Goal: Task Accomplishment & Management: Complete application form

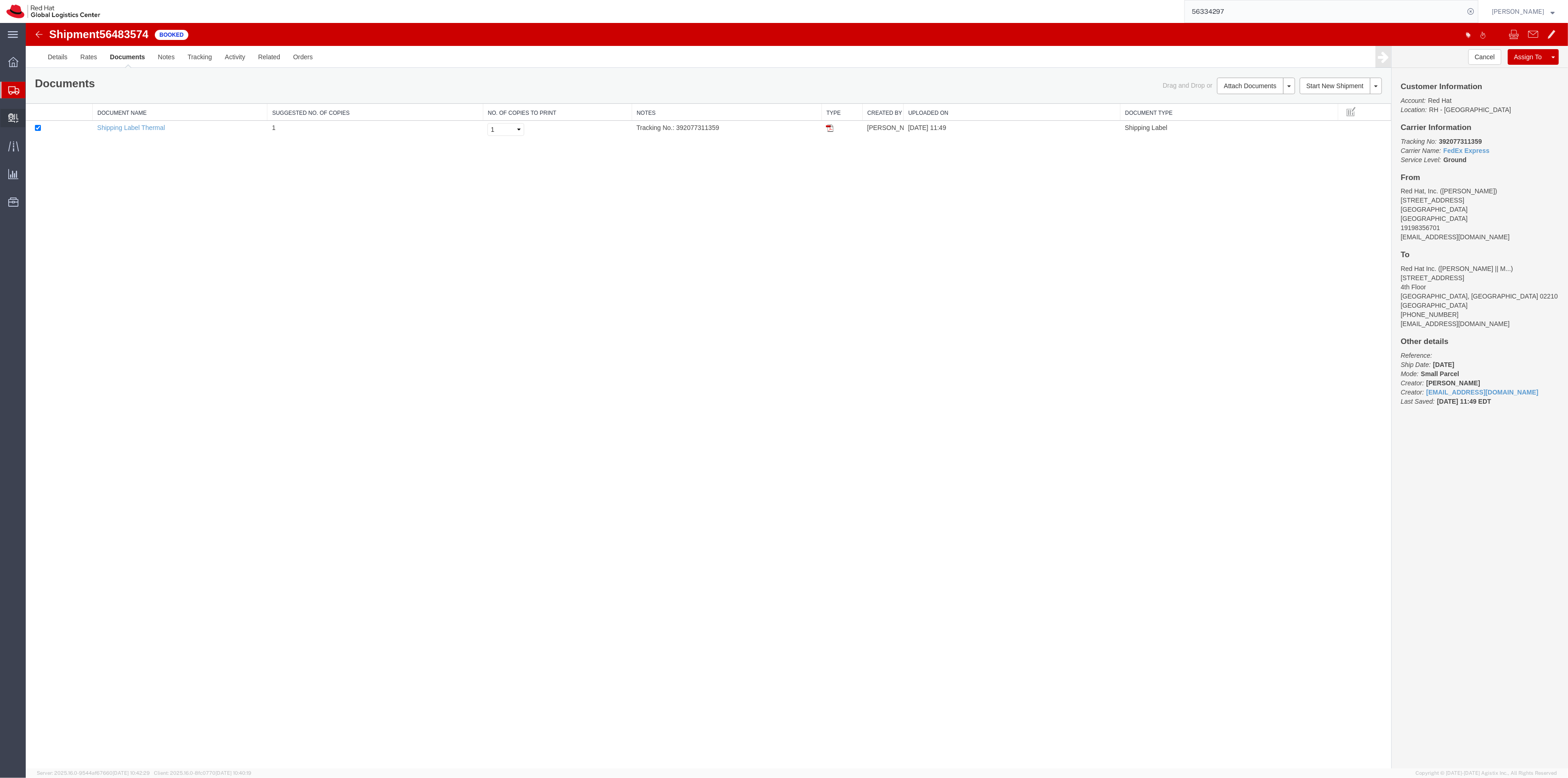
click at [0, 0] on span "Create Delivery" at bounding box center [0, 0] width 0 height 0
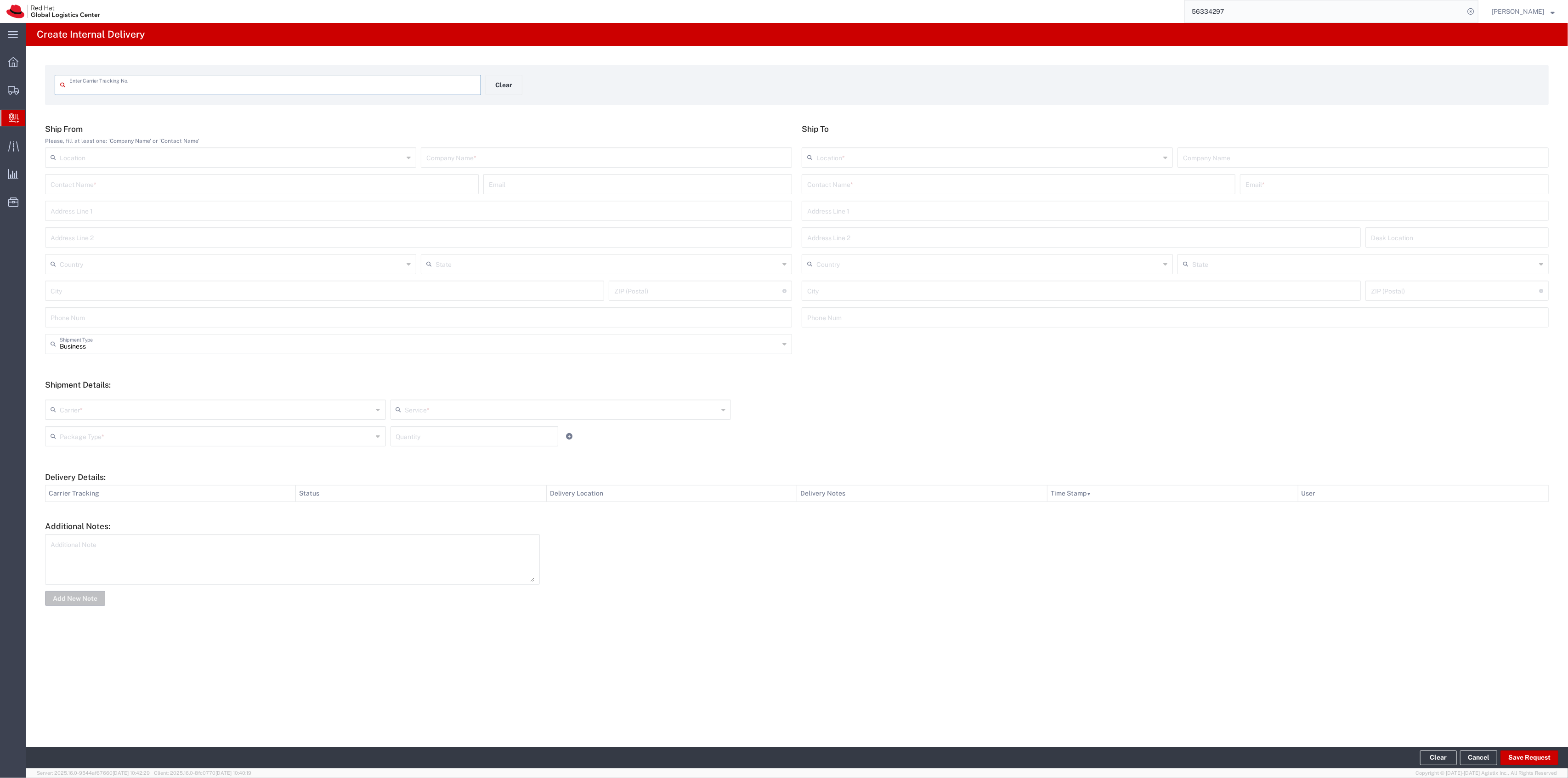
click at [132, 80] on input "text" at bounding box center [272, 84] width 406 height 16
type input "797543663710"
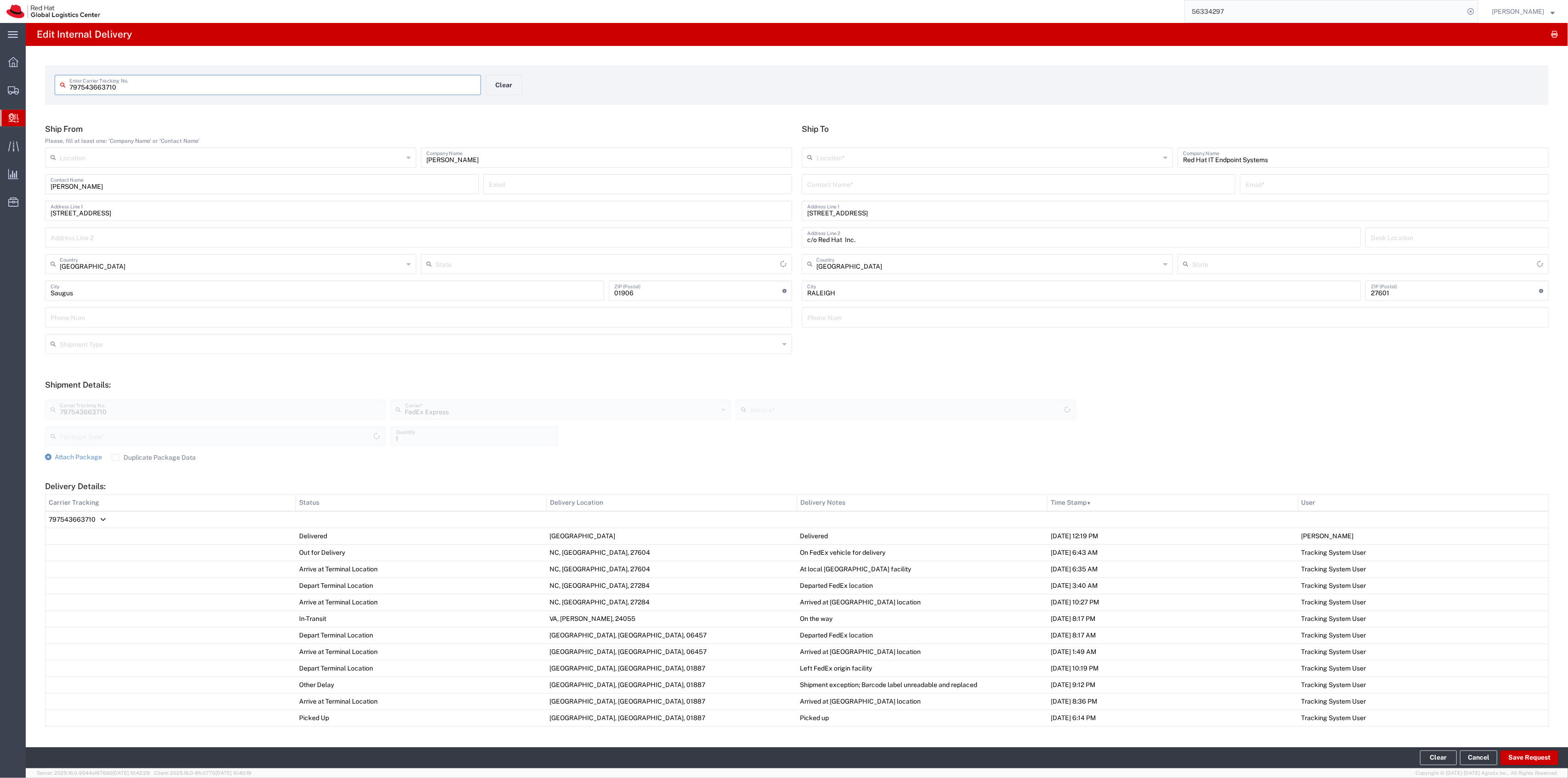
type input "[US_STATE]"
type input "Your Packaging"
type input "[US_STATE]"
type input "Ground"
click at [59, 459] on span "Attach Package" at bounding box center [78, 457] width 48 height 7
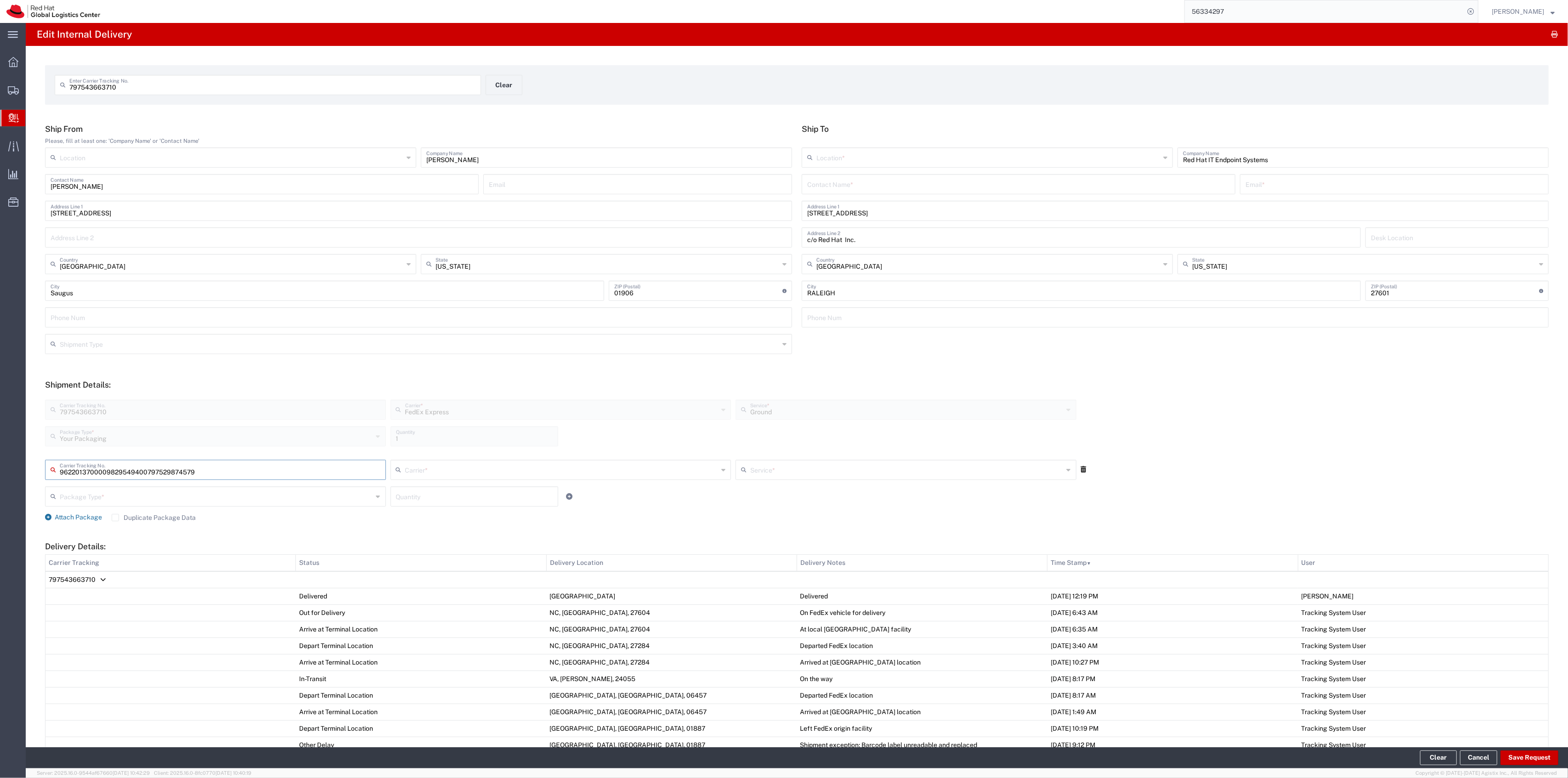
type input "797529874579"
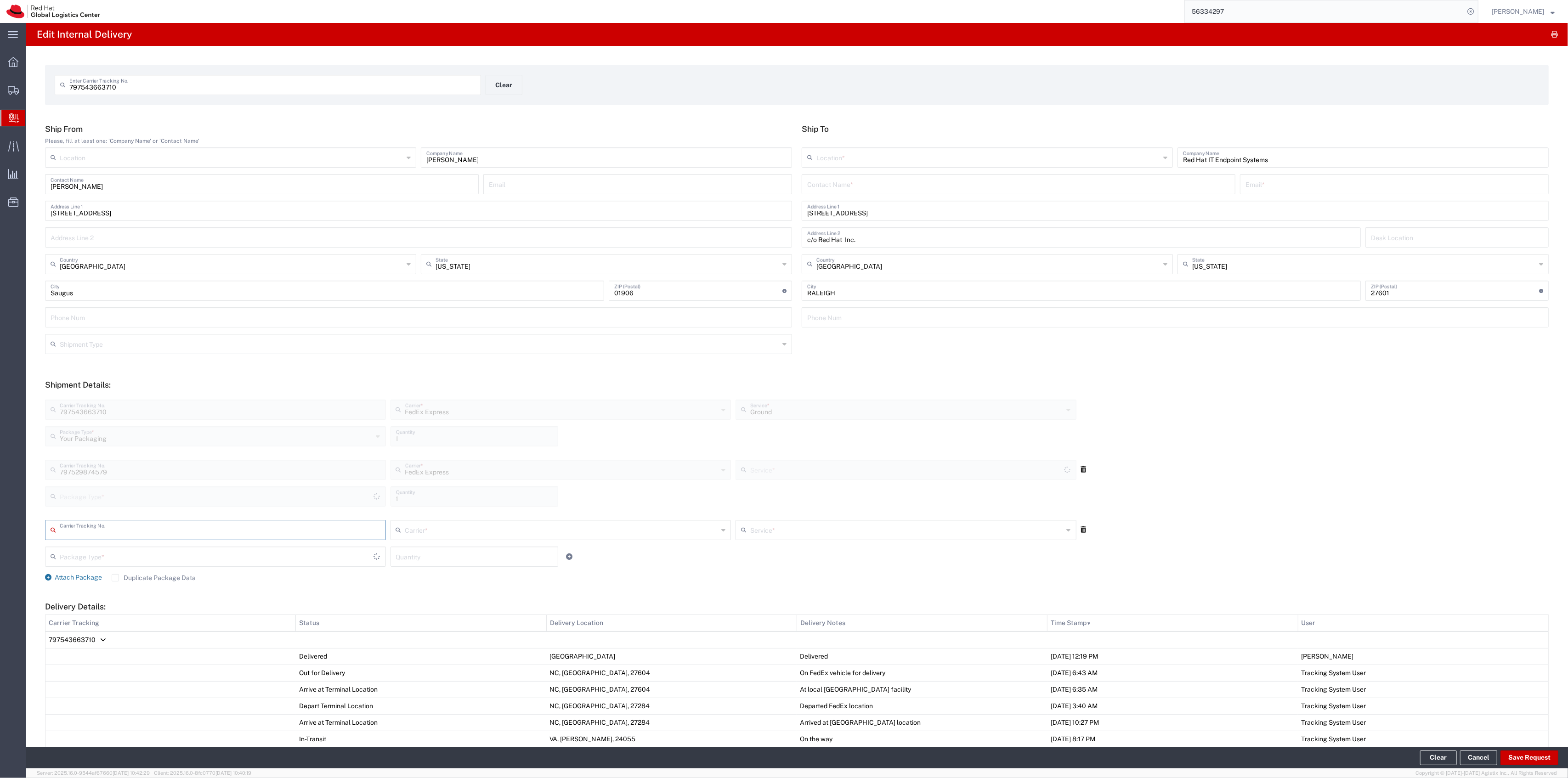
type input "Your Packaging"
type input "Ground"
type input "797529874947"
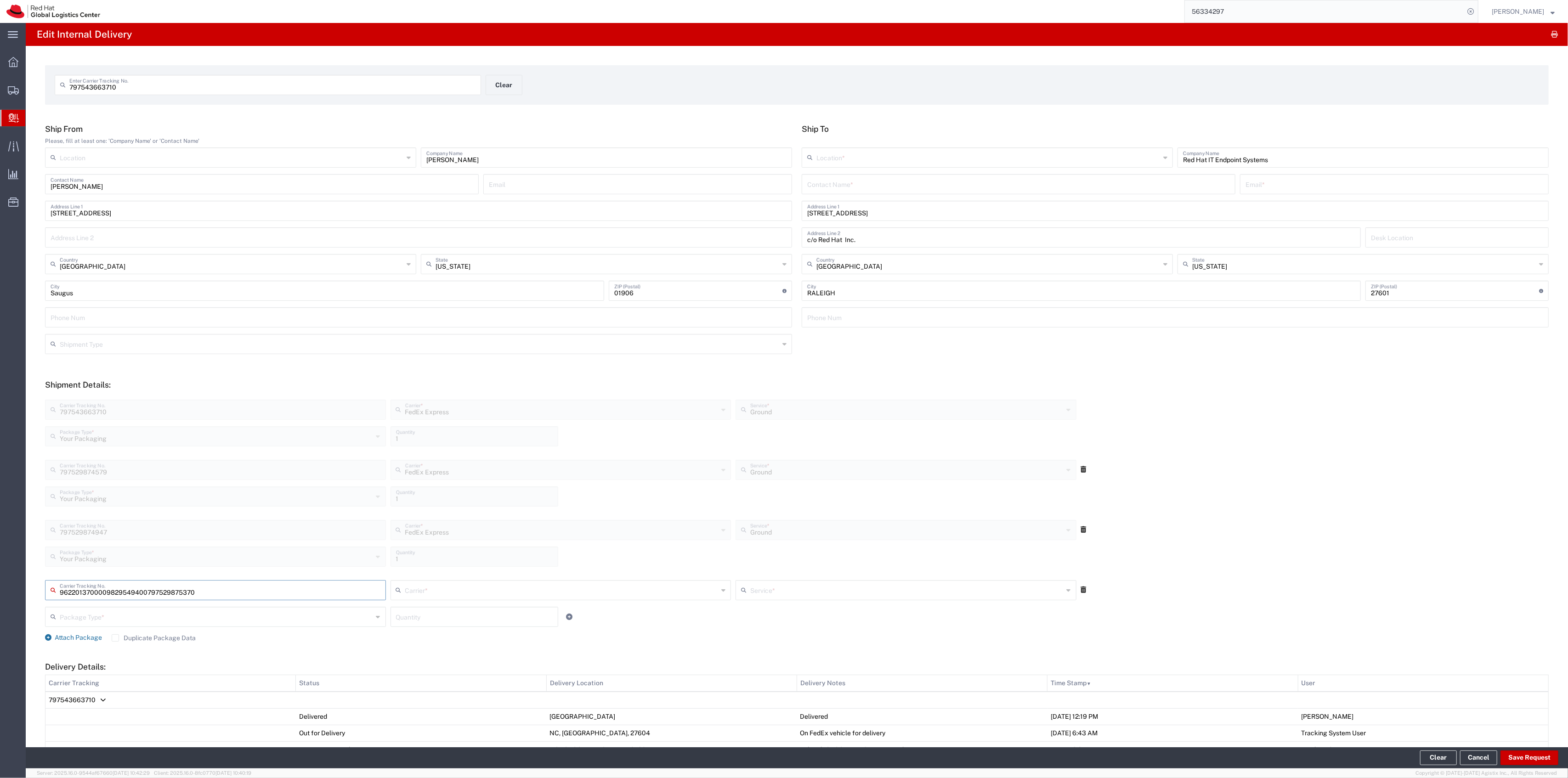
type input "797529875370"
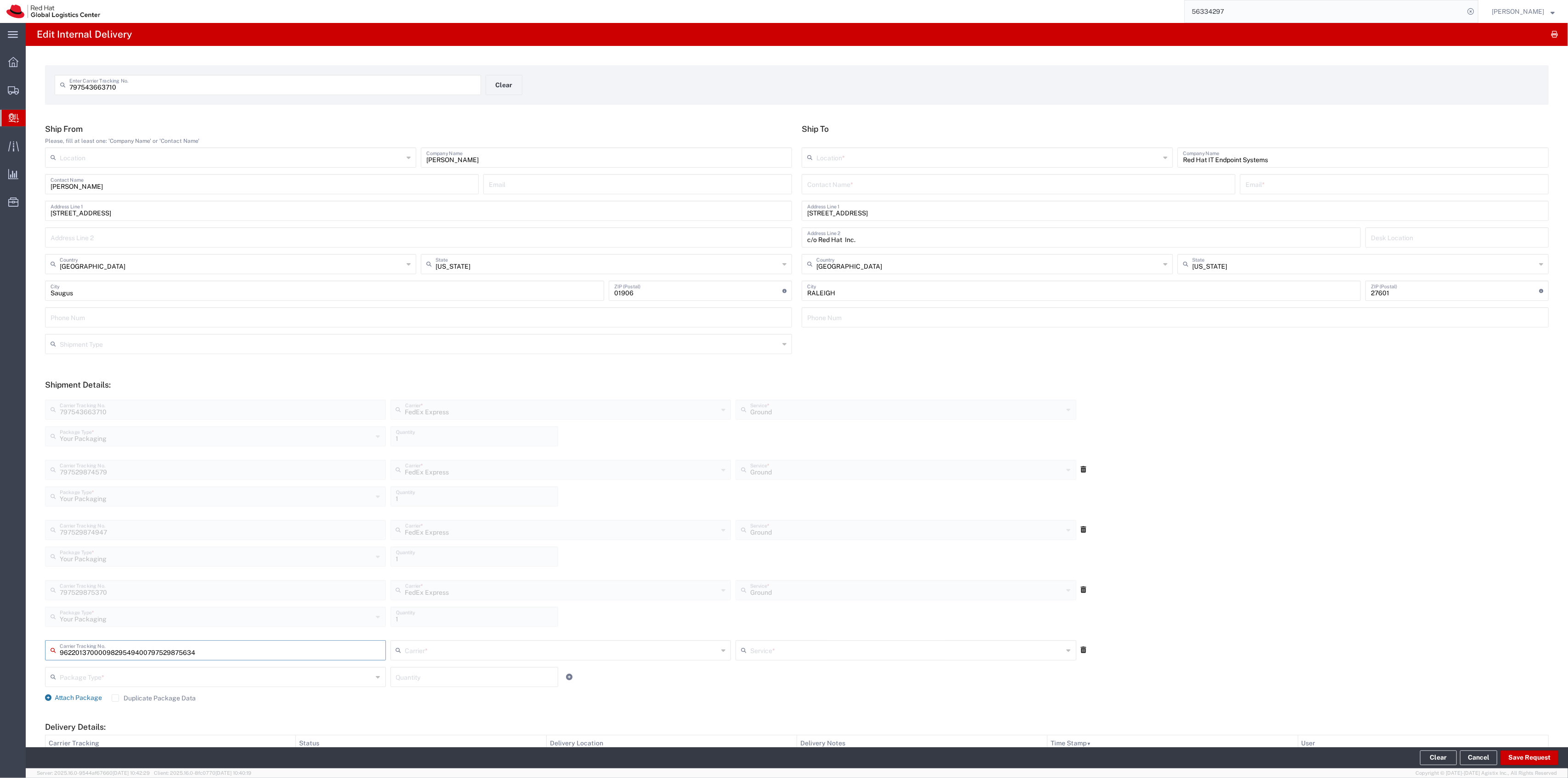
type input "797529875634"
type input "797529875303"
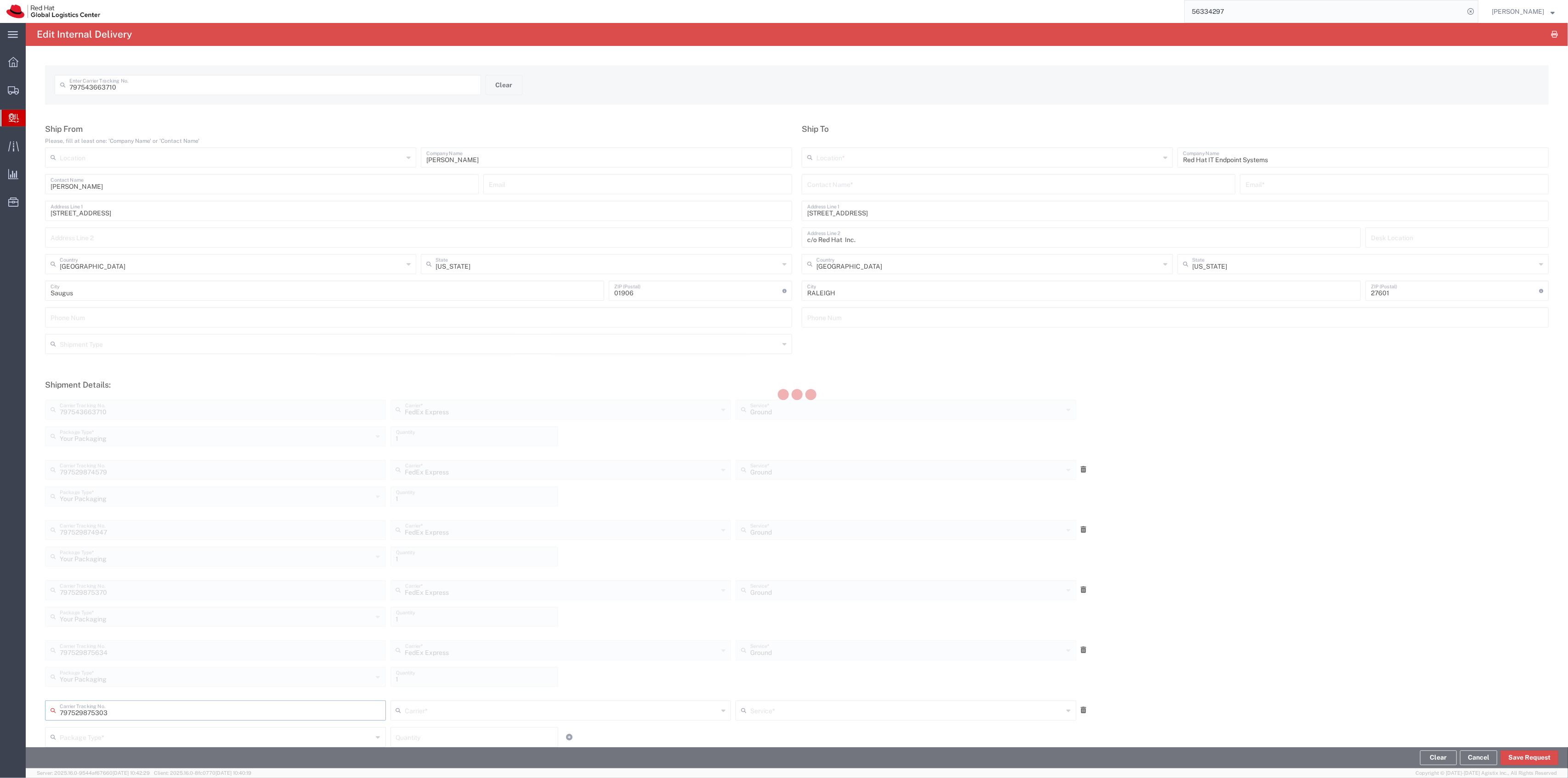
scroll to position [385, 0]
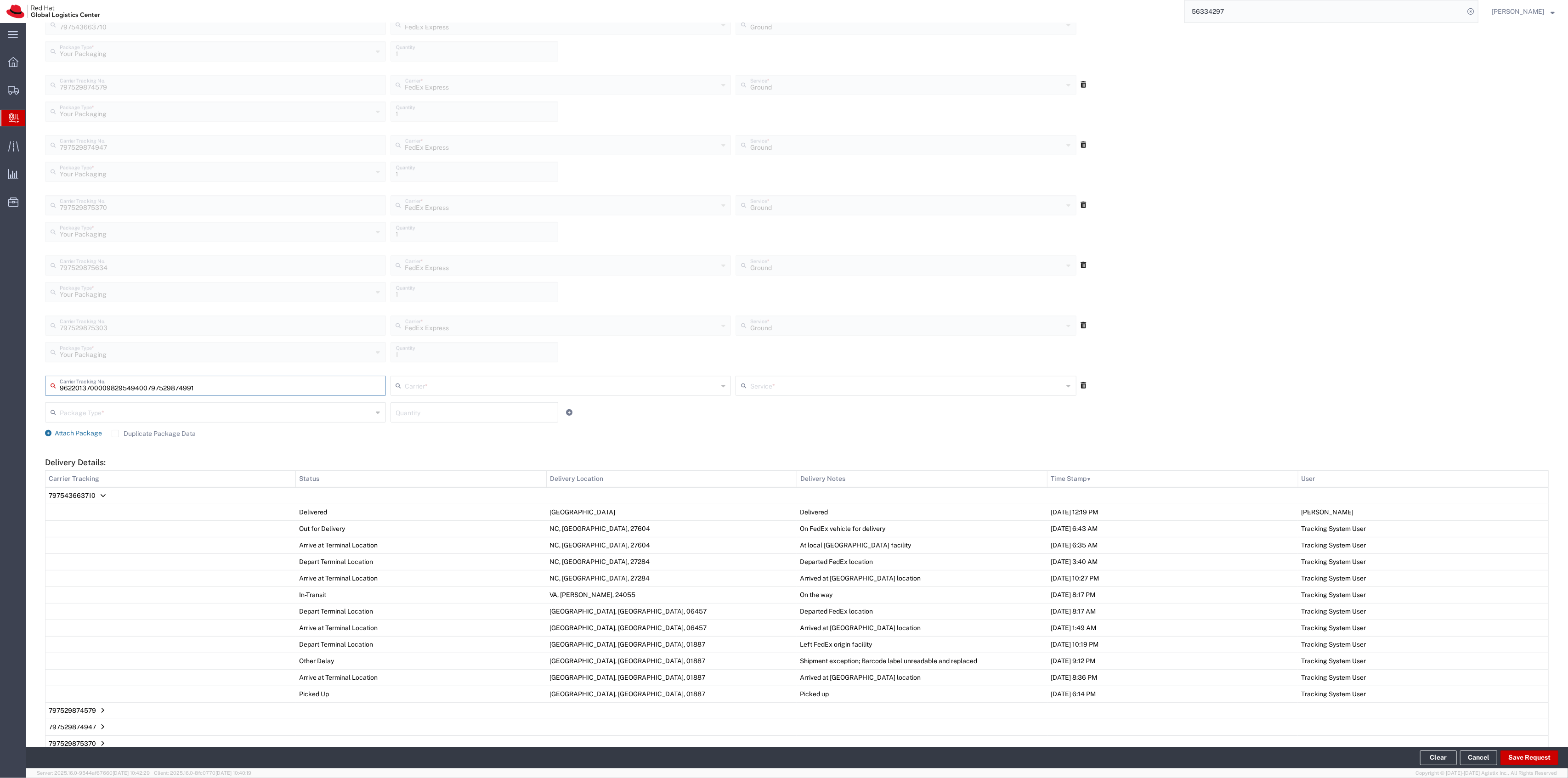
type input "797529874991"
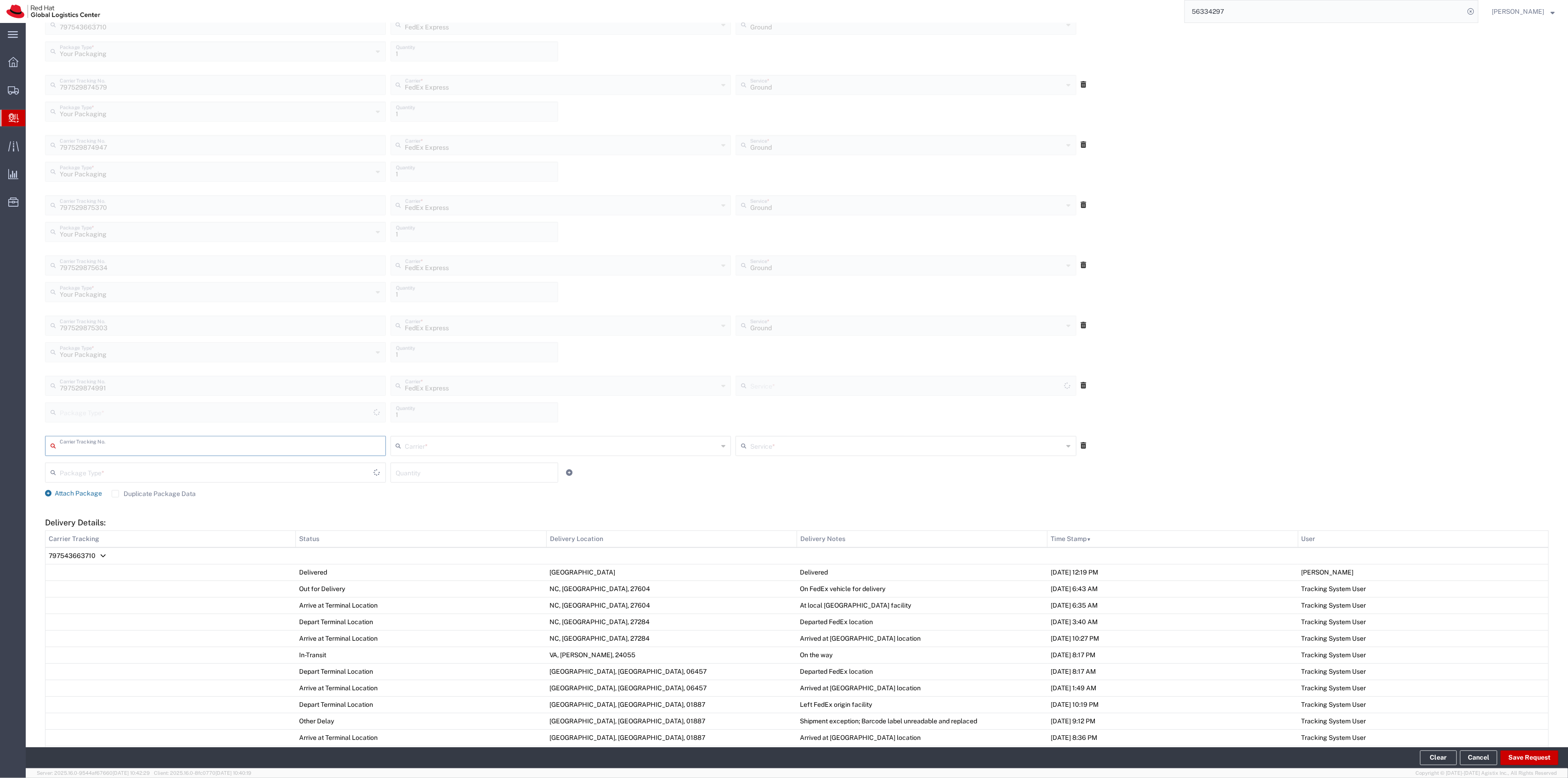
type input "Your Packaging"
type input "Ground"
type input "797529875965"
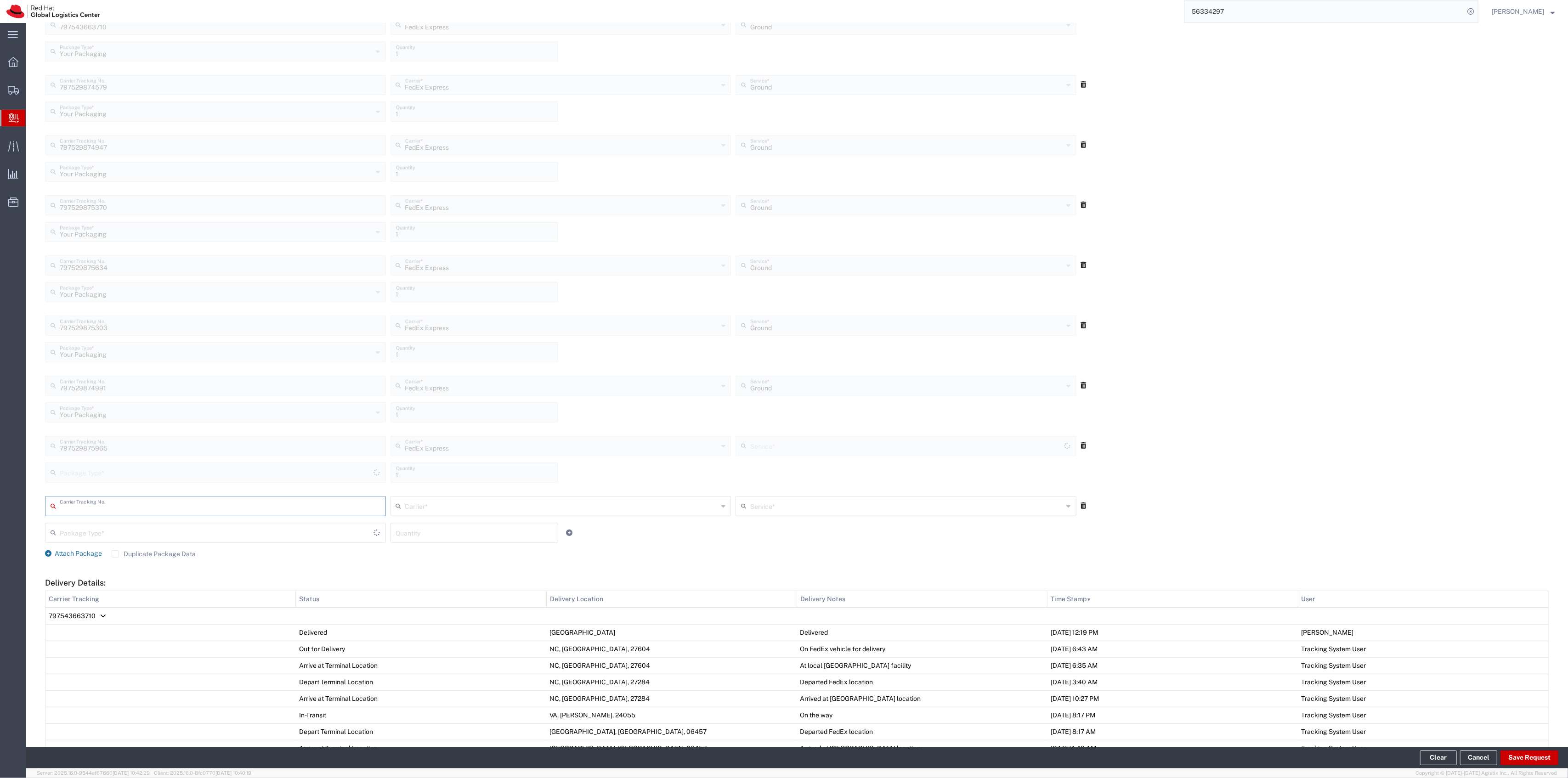
type input "Your Packaging"
type input "Ground"
type input "797529875163"
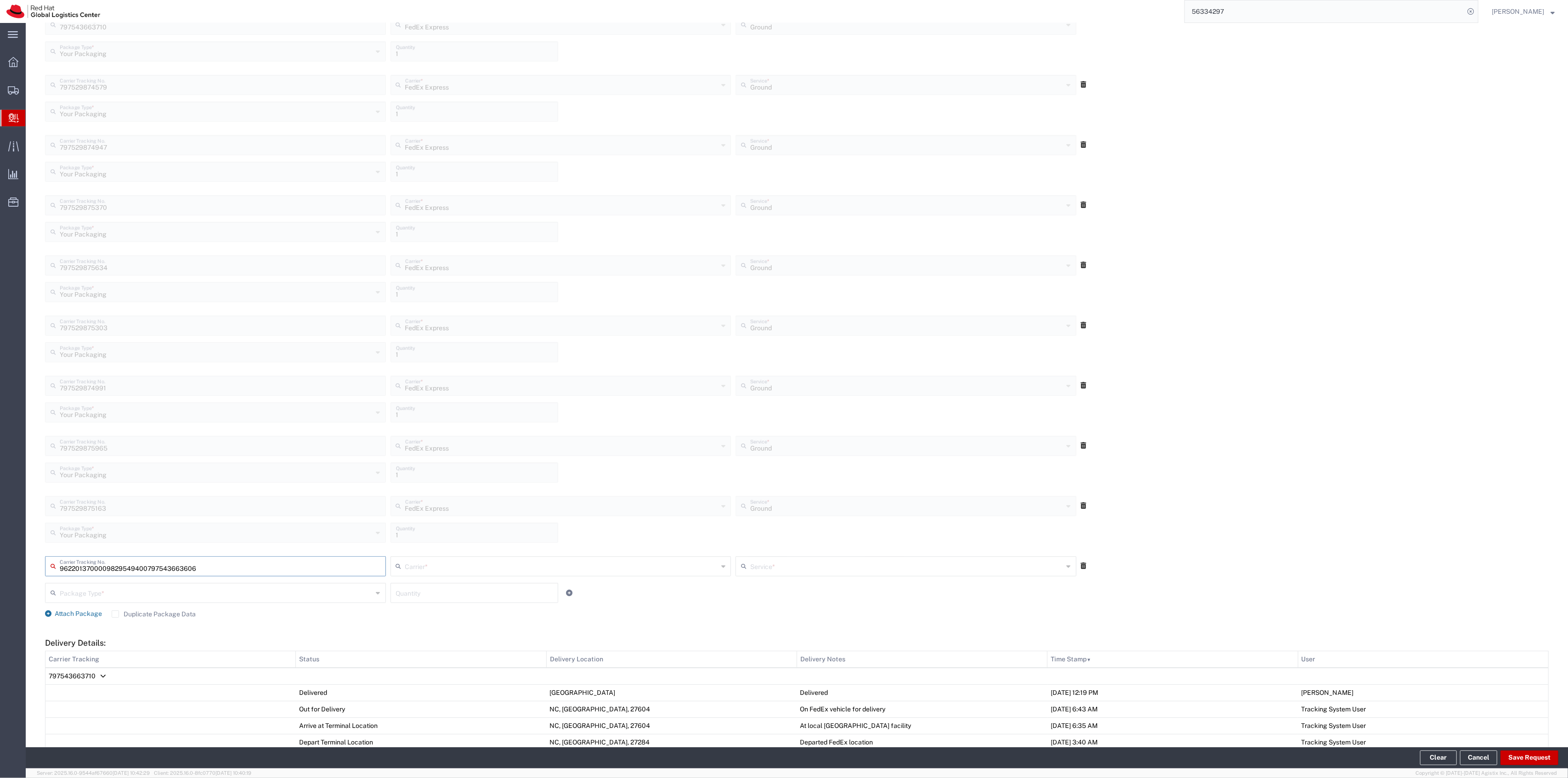
type input "797543663606"
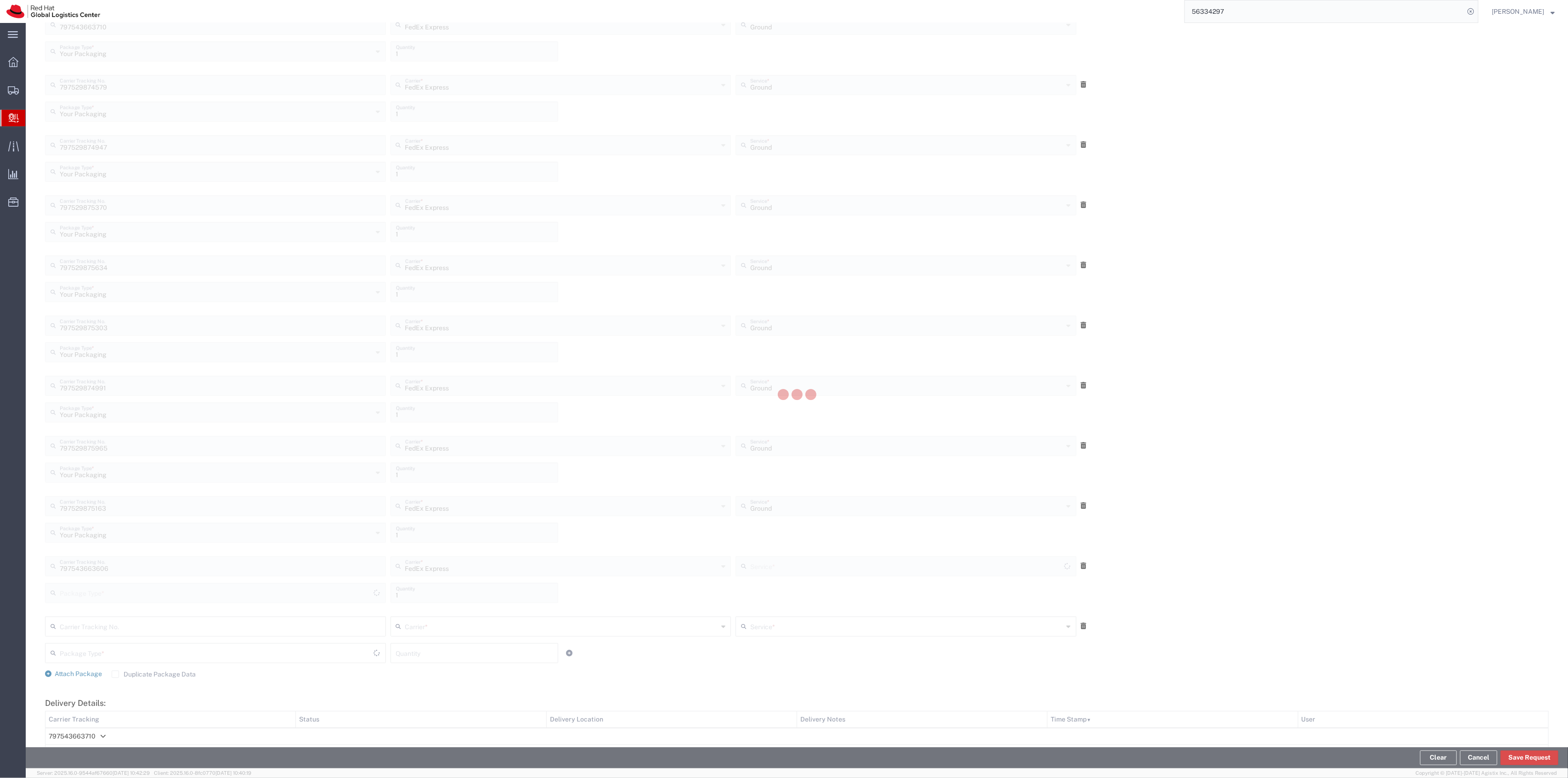
type input "Your Packaging"
type input "Ground"
type input "797362428285"
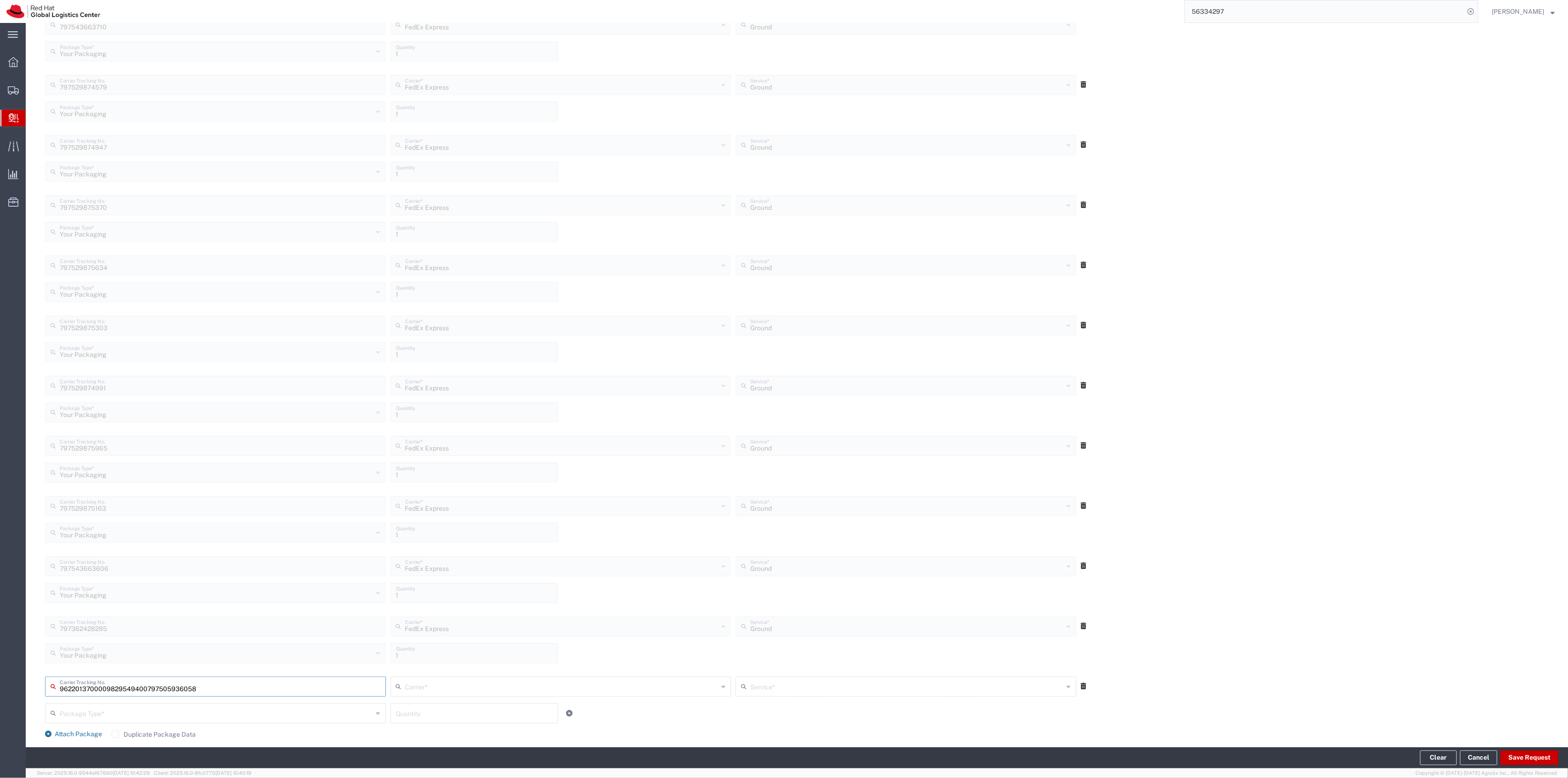
type input "797505936058"
type input "Your Packaging"
type input "Ground"
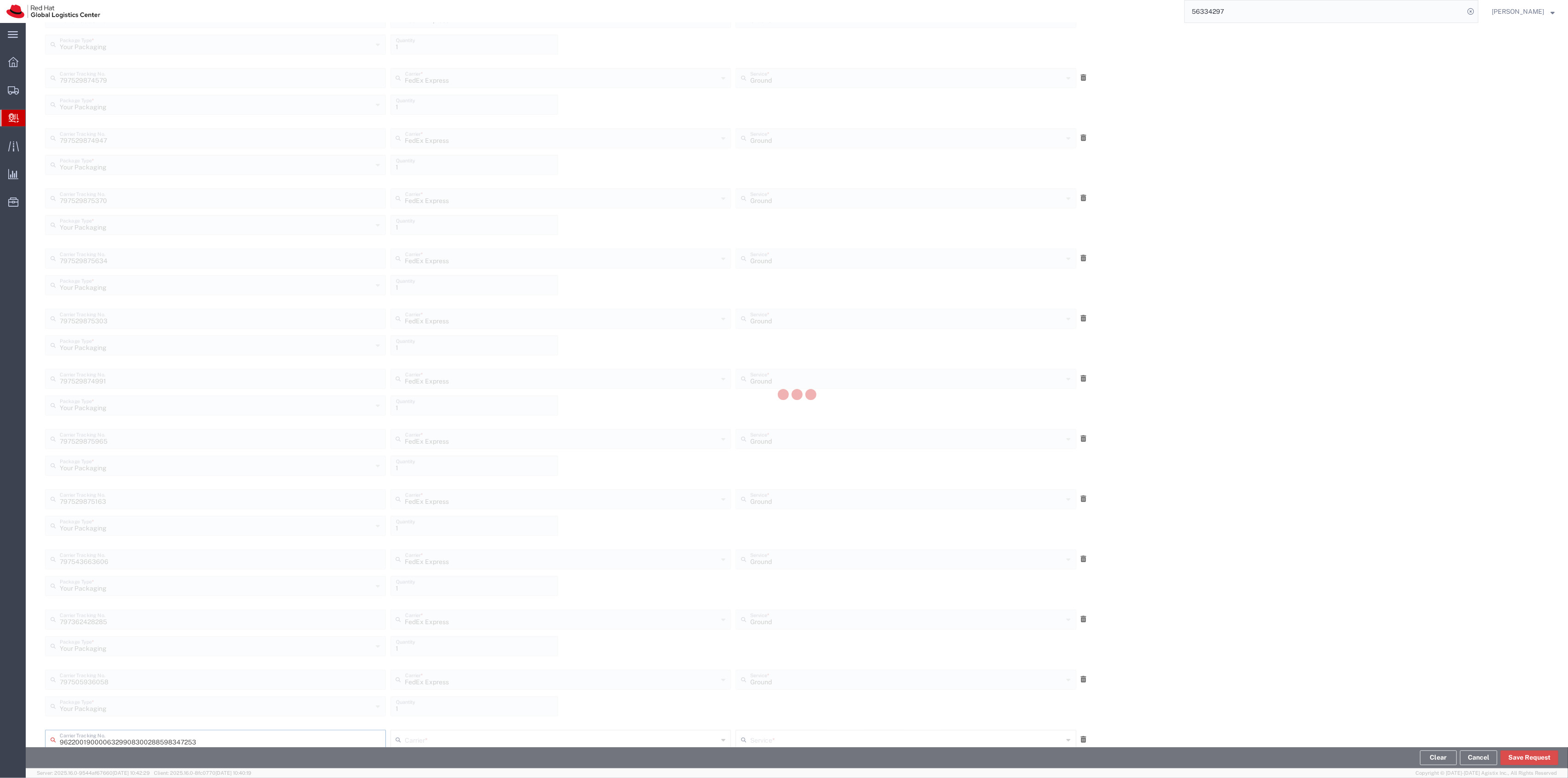
type input "288598347253"
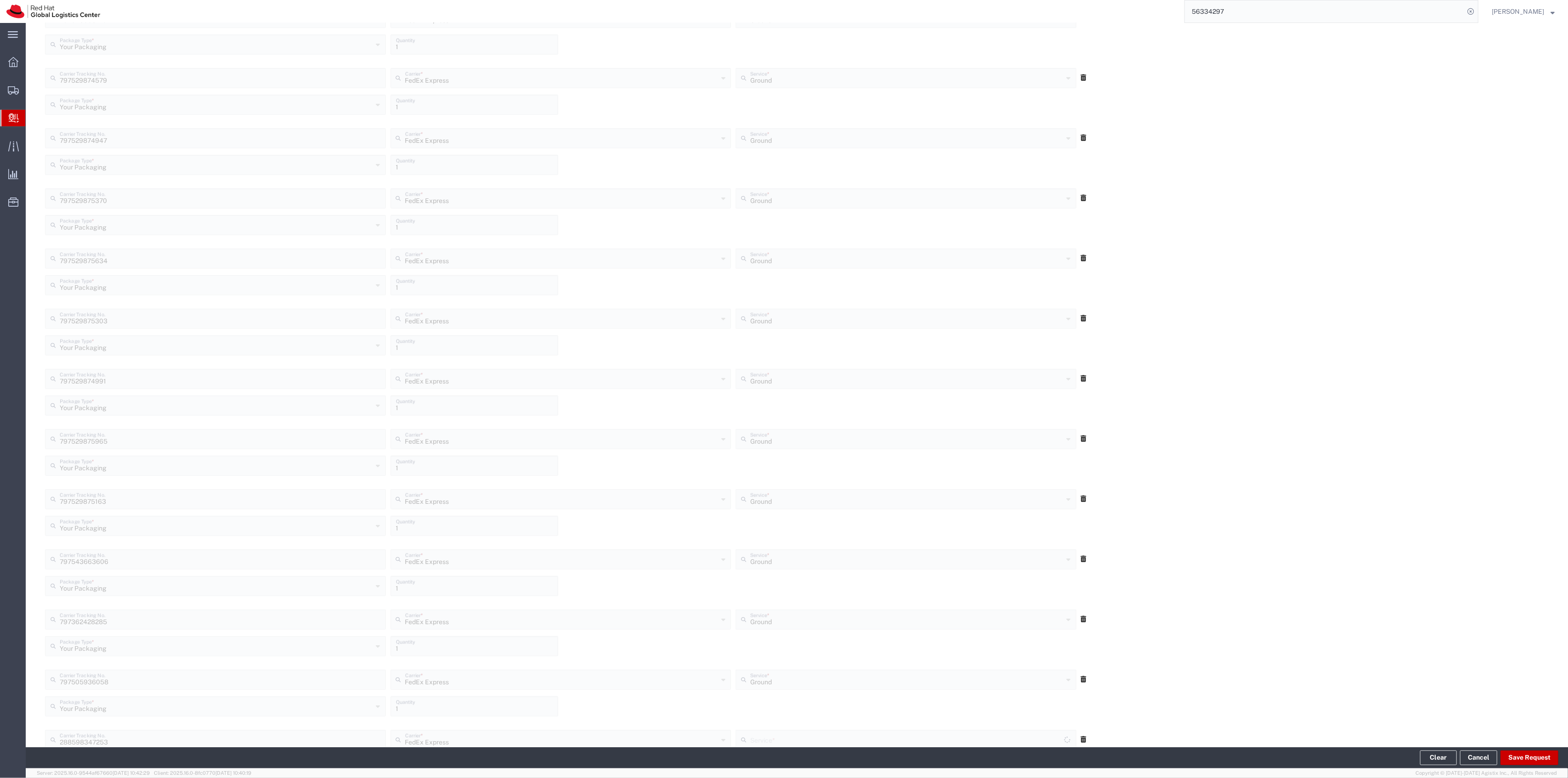
scroll to position [806, 0]
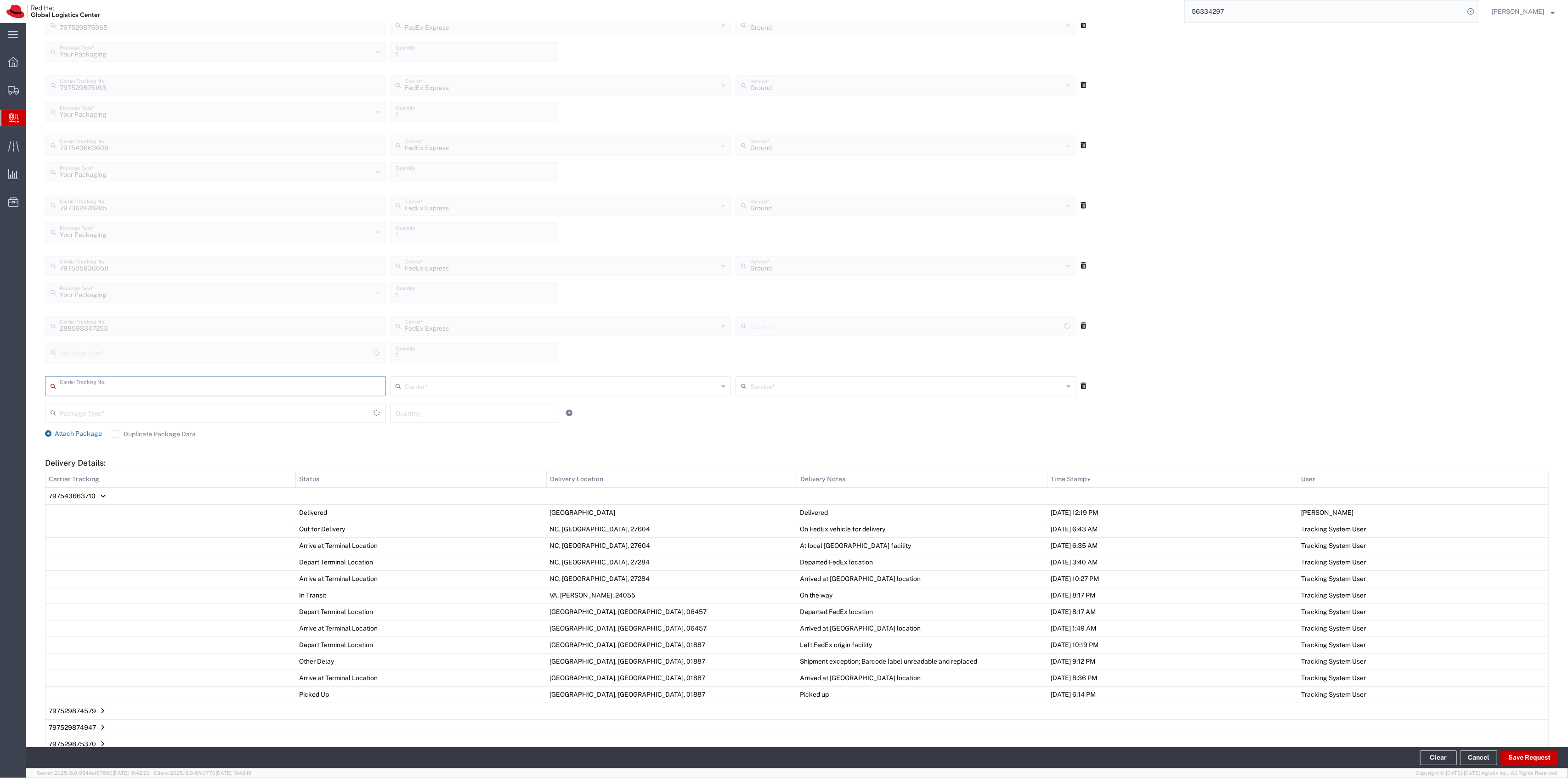
type input "Your Packaging"
type input "Ground"
type input "289186008536"
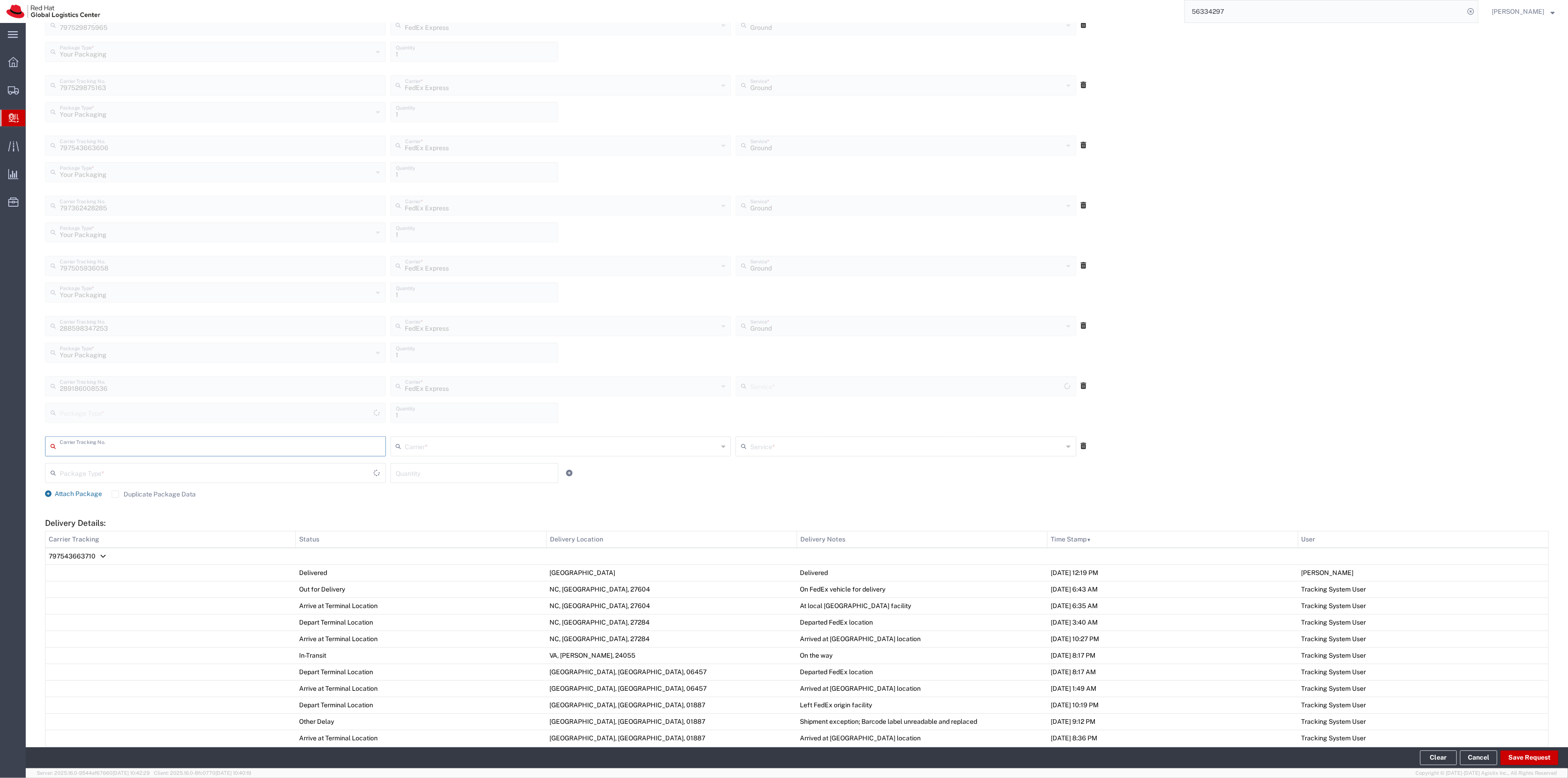
type input "Your Packaging"
type input "Ground"
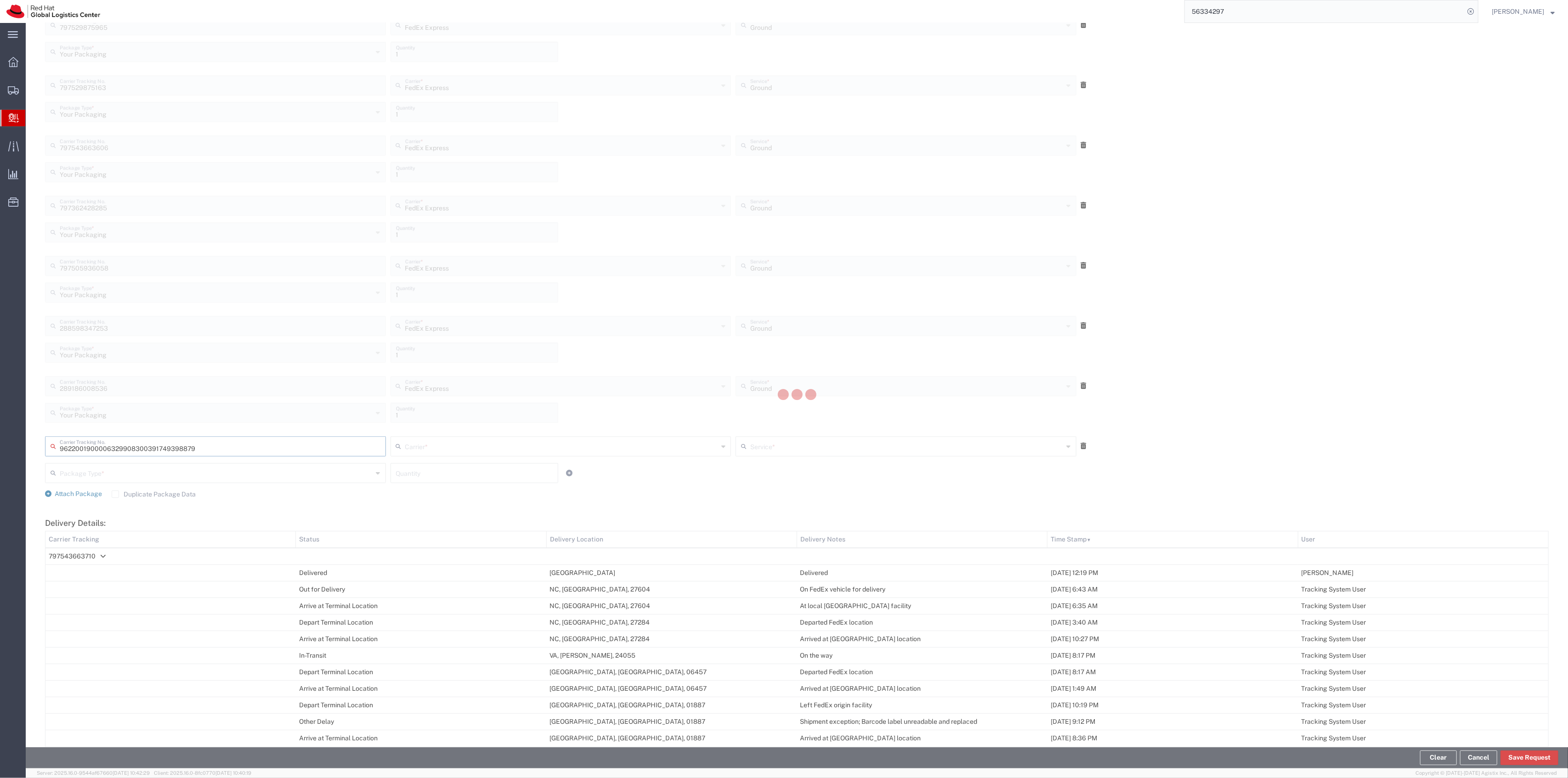
type input "391749398879"
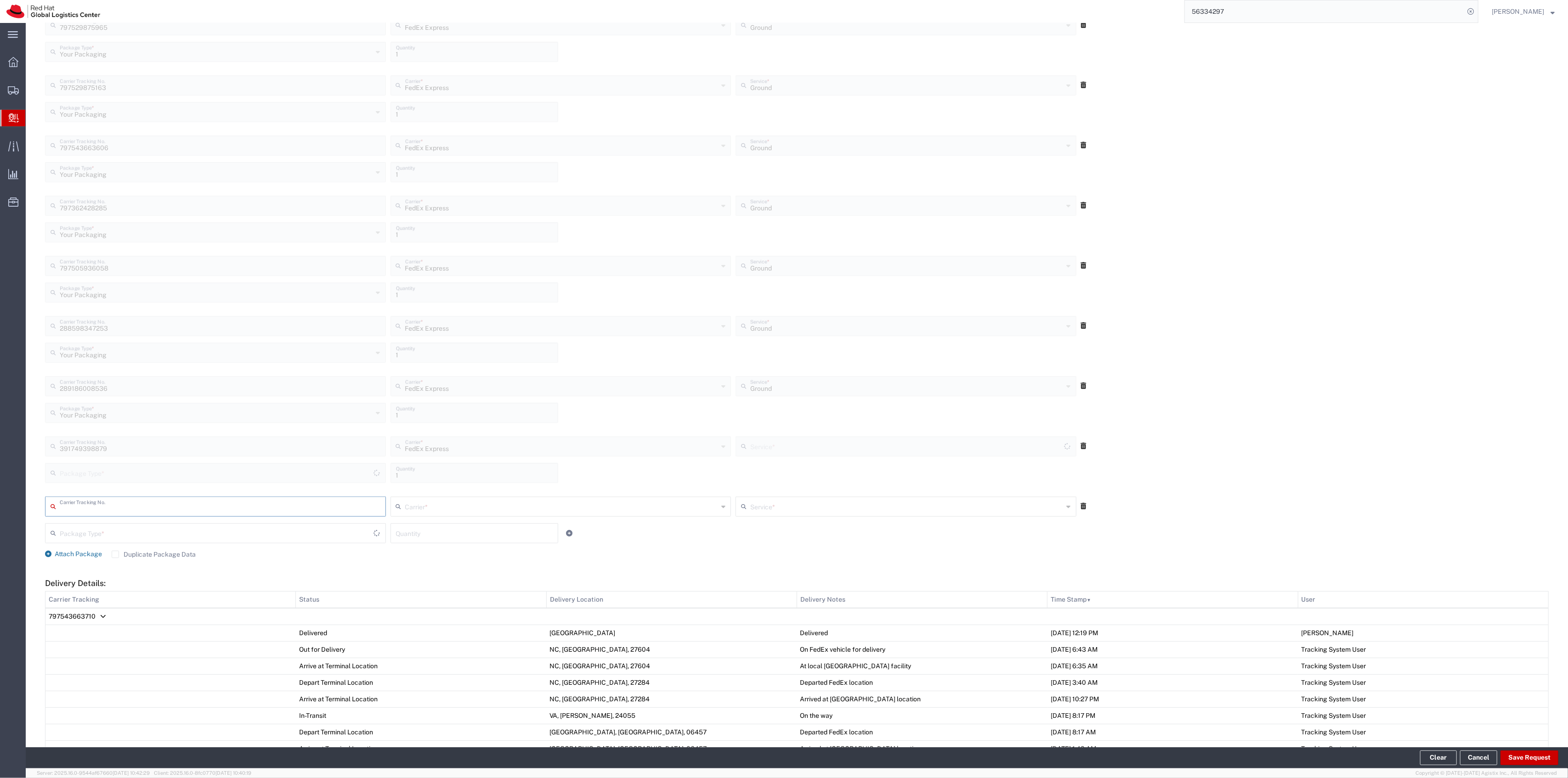
type input "Your Packaging"
type input "Ground"
type input "391128680311"
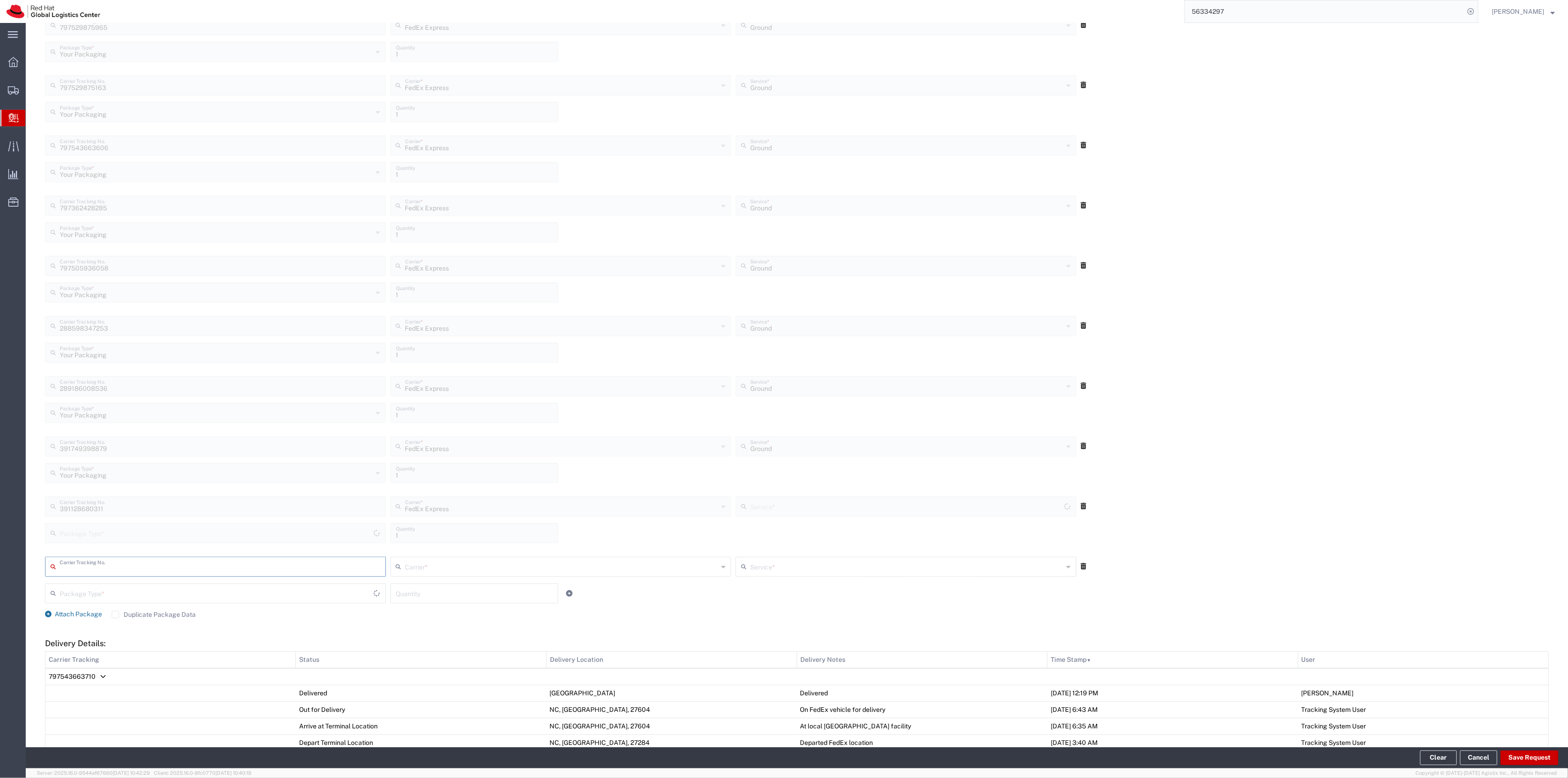
type input "Your Packaging"
type input "Ground"
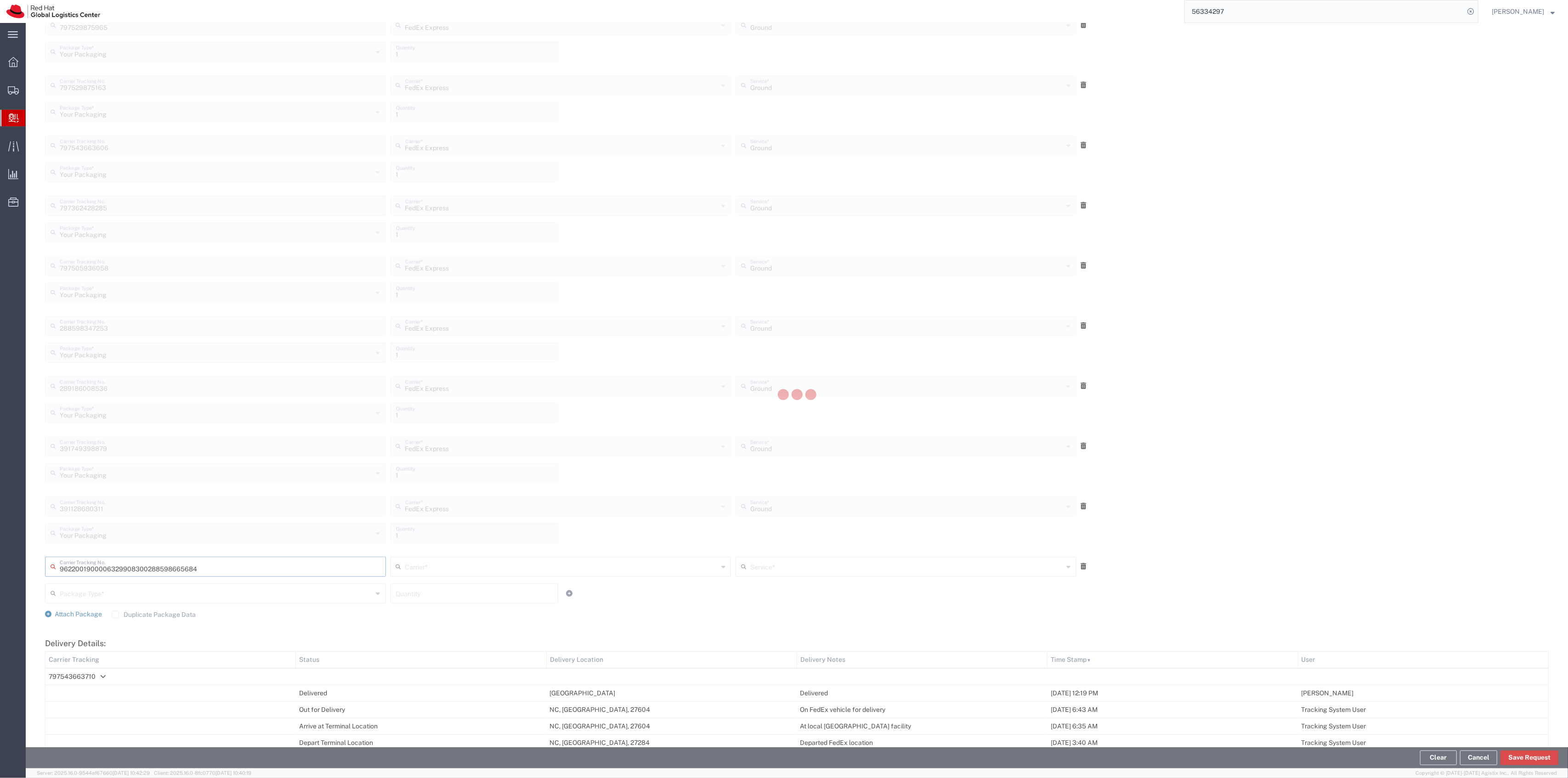
type input "288598665684"
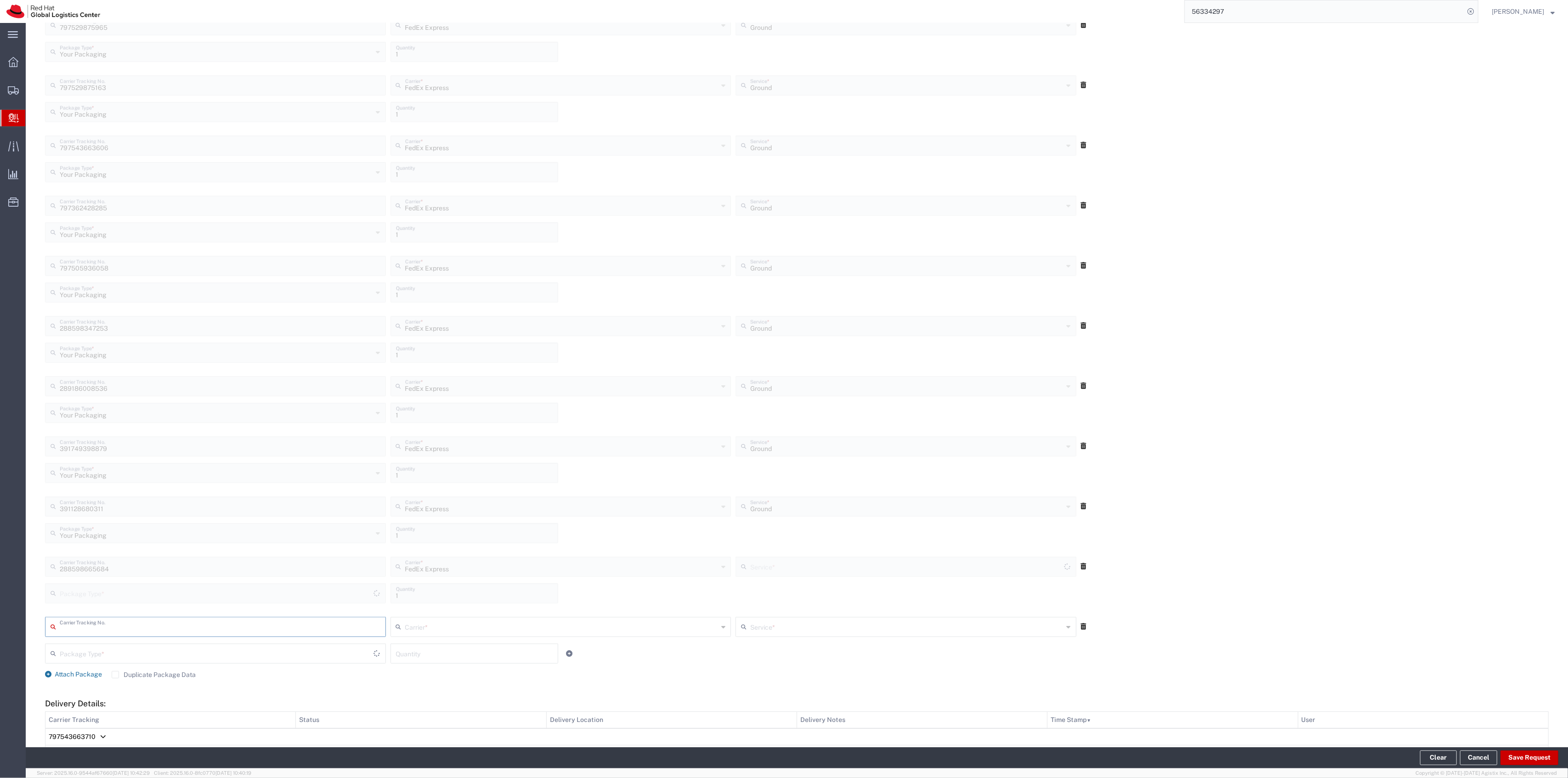
type input "Your Packaging"
type input "Ground"
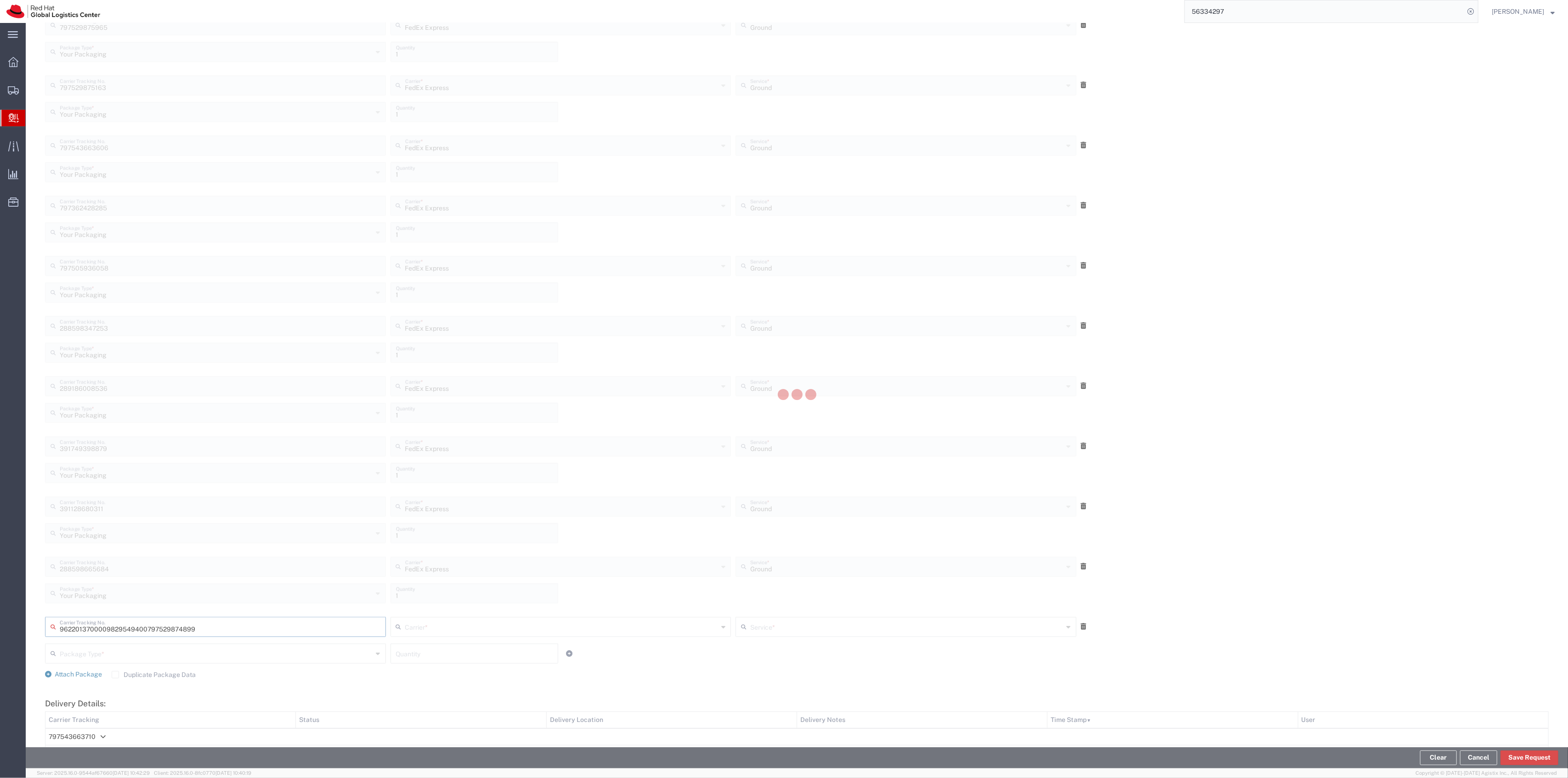
type input "797529874899"
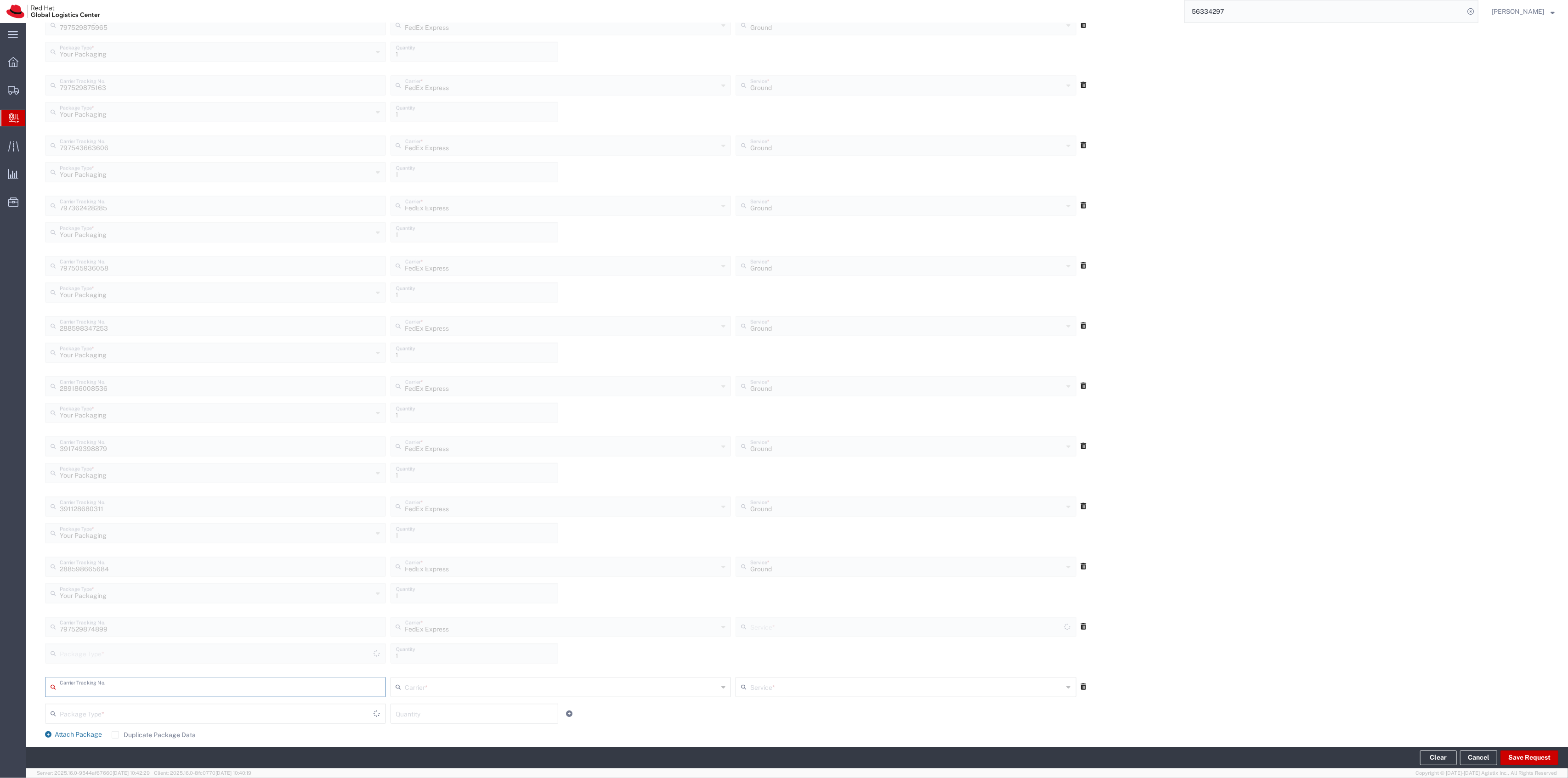
type input "Your Packaging"
type input "Ground"
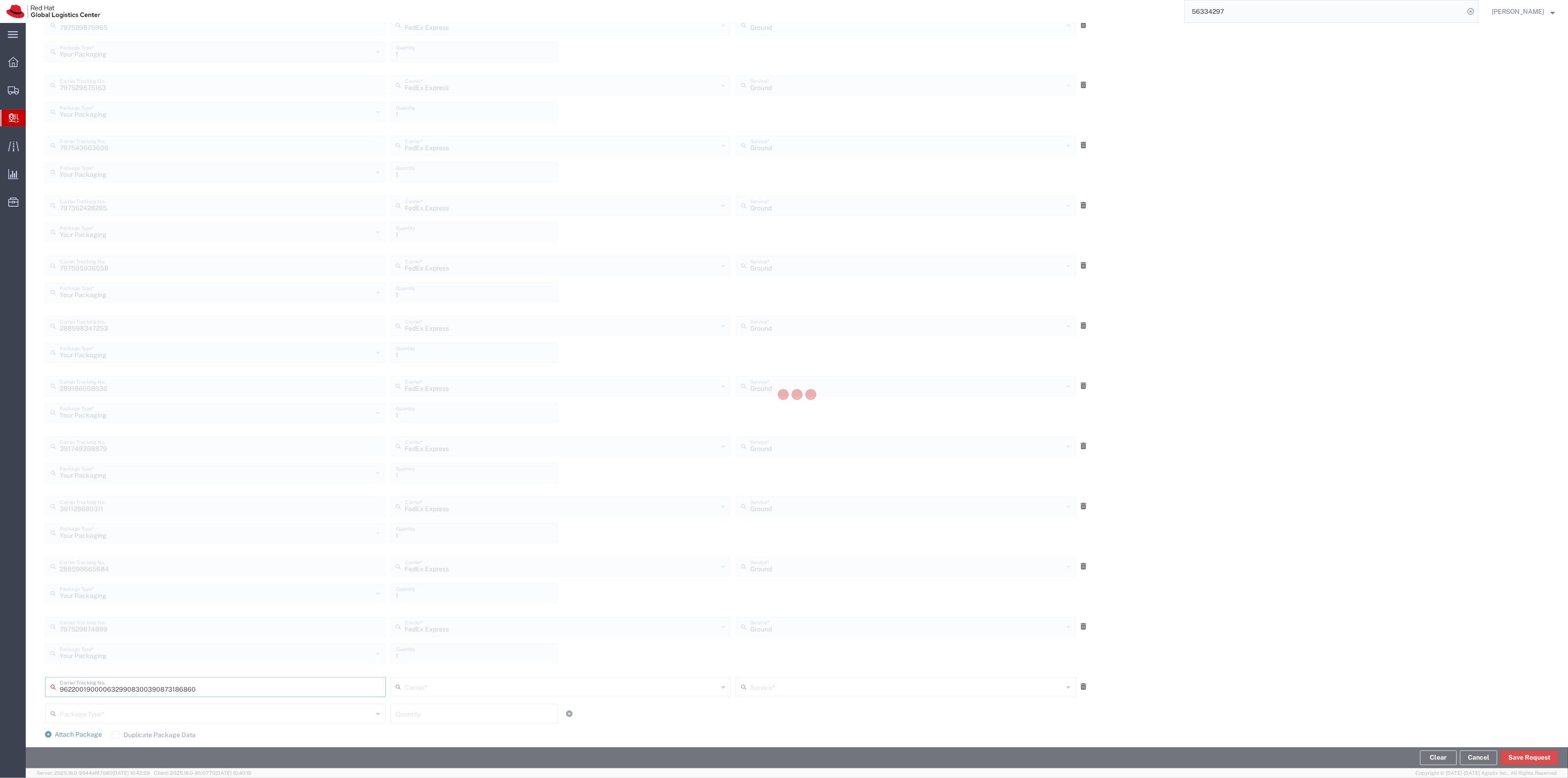
type input "390873186860"
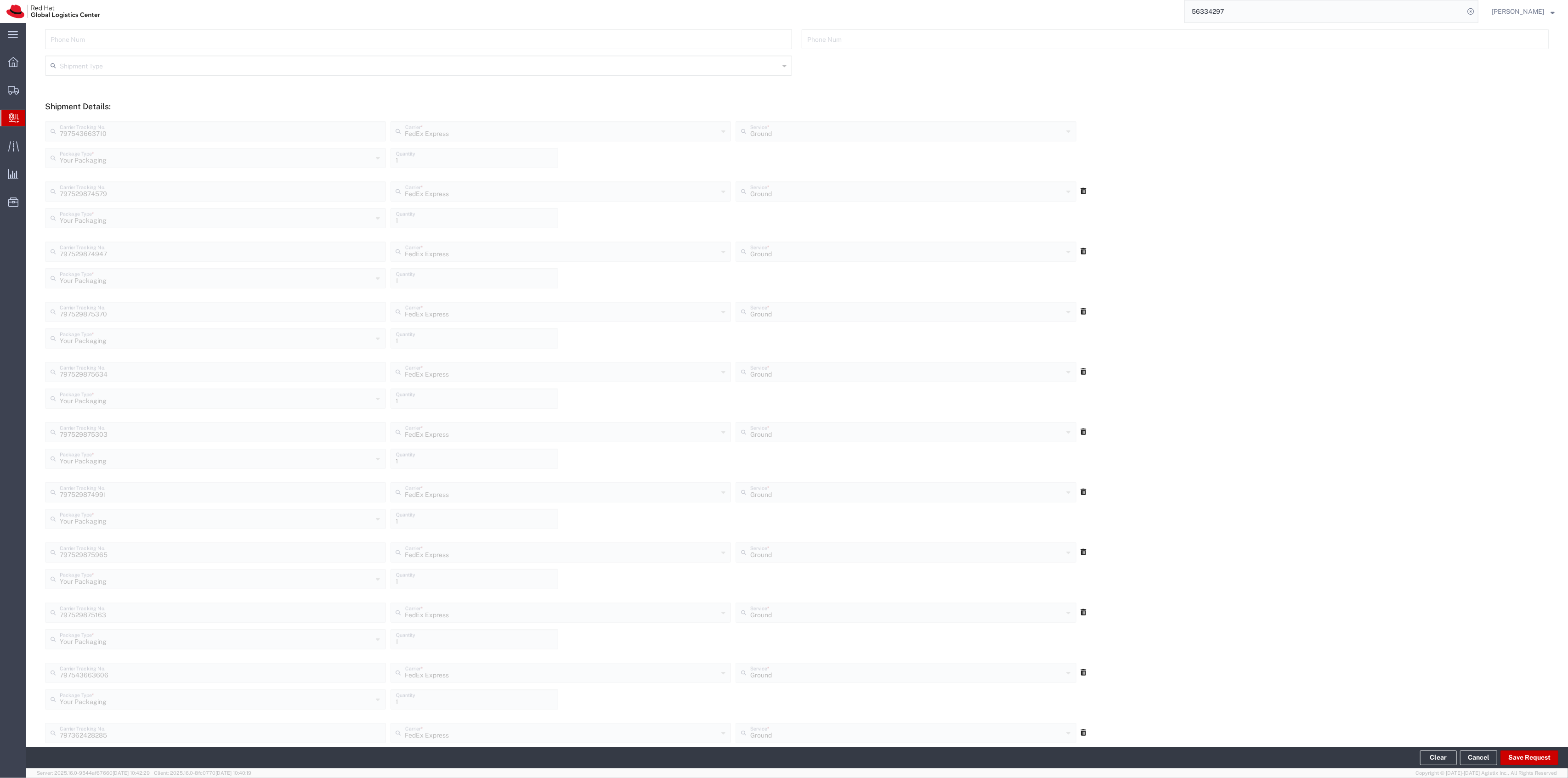
scroll to position [0, 0]
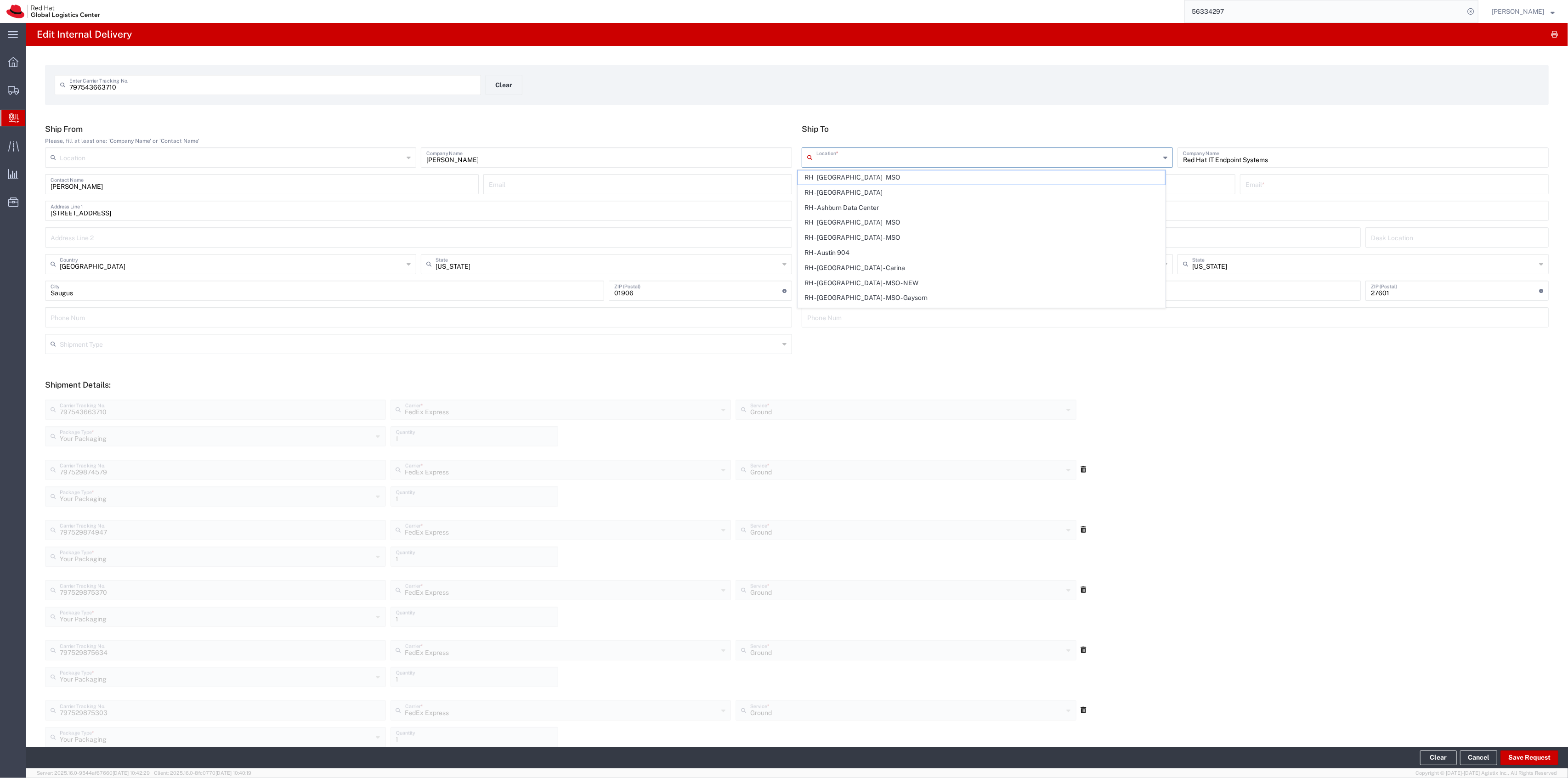
click at [843, 158] on input "text" at bounding box center [988, 157] width 344 height 16
click at [889, 193] on span "RH - [GEOGRAPHIC_DATA]" at bounding box center [981, 193] width 368 height 14
type input "RH - [GEOGRAPHIC_DATA]"
type input "Red Hat, Inc."
type input "[STREET_ADDRESS]"
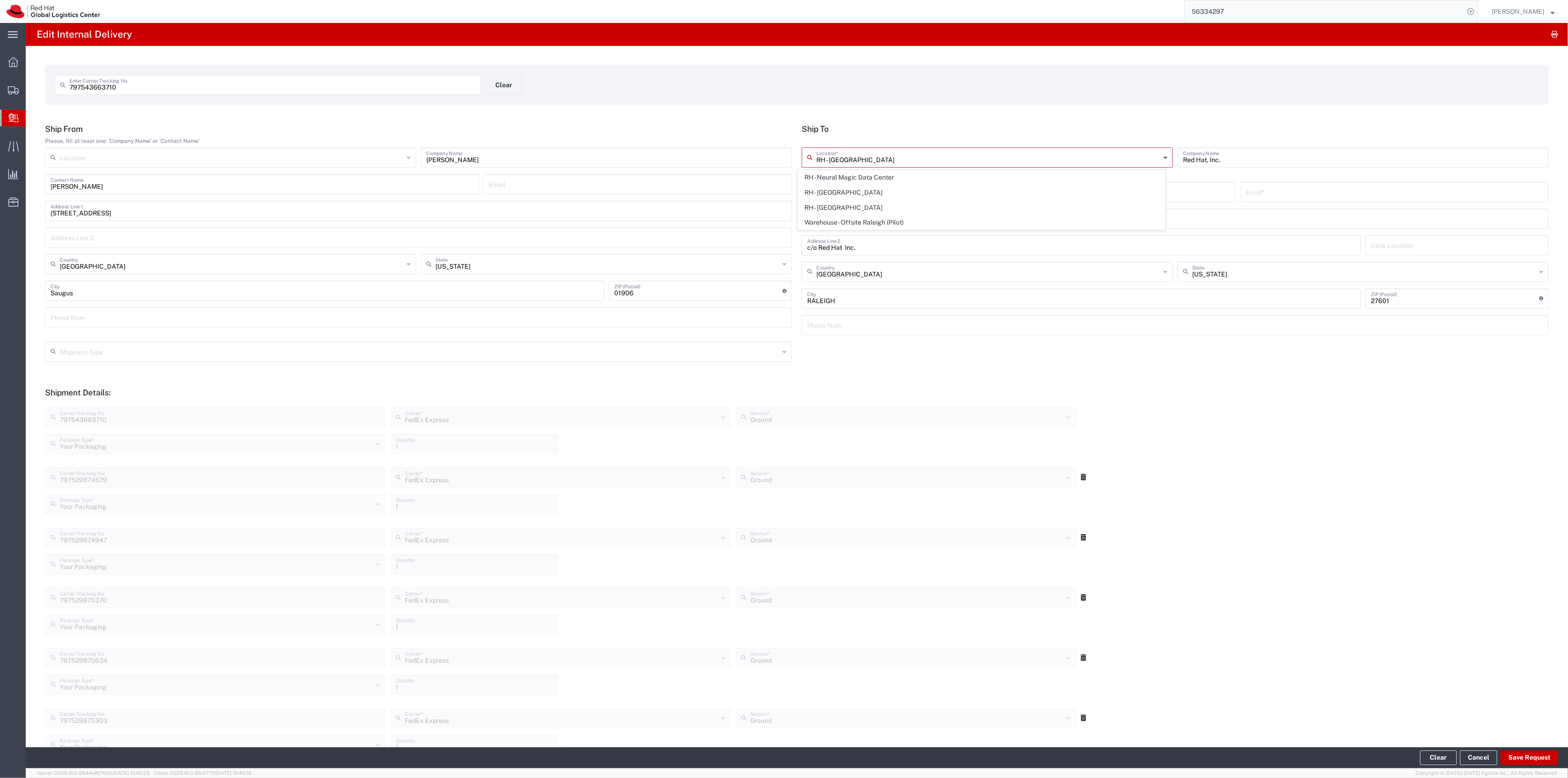
type input "[PHONE_NUMBER]"
click at [850, 192] on div "Contact Name *" at bounding box center [1018, 184] width 434 height 21
click at [850, 190] on input "text" at bounding box center [1019, 183] width 422 height 16
type input "ITHD"
type input "[EMAIL_ADDRESS][DOMAIN_NAME]"
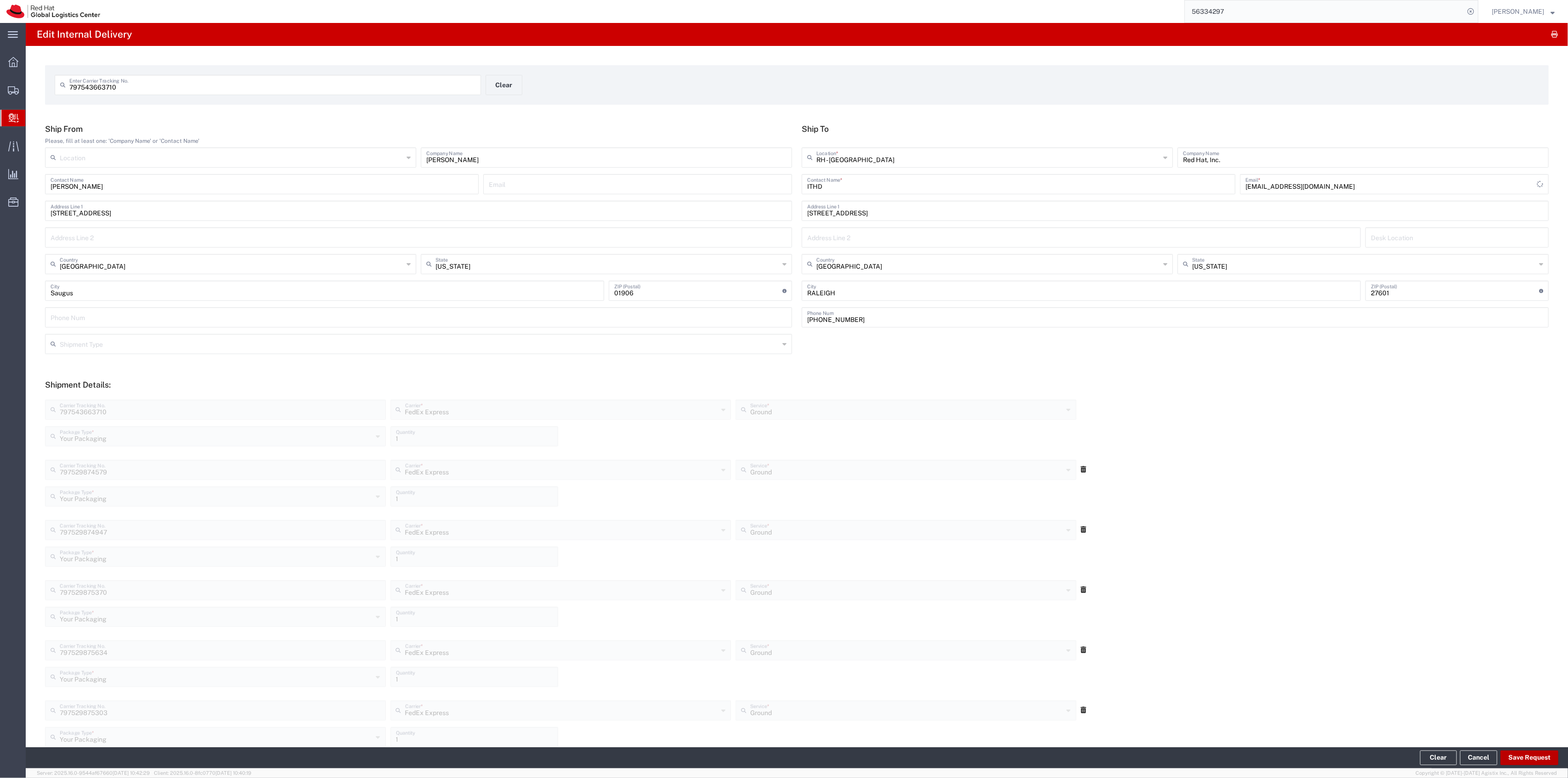
click at [1508, 756] on button "Save Request" at bounding box center [1529, 758] width 58 height 14
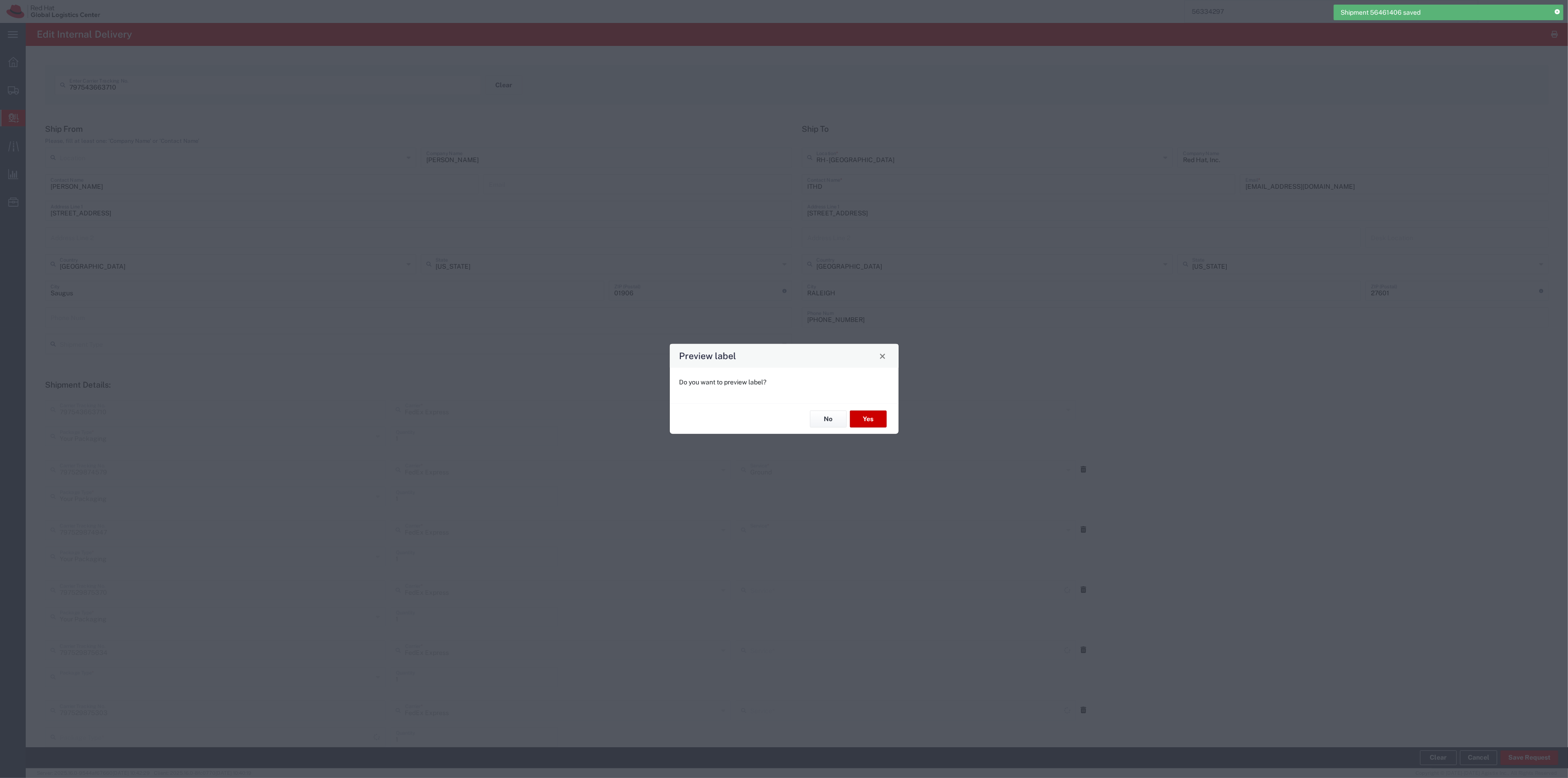
type input "Ground"
type input "Your Packaging"
type input "Ground"
type input "Your Packaging"
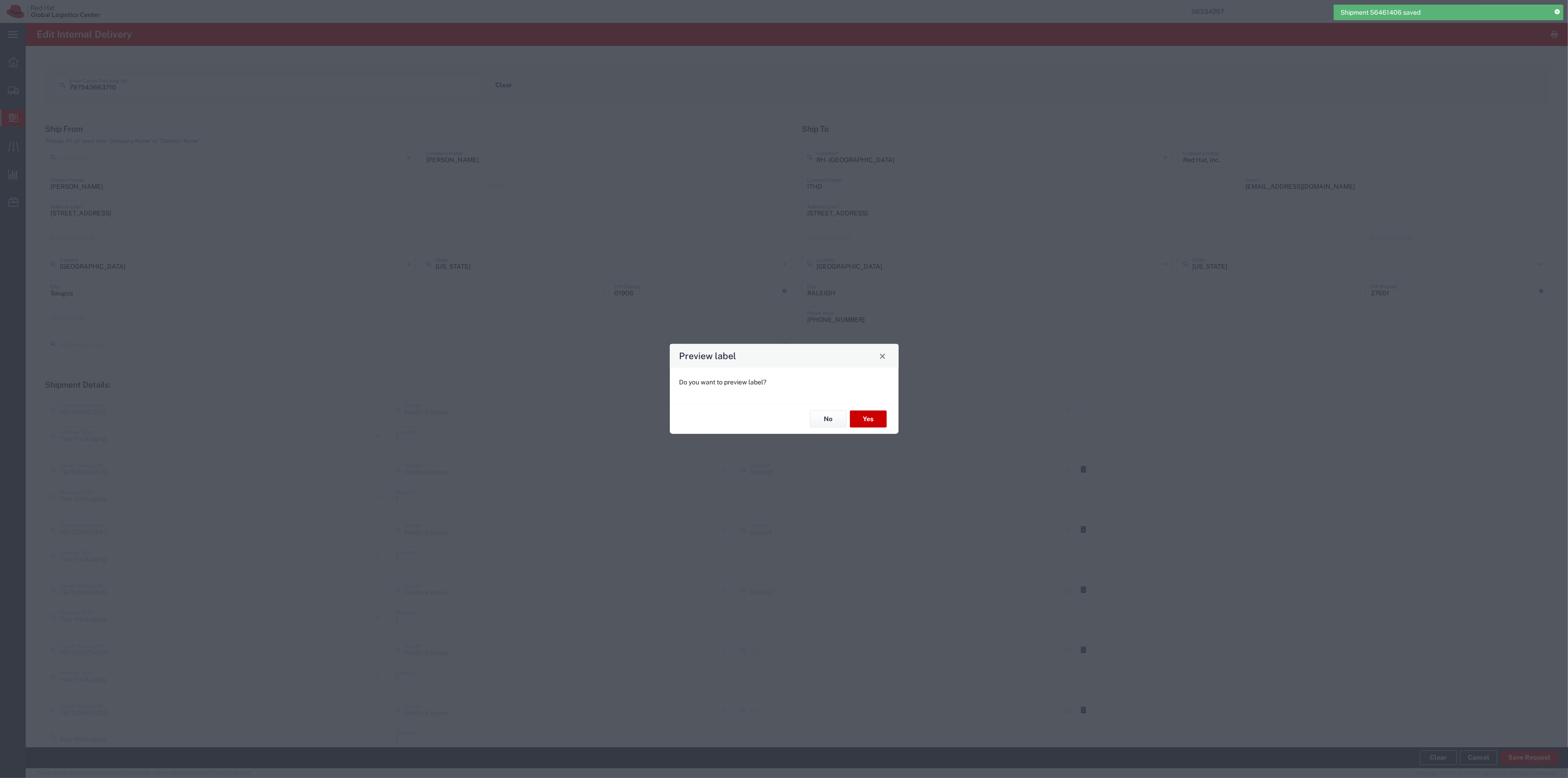
type input "Ground"
type input "Your Packaging"
type input "Ground"
type input "Your Packaging"
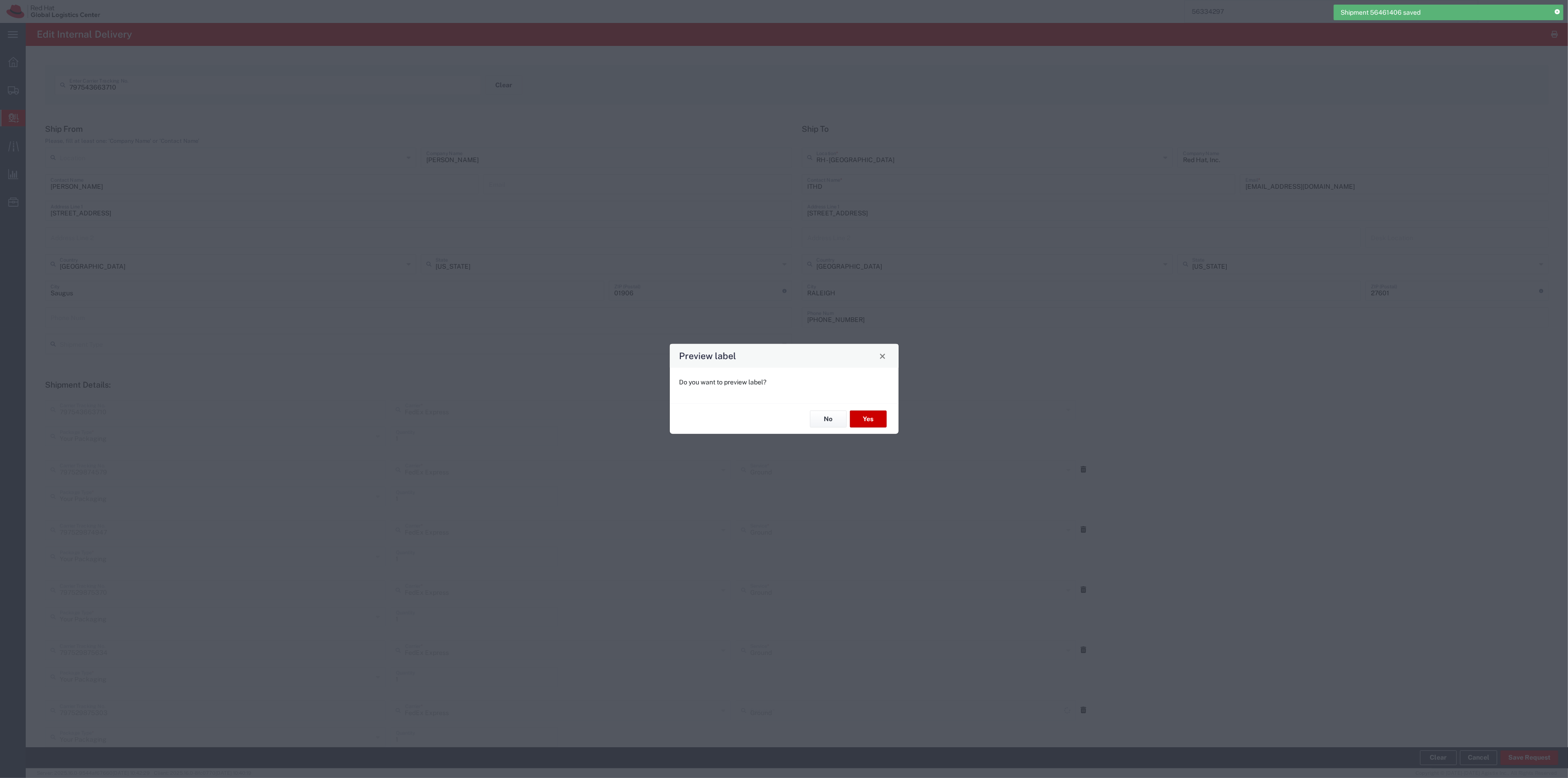
type input "Ground"
type input "Your Packaging"
type input "Ground"
type input "Your Packaging"
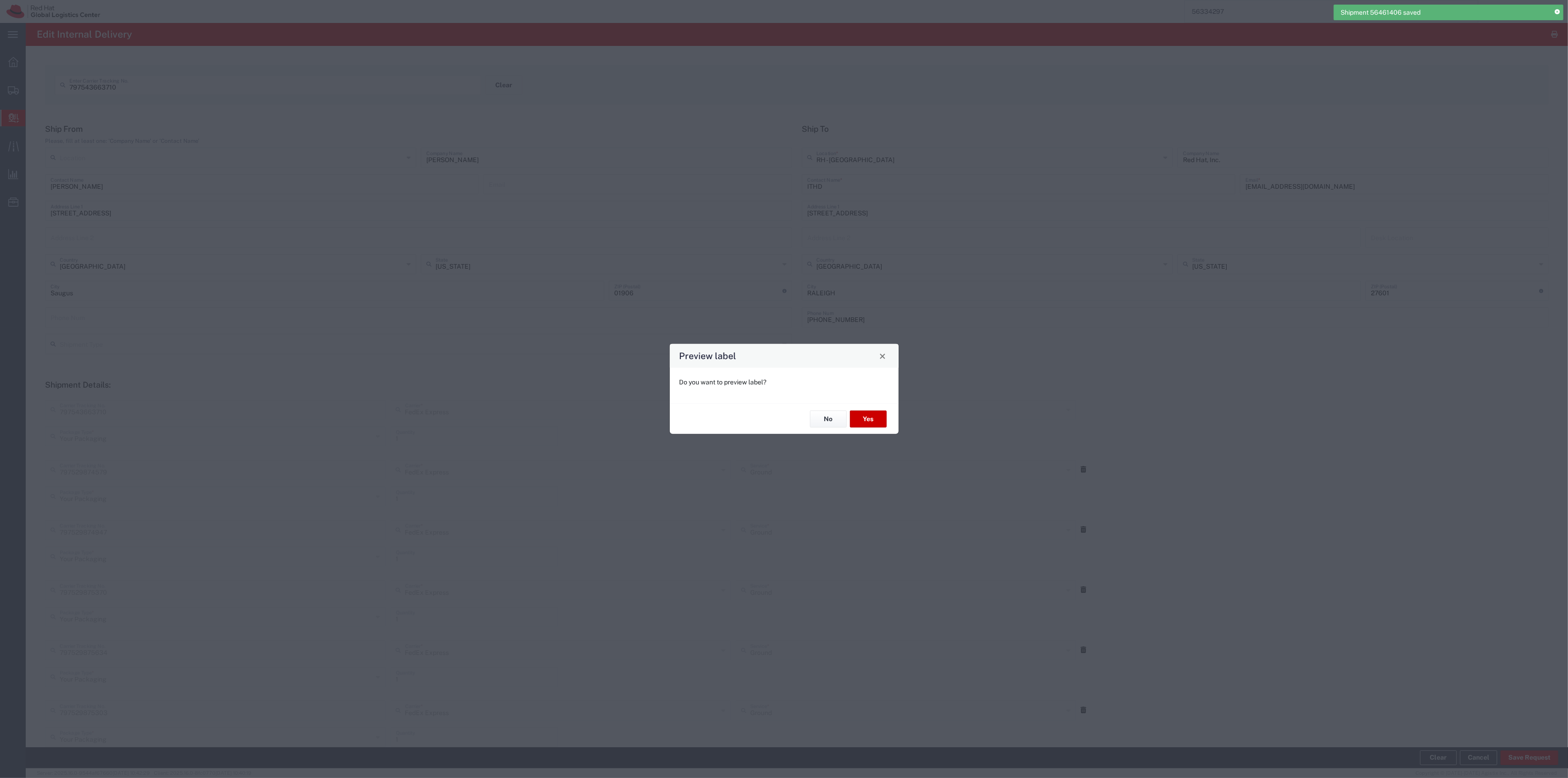
type input "Ground"
type input "Your Packaging"
type input "Ground"
type input "Your Packaging"
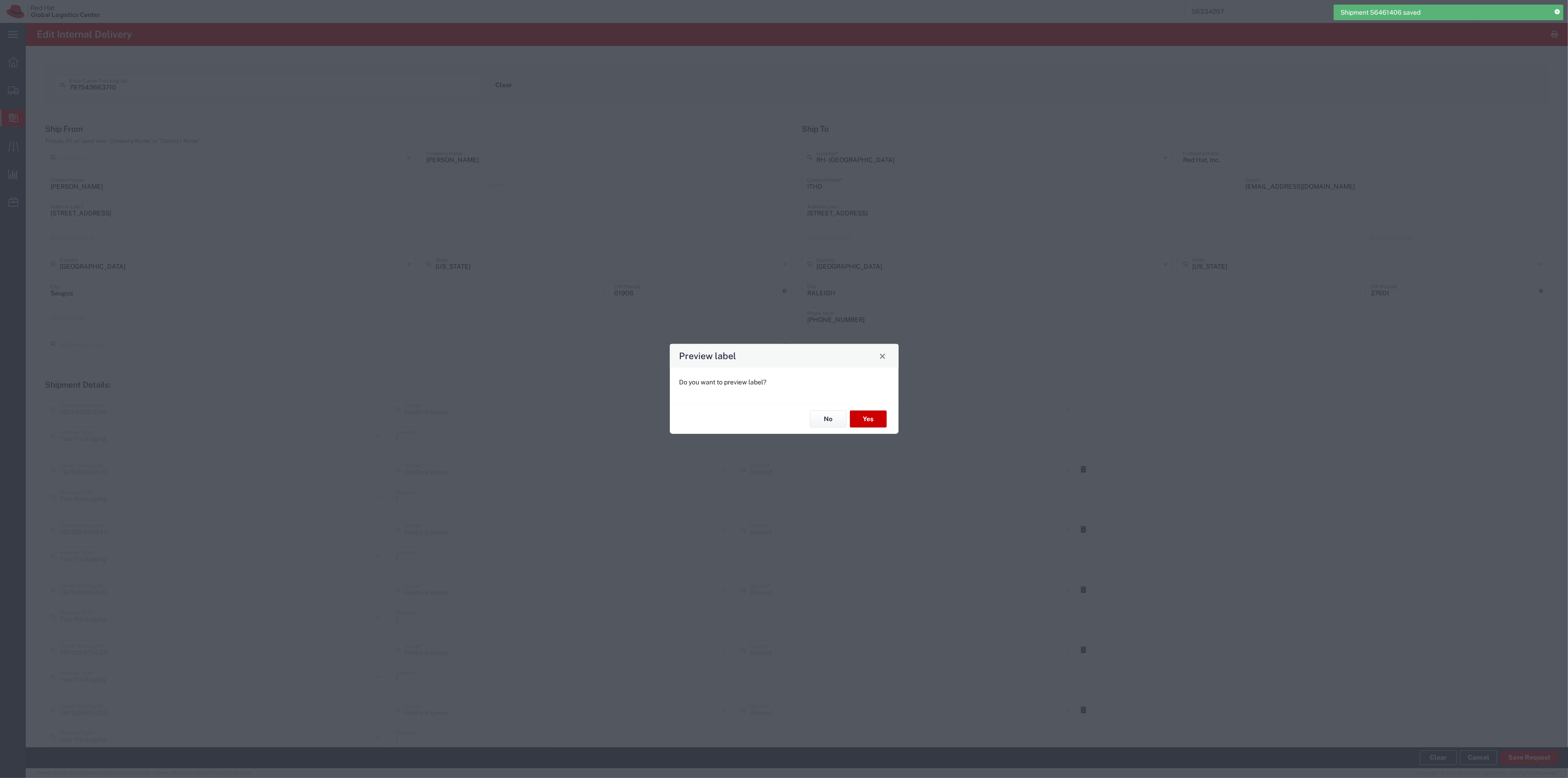
type input "Ground"
type input "Your Packaging"
type input "Ground"
type input "Your Packaging"
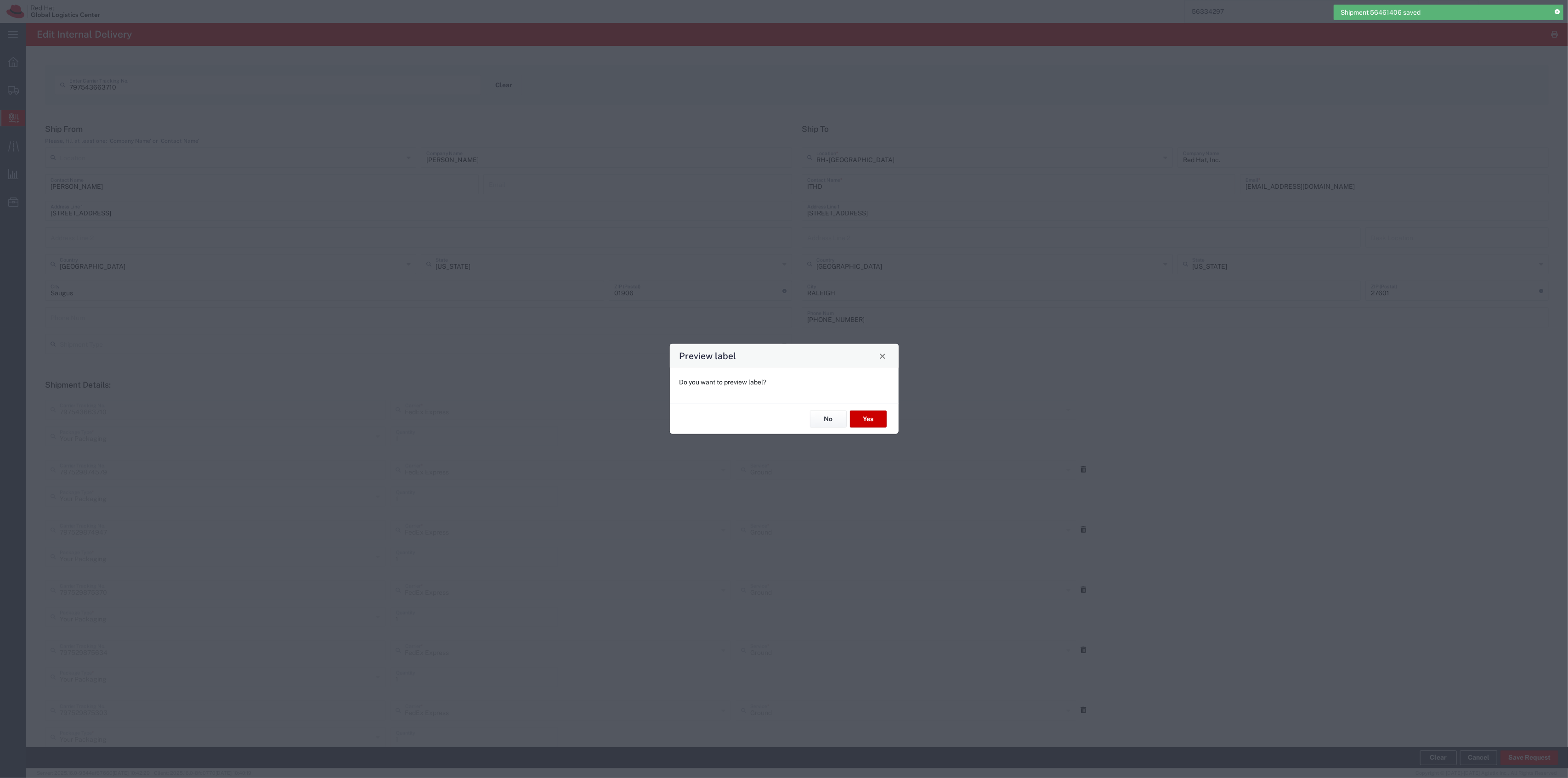
type input "Ground"
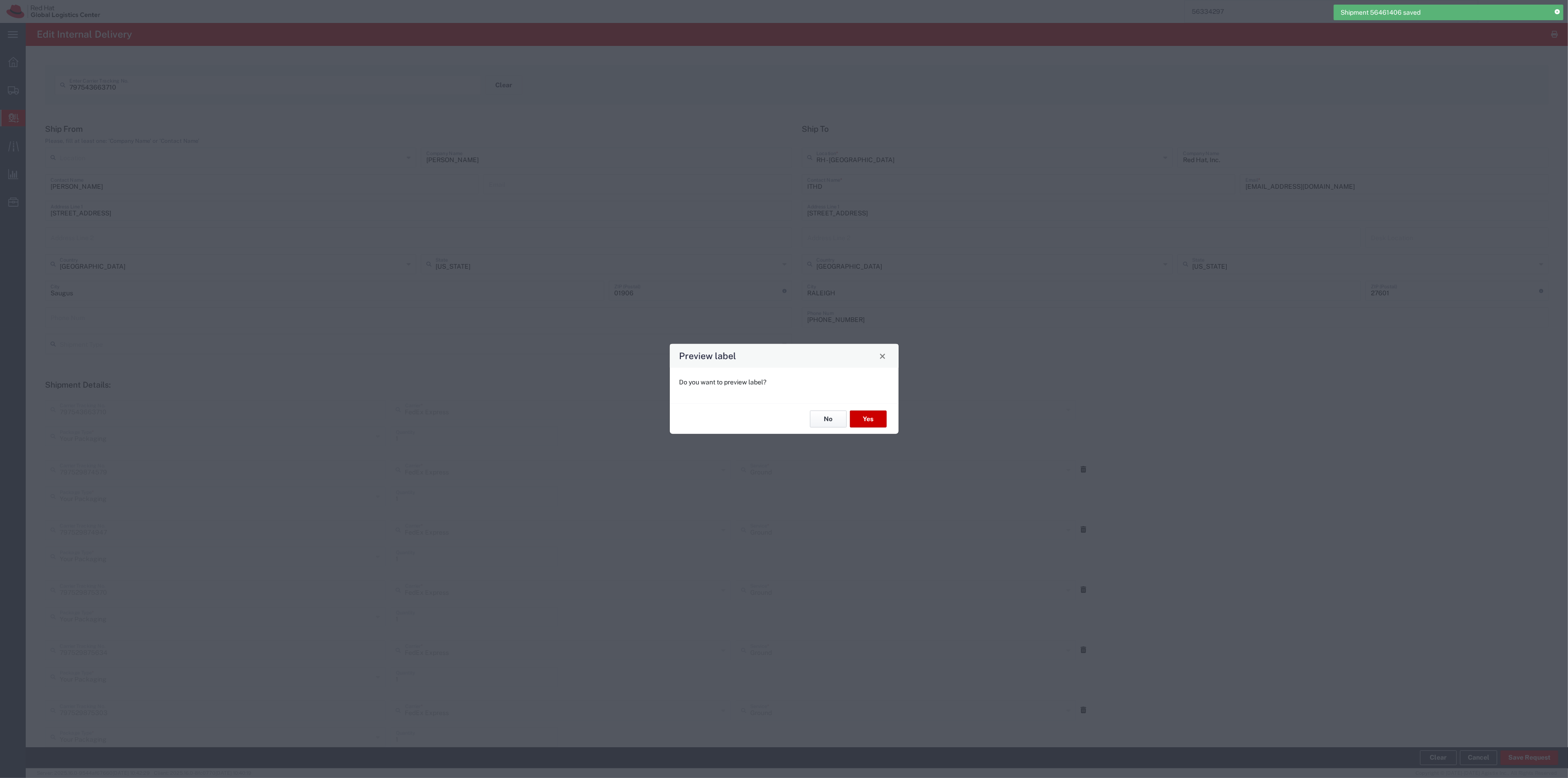
type input "Ground"
click at [815, 423] on button "No" at bounding box center [828, 419] width 37 height 17
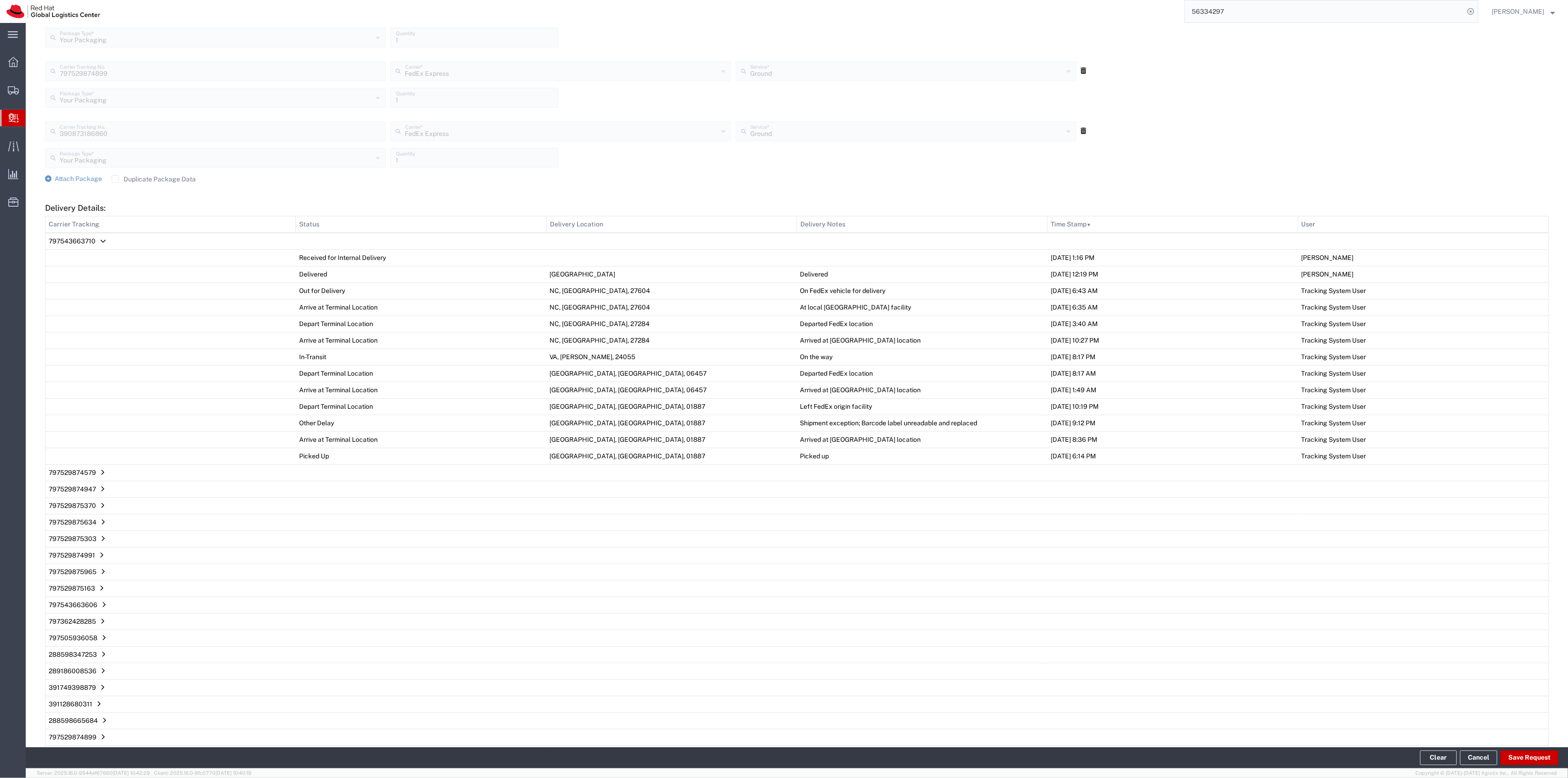
scroll to position [1522, 0]
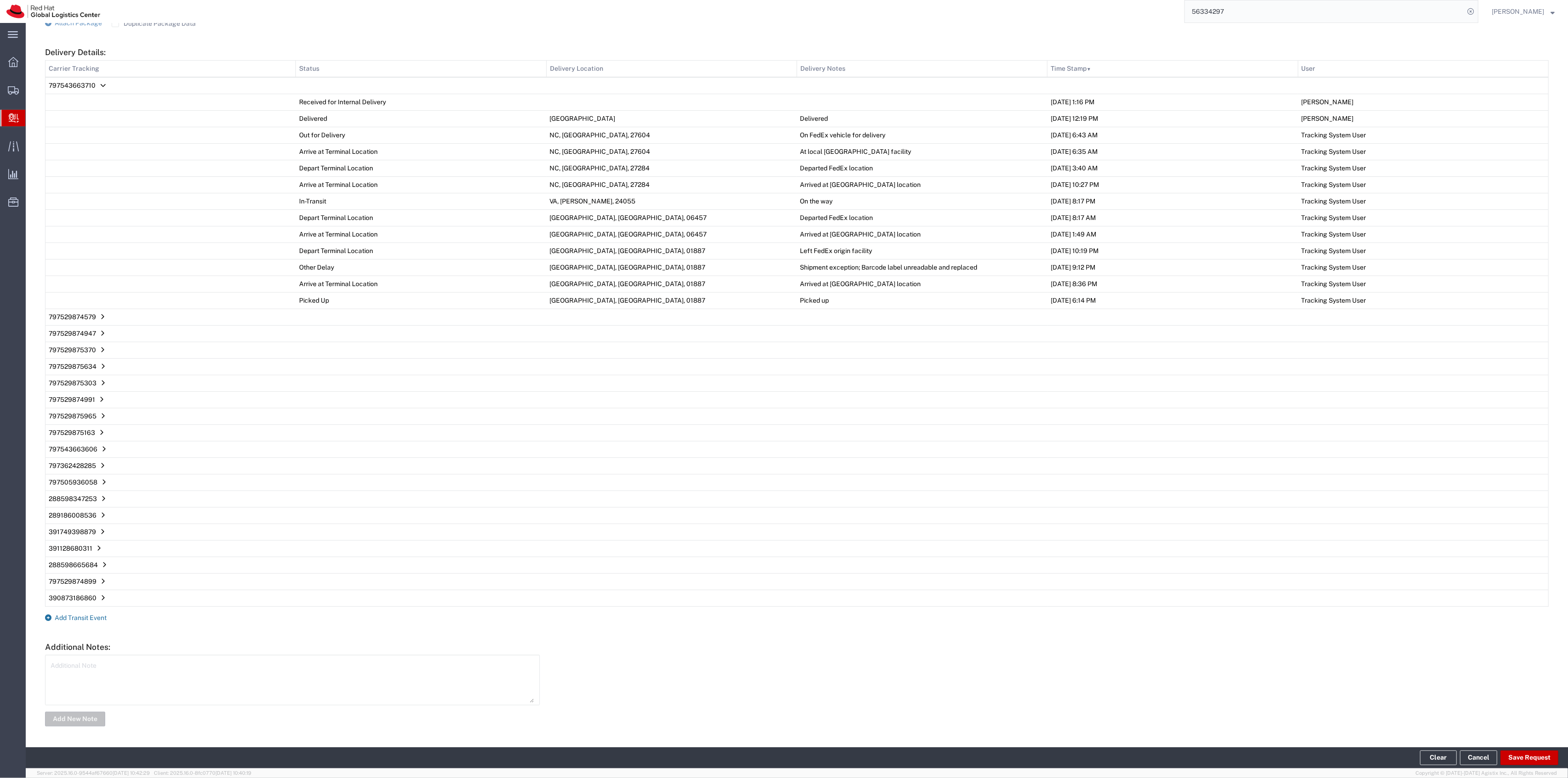
click at [85, 614] on span "Add Transit Event" at bounding box center [81, 618] width 52 height 7
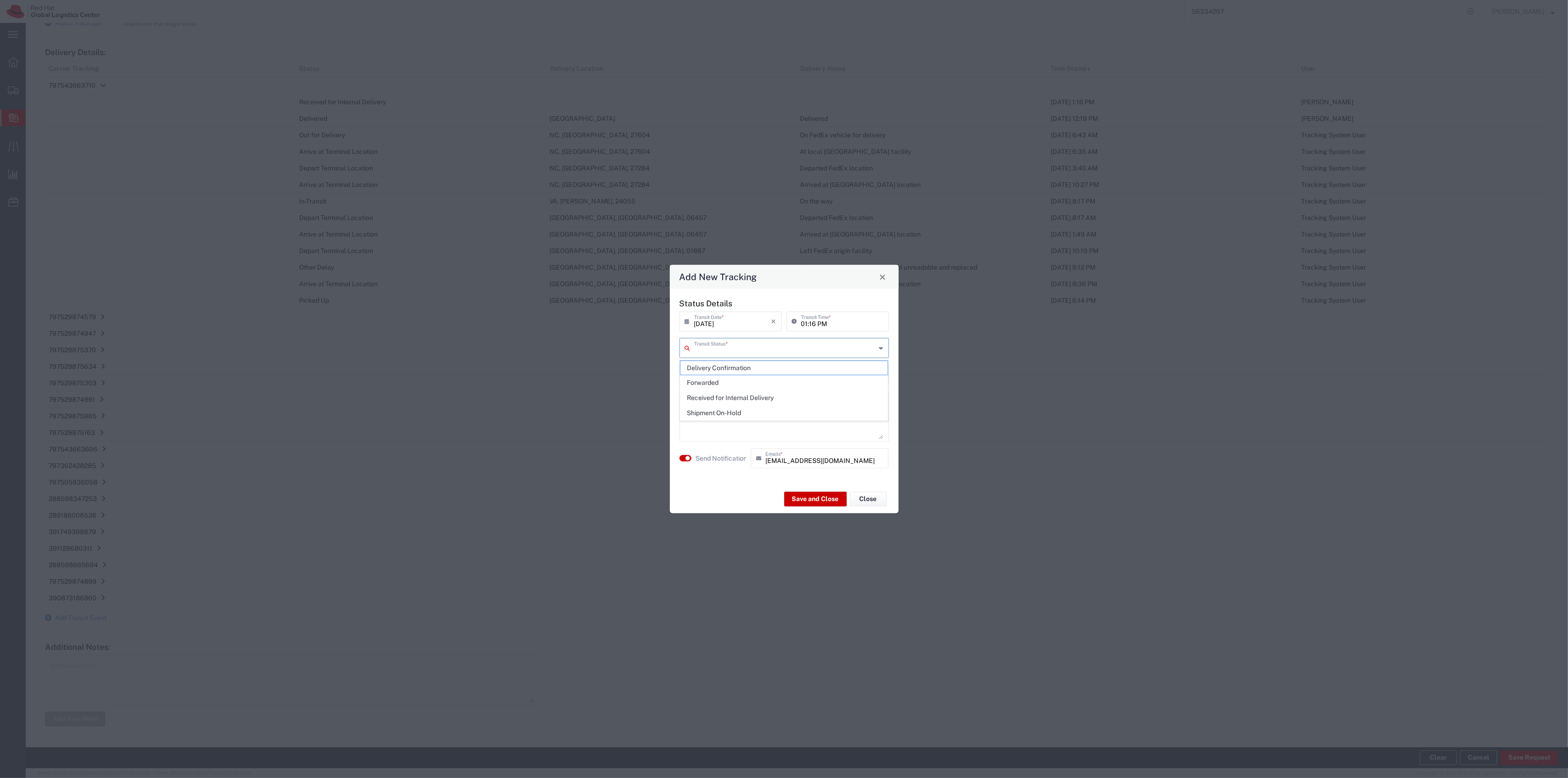
click at [804, 344] on input "text" at bounding box center [785, 348] width 182 height 16
click at [776, 370] on span "Delivery Confirmation" at bounding box center [784, 368] width 208 height 14
type input "Delivery Confirmation"
click at [789, 496] on button "Save and Close" at bounding box center [816, 499] width 63 height 14
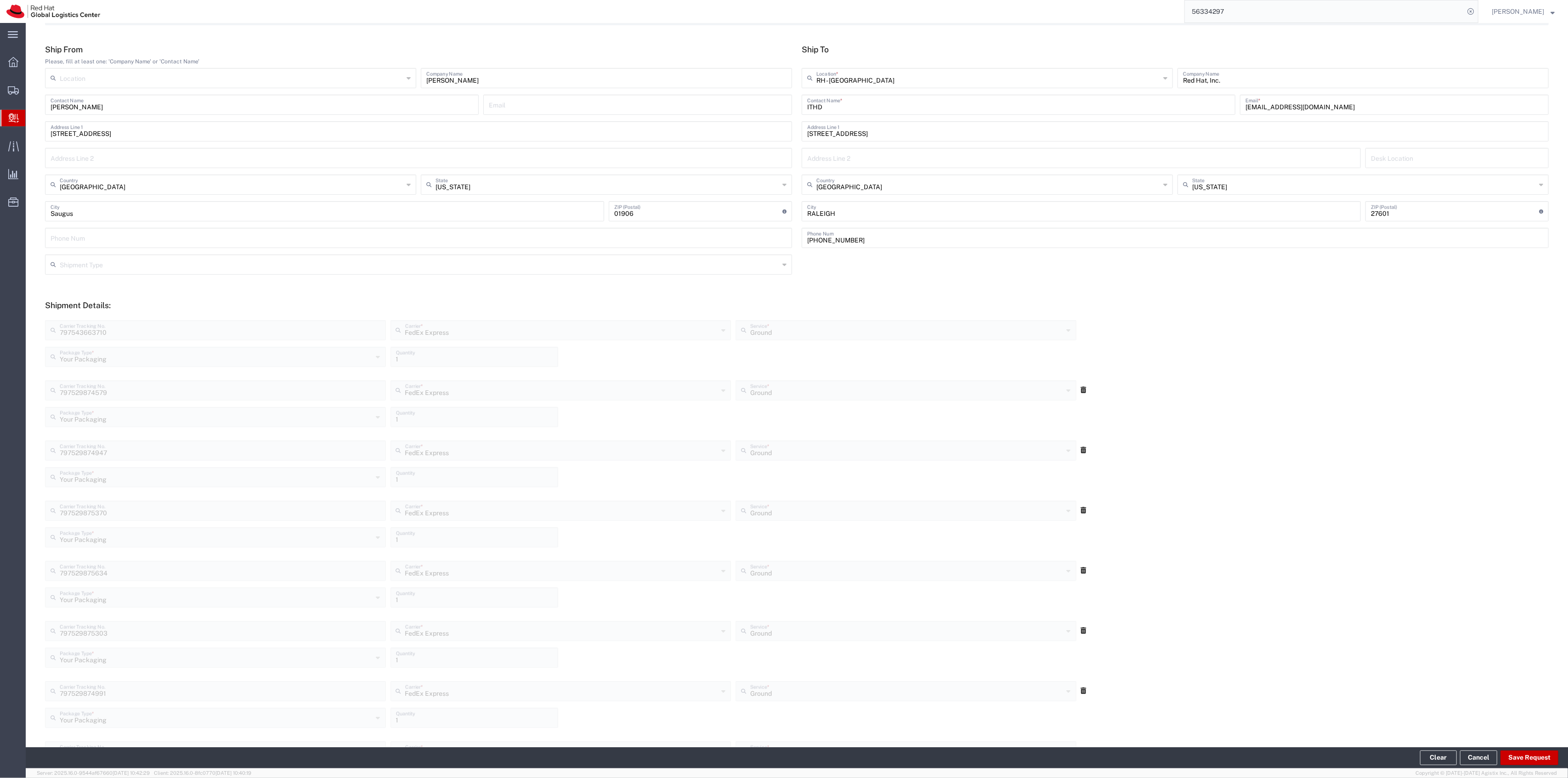
scroll to position [0, 0]
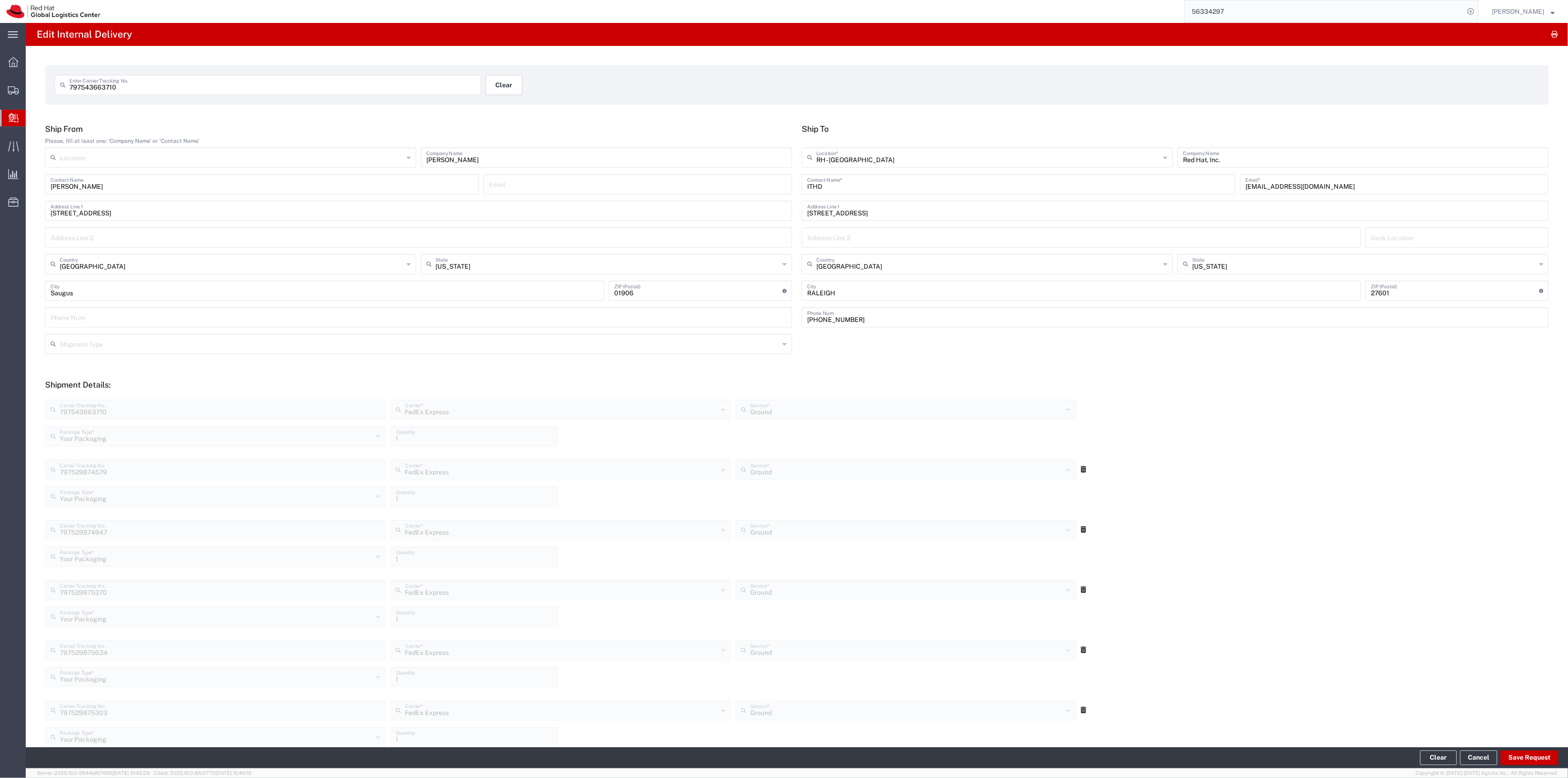
click at [509, 89] on button "Clear" at bounding box center [504, 84] width 37 height 21
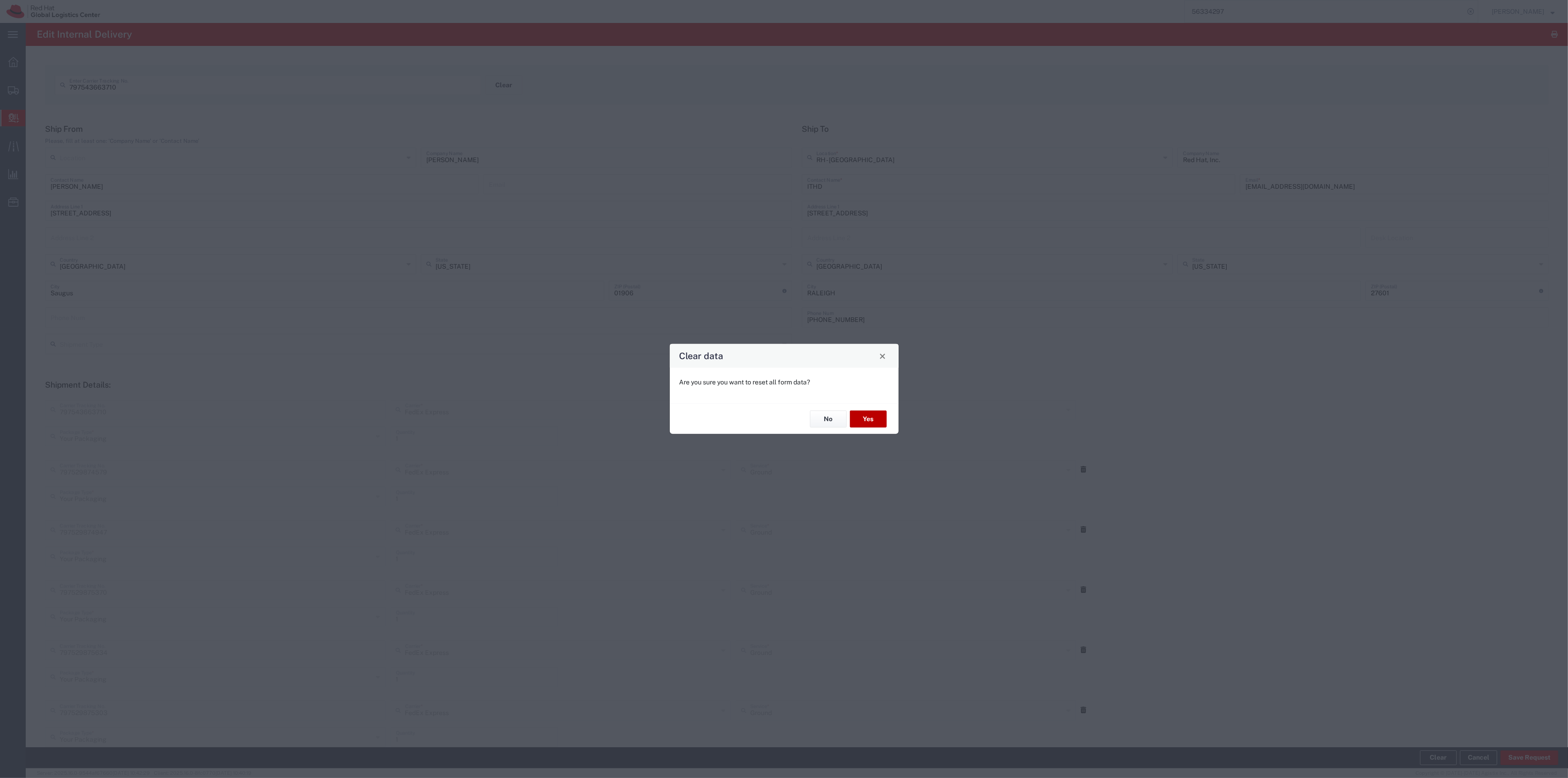
click at [864, 420] on button "Yes" at bounding box center [868, 419] width 37 height 17
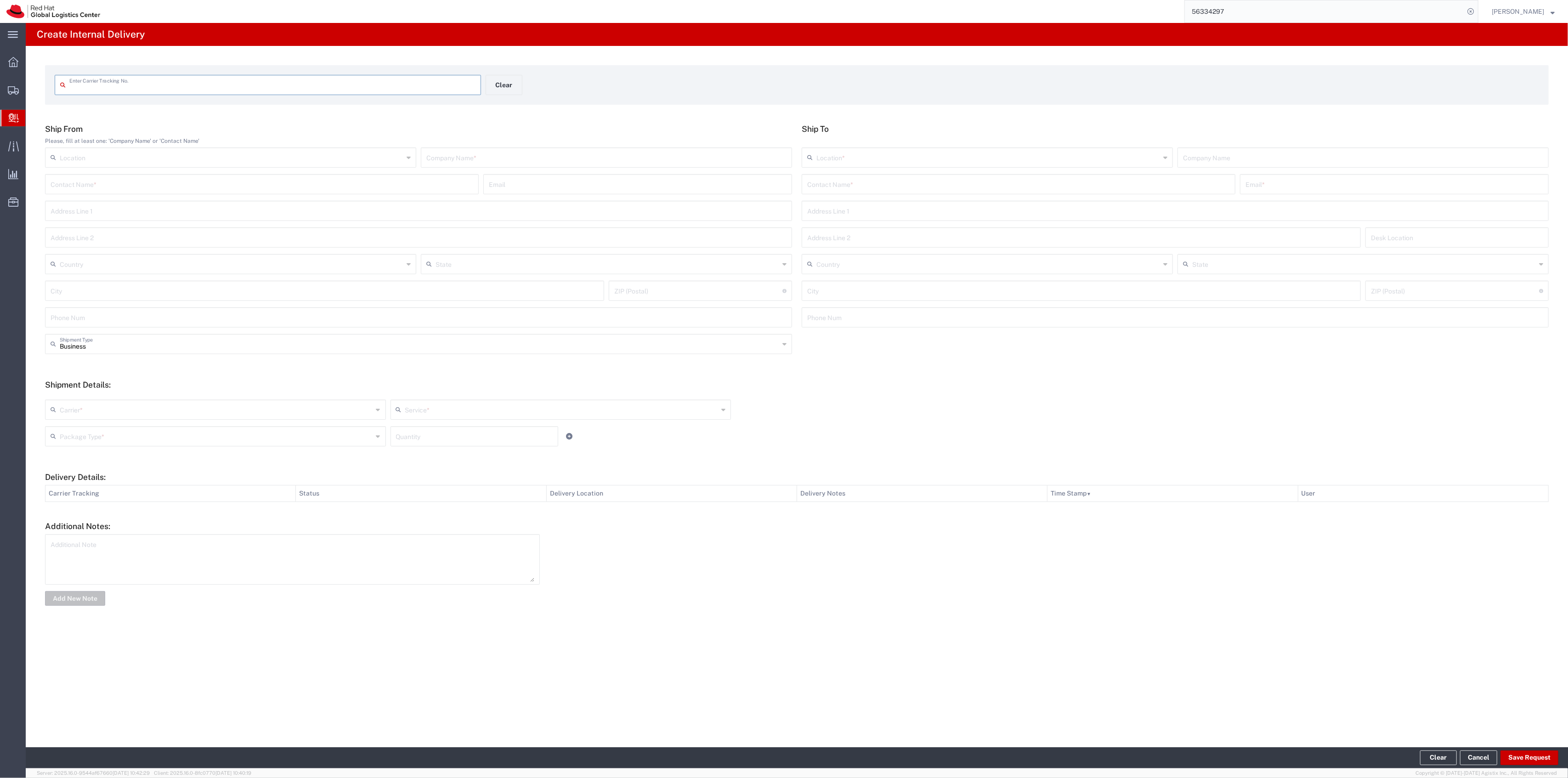
click at [370, 82] on input "text" at bounding box center [272, 84] width 406 height 16
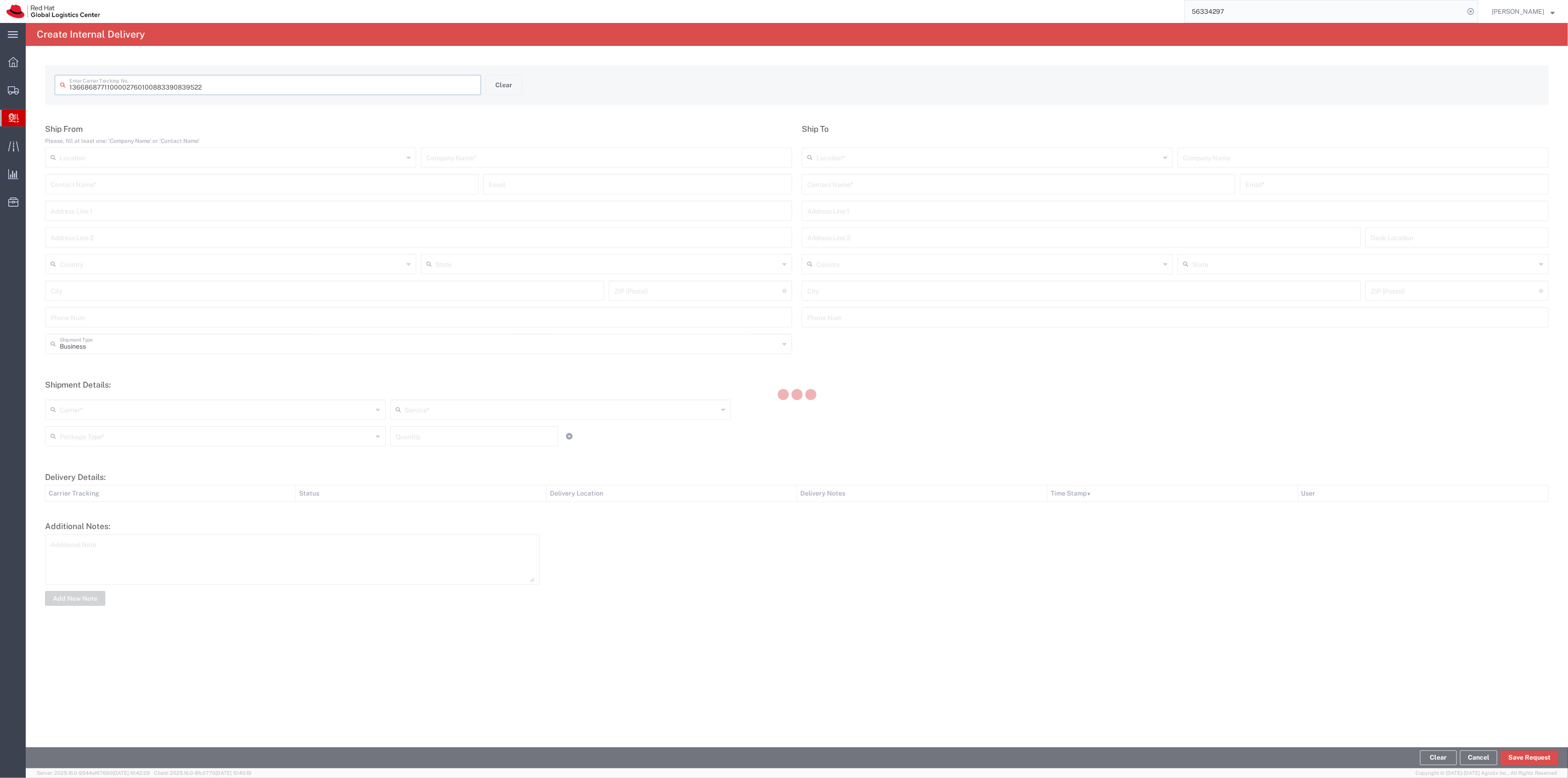
type input "883390839522"
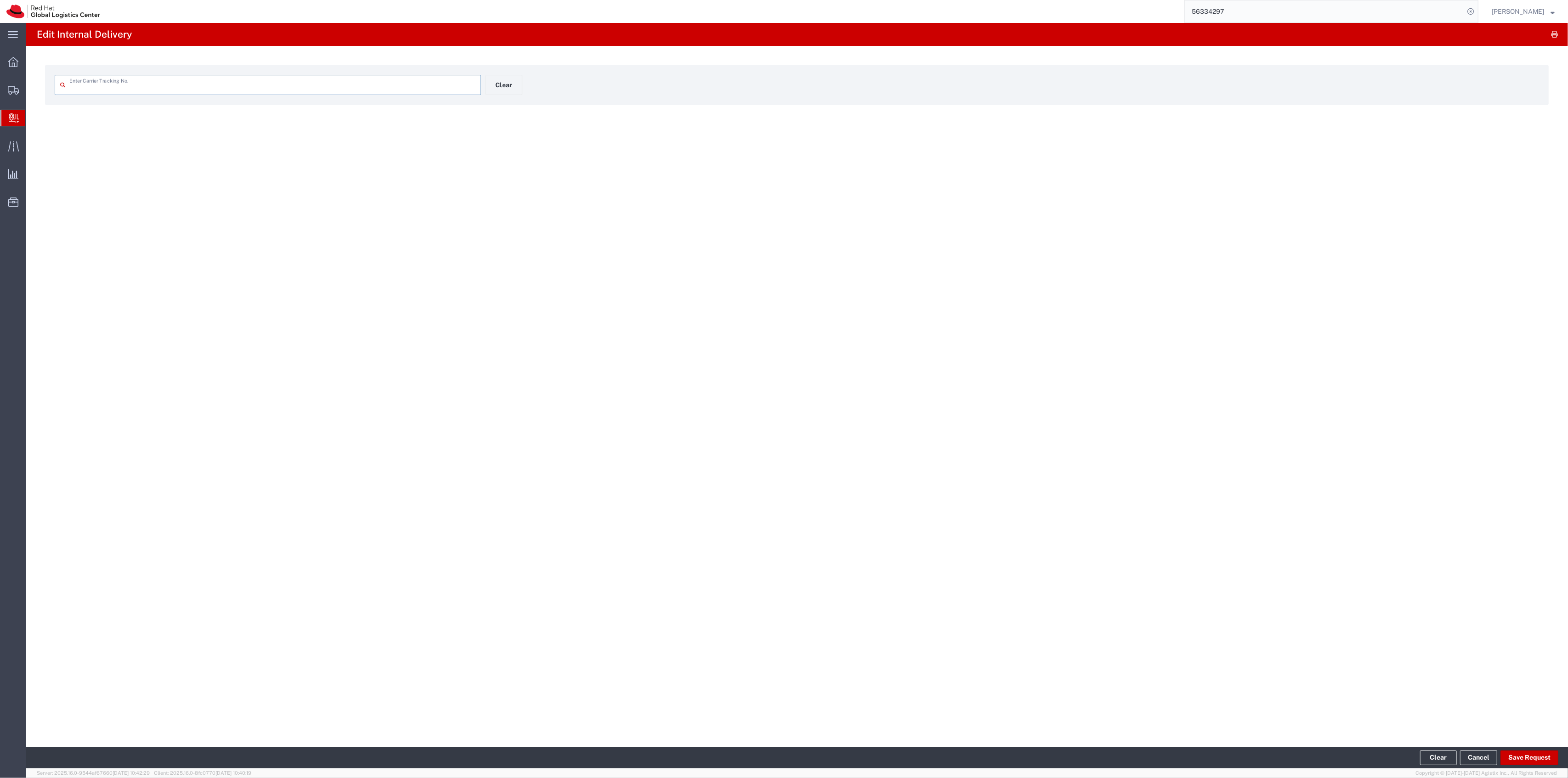
type input "883390839522"
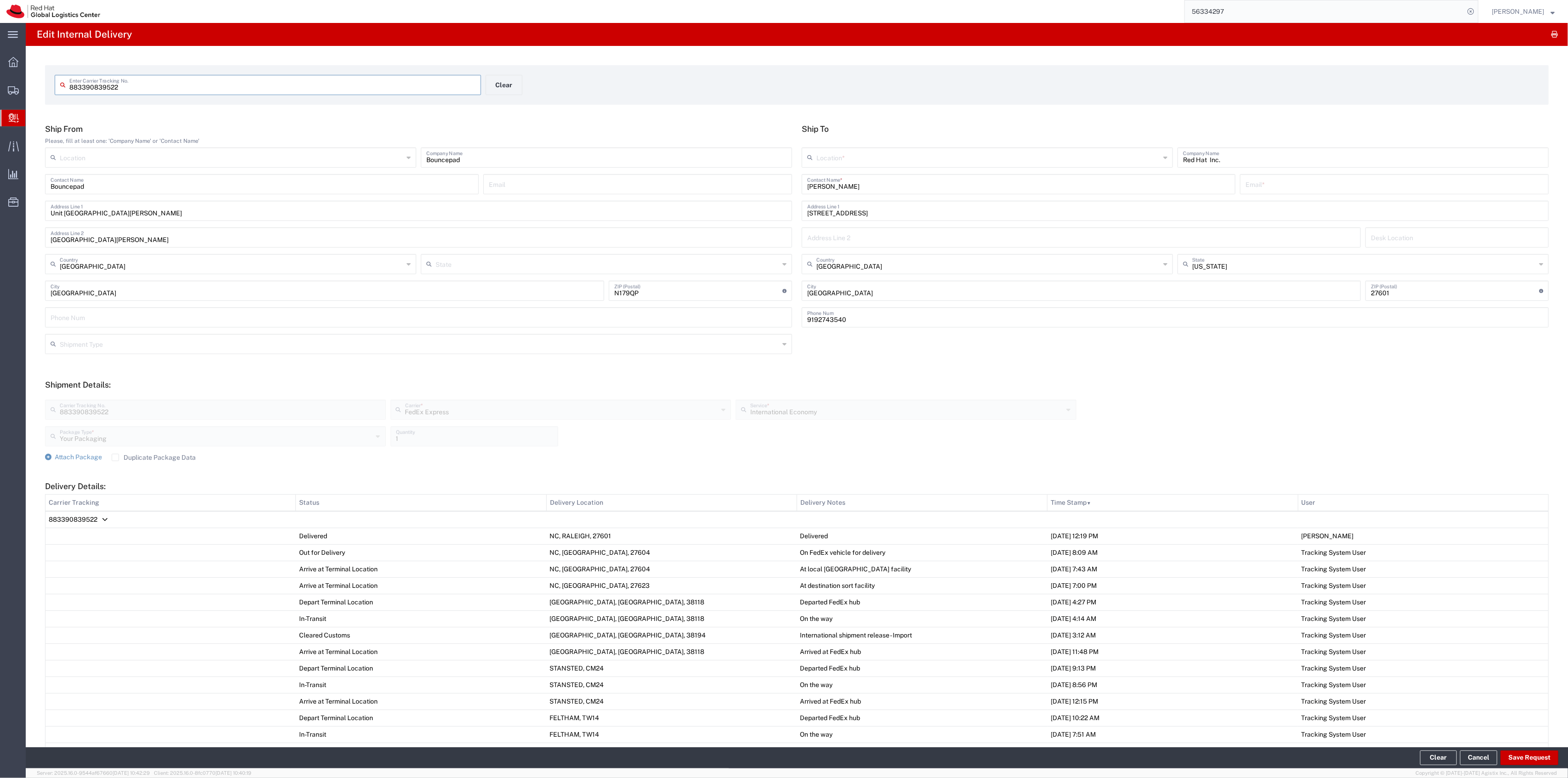
click at [923, 174] on div "[PERSON_NAME] Contact Name *" at bounding box center [1018, 184] width 434 height 21
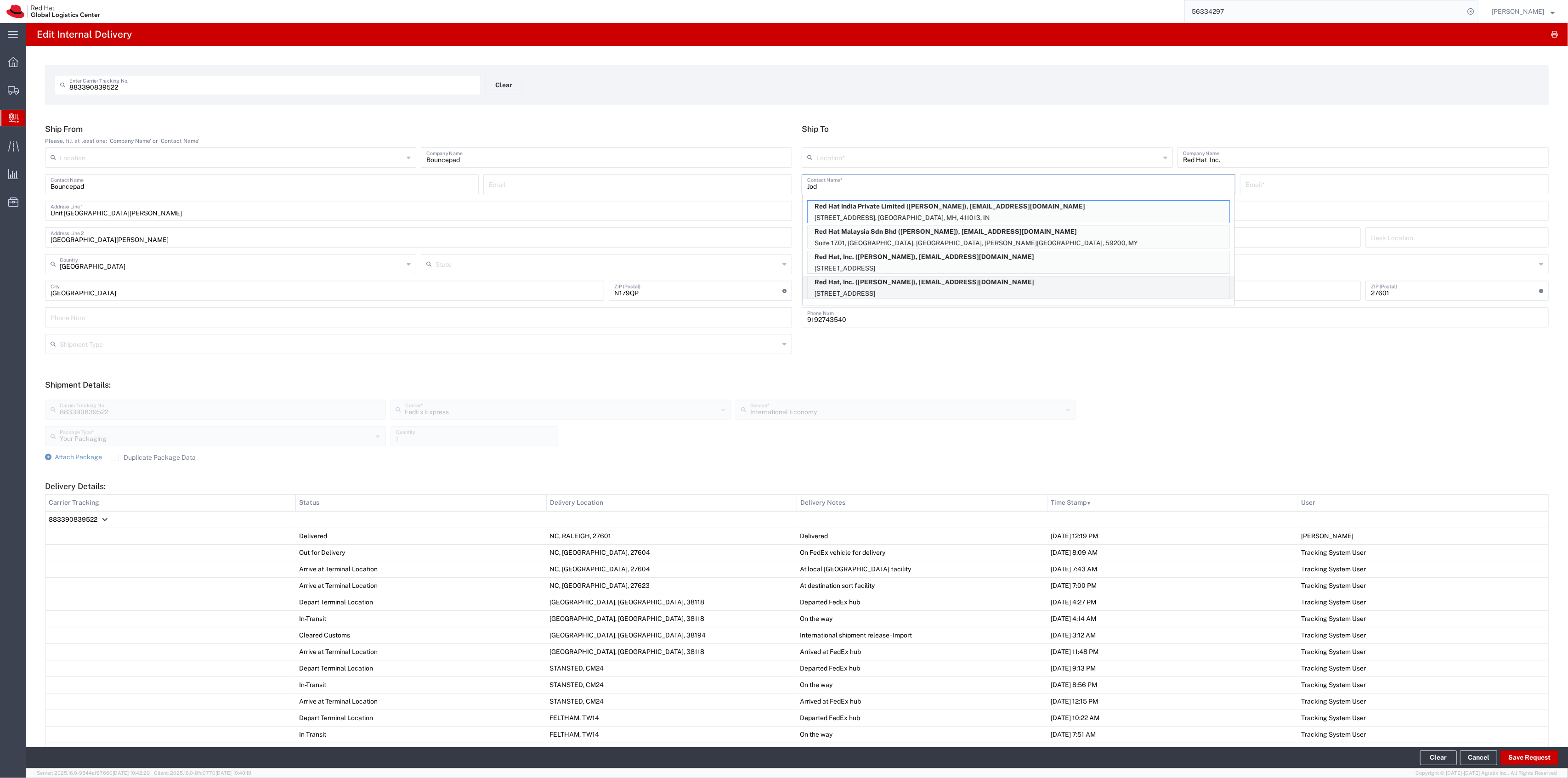
type input "Jod"
click at [926, 293] on p "[STREET_ADDRESS]" at bounding box center [1018, 294] width 421 height 12
type input "RH - [GEOGRAPHIC_DATA]"
type input "Red Hat, Inc."
type input "[PERSON_NAME]"
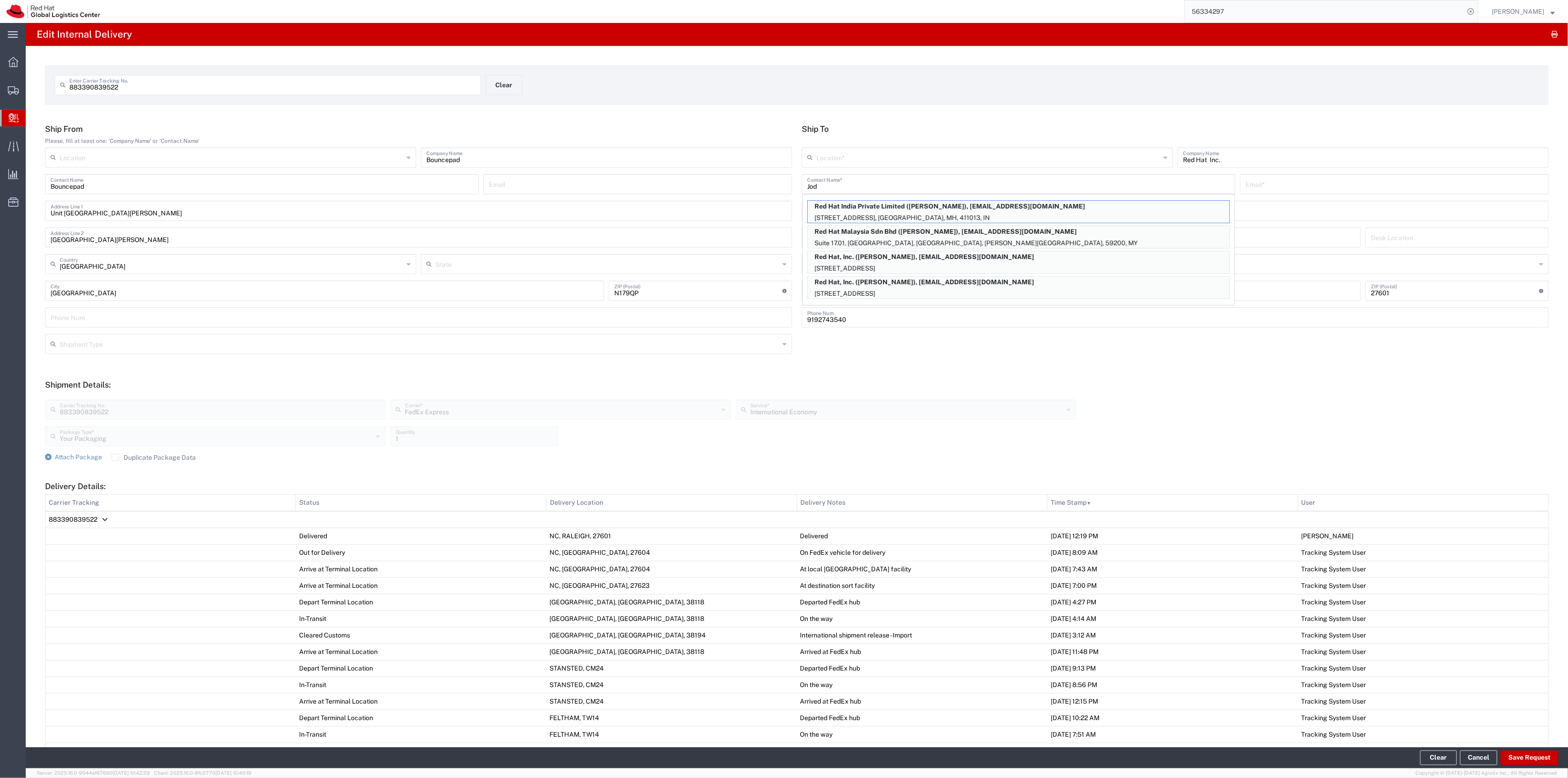
type input "[EMAIL_ADDRESS][DOMAIN_NAME]"
type input "19S366"
type input "RALEIGH"
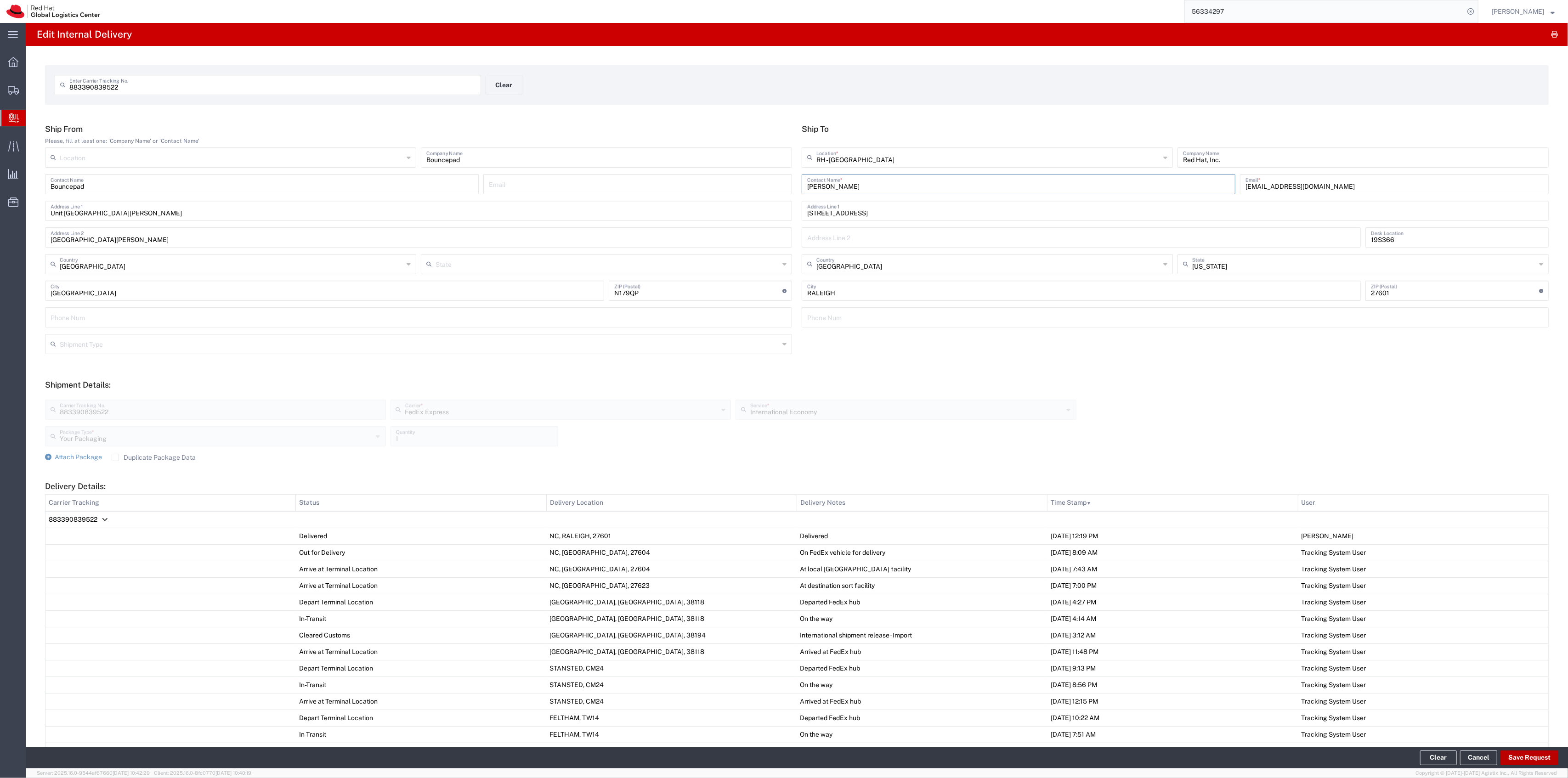
click at [1528, 757] on button "Save Request" at bounding box center [1529, 758] width 58 height 14
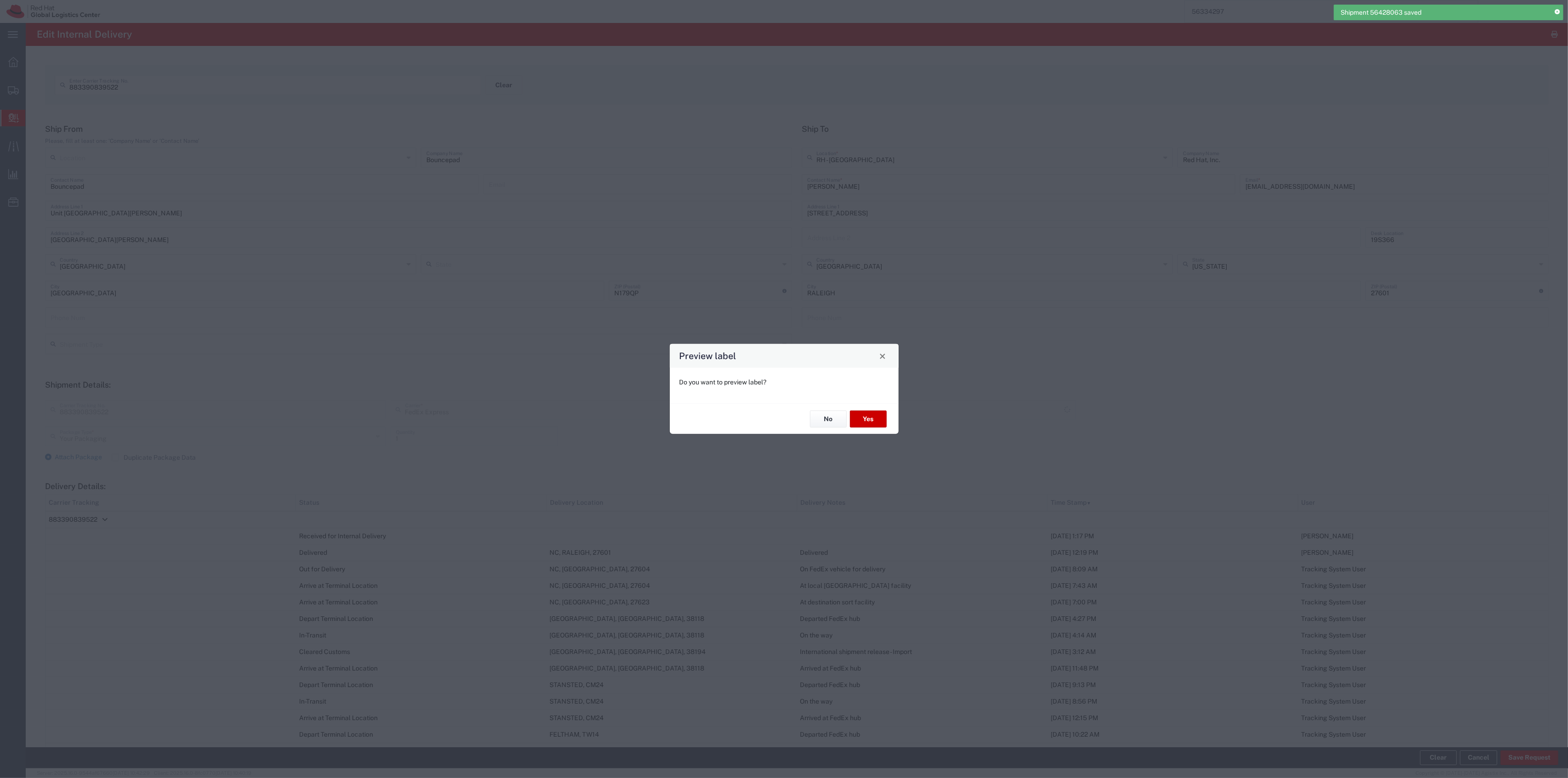
type input "International Economy"
click at [875, 425] on button "Yes" at bounding box center [868, 419] width 37 height 17
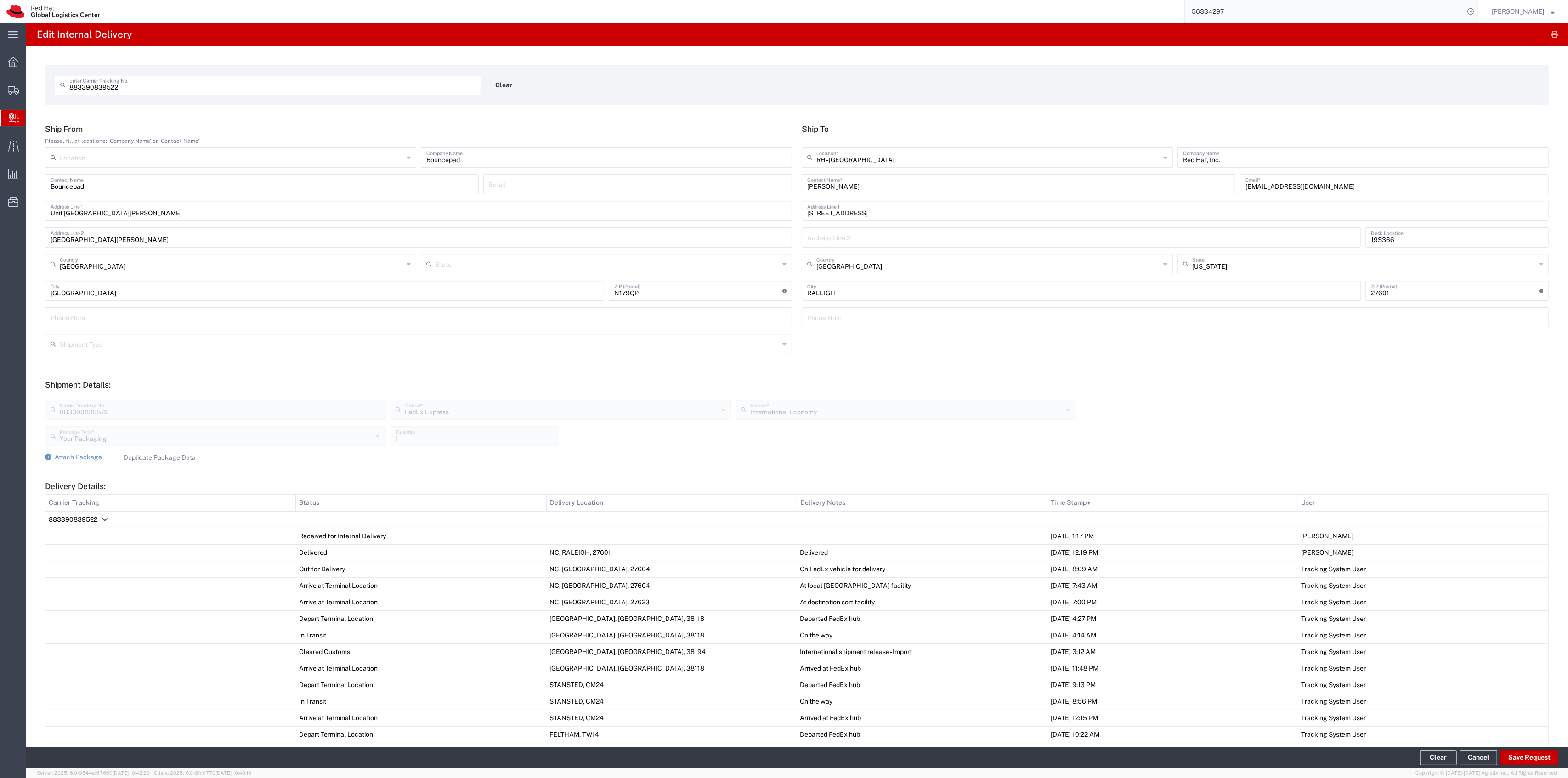
scroll to position [255, 0]
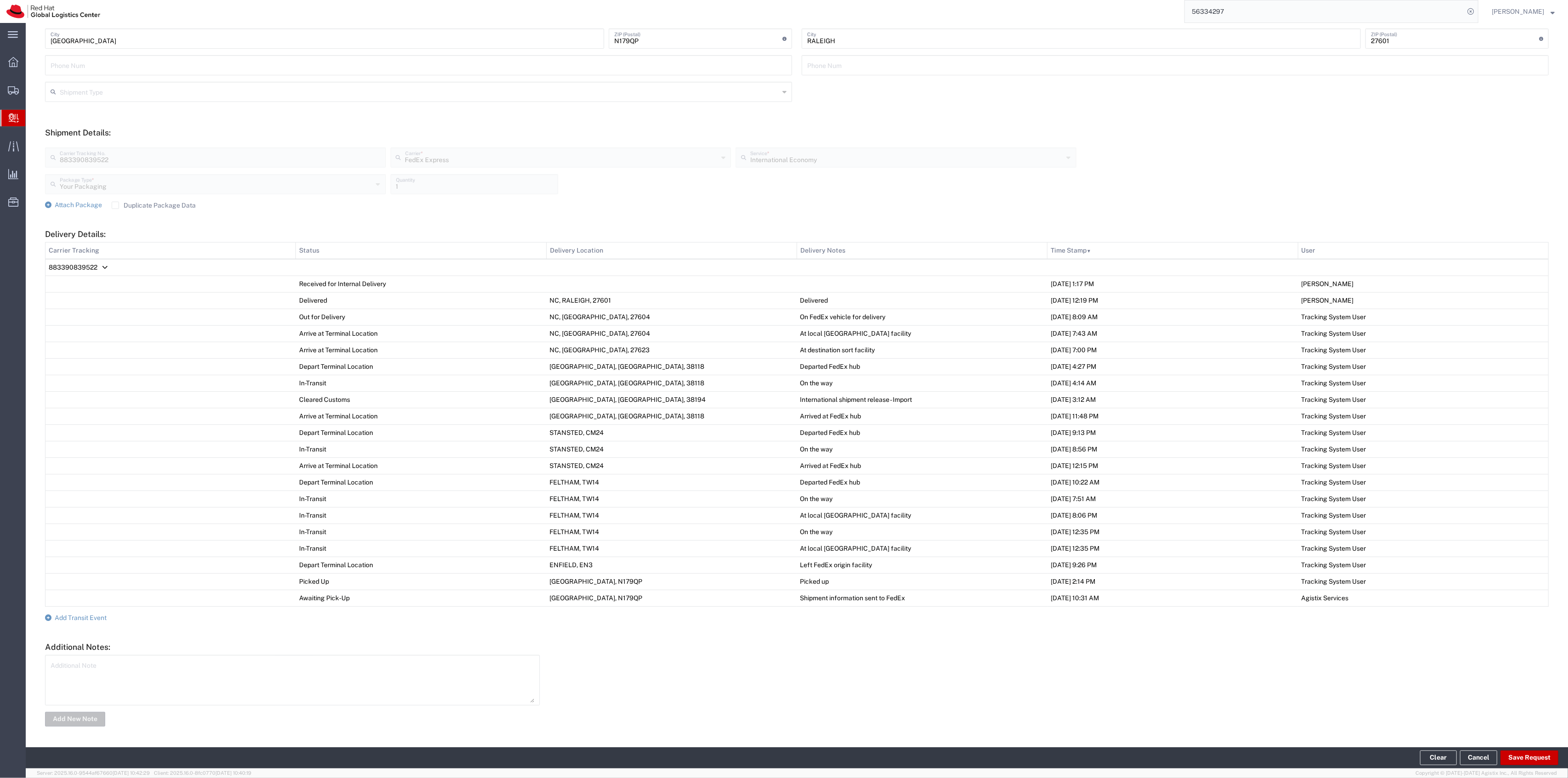
click at [77, 627] on form "Ship From Please, fill at least one: 'Company Name' or 'Contact Name' Location …" at bounding box center [797, 299] width 1504 height 856
click at [77, 620] on span "Add Transit Event" at bounding box center [81, 618] width 52 height 7
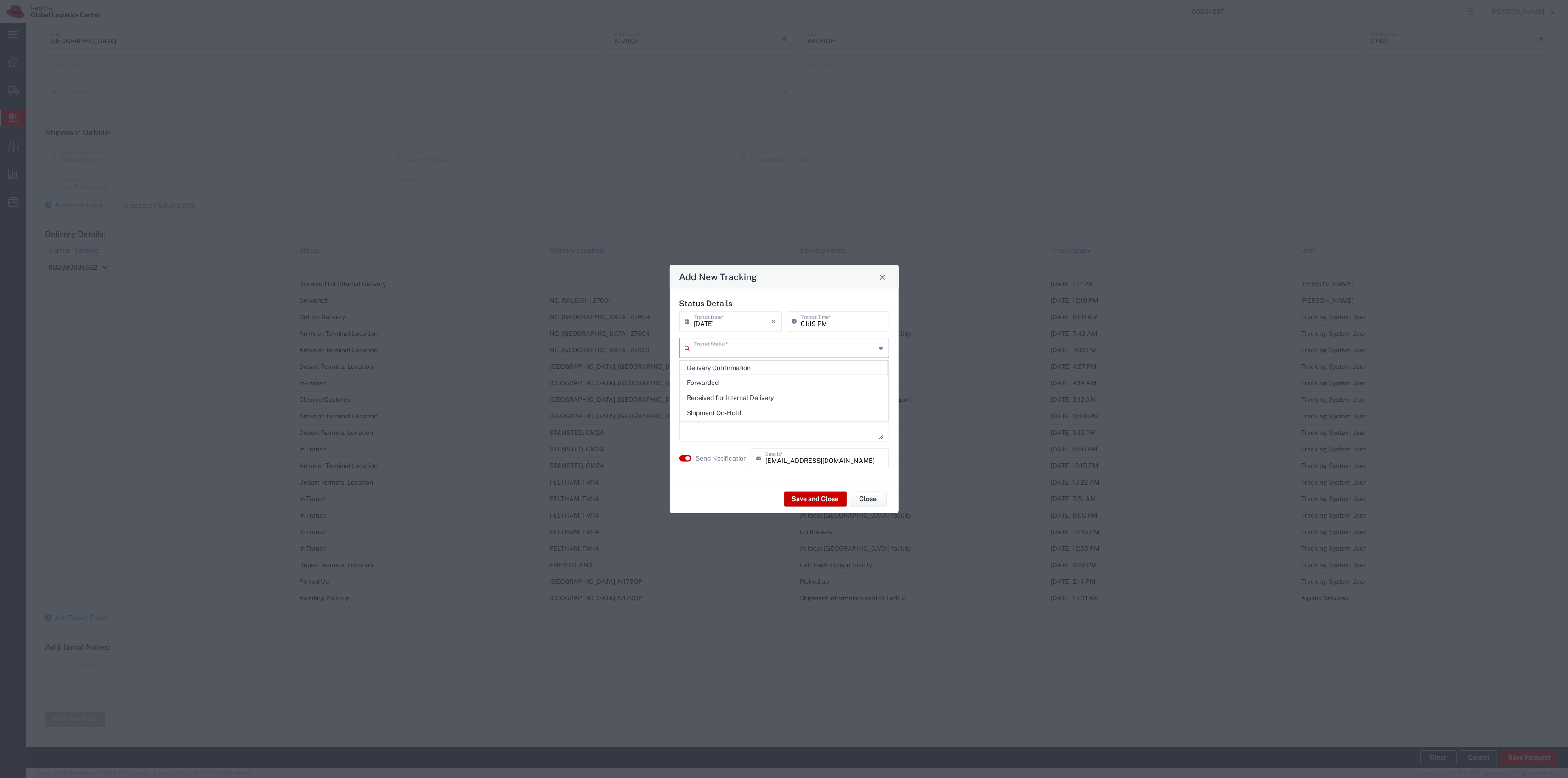
click at [771, 348] on input "text" at bounding box center [785, 348] width 182 height 16
click at [731, 411] on span "Shipment On-Hold" at bounding box center [784, 413] width 208 height 14
type input "Shipment On-Hold"
click at [792, 493] on button "Save and Close" at bounding box center [816, 499] width 63 height 14
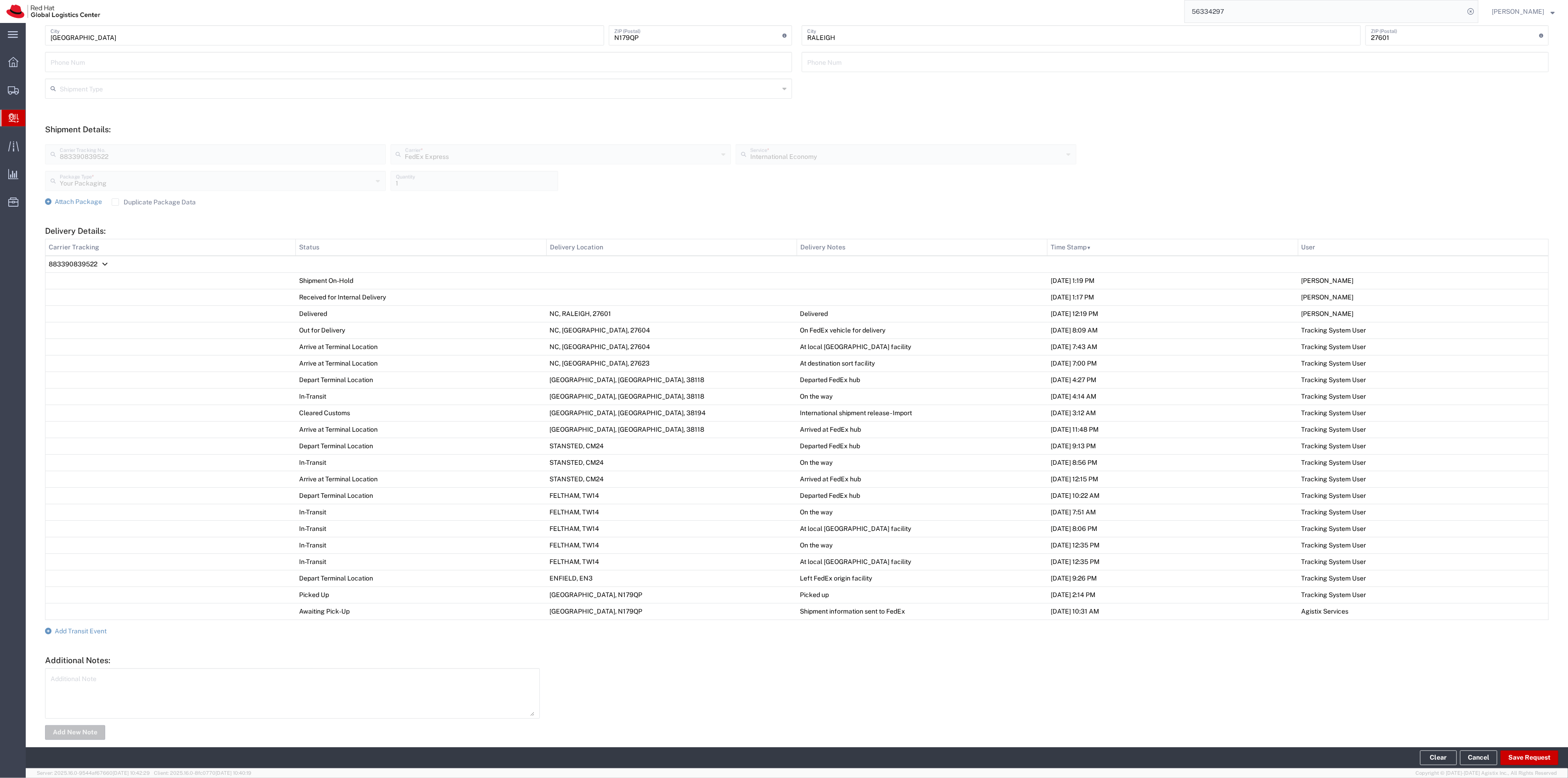
scroll to position [0, 0]
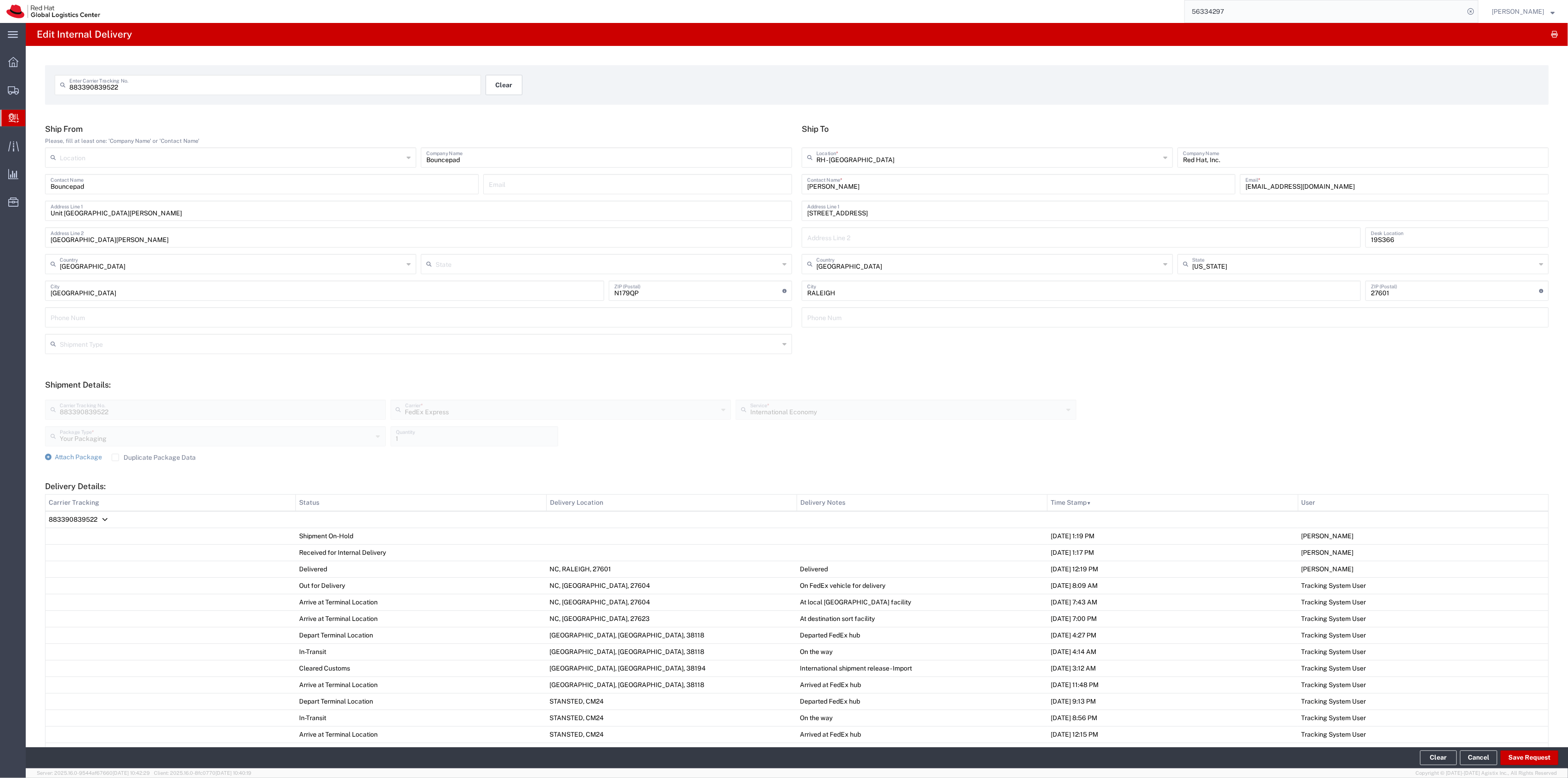
click at [518, 84] on button "Clear" at bounding box center [504, 84] width 37 height 21
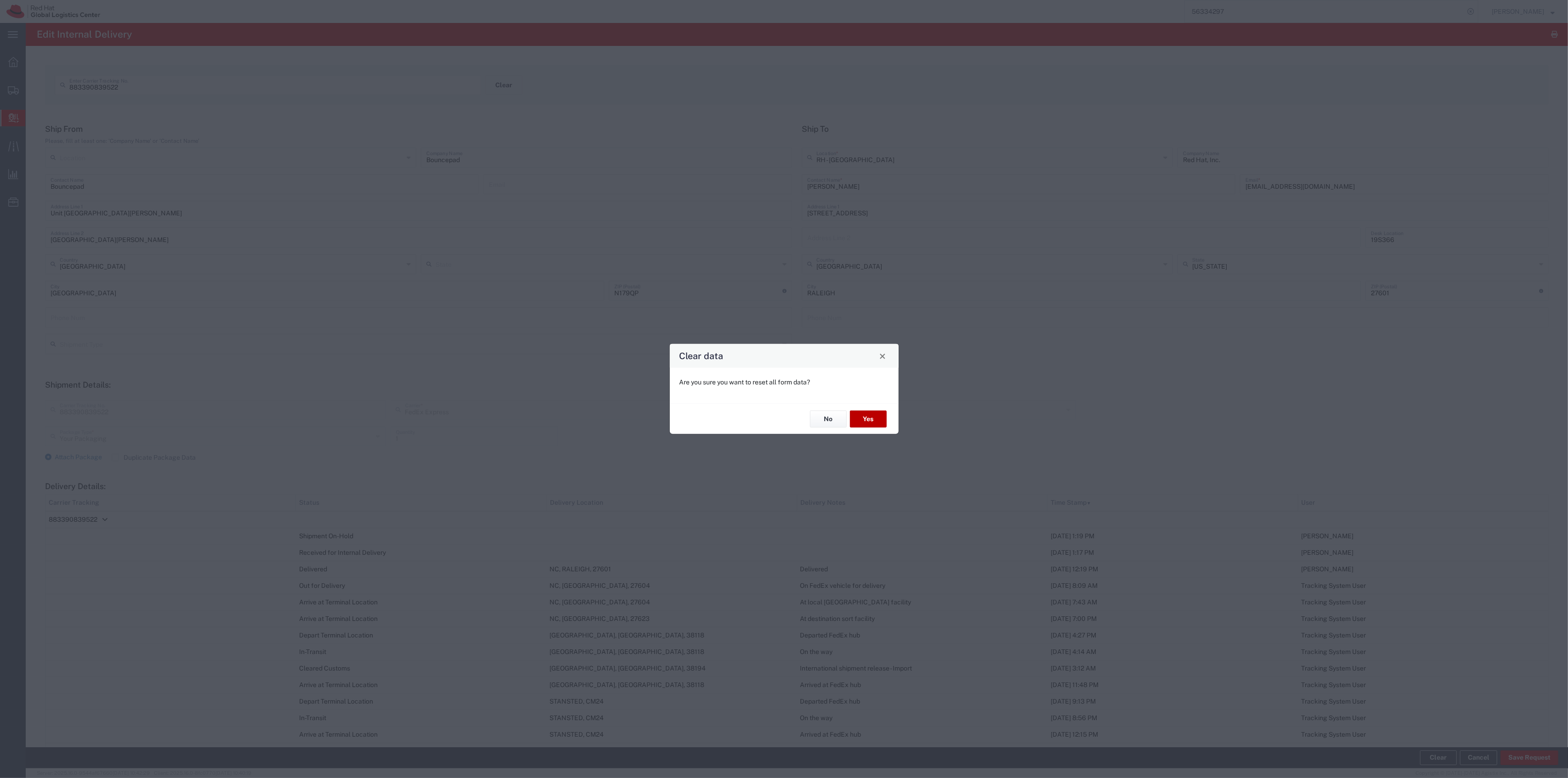
click at [874, 412] on button "Yes" at bounding box center [868, 419] width 37 height 17
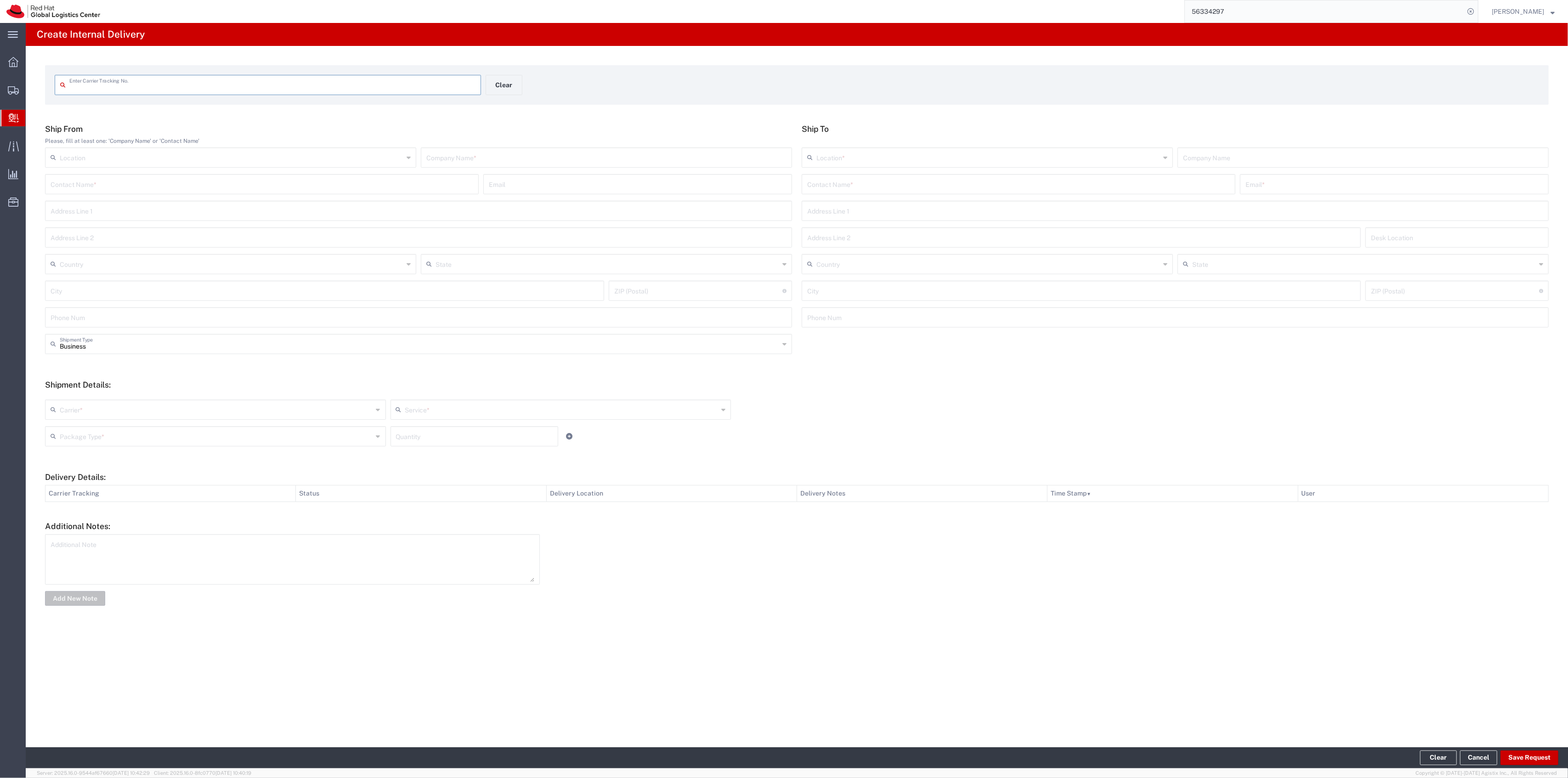
click at [407, 82] on input "text" at bounding box center [272, 84] width 406 height 16
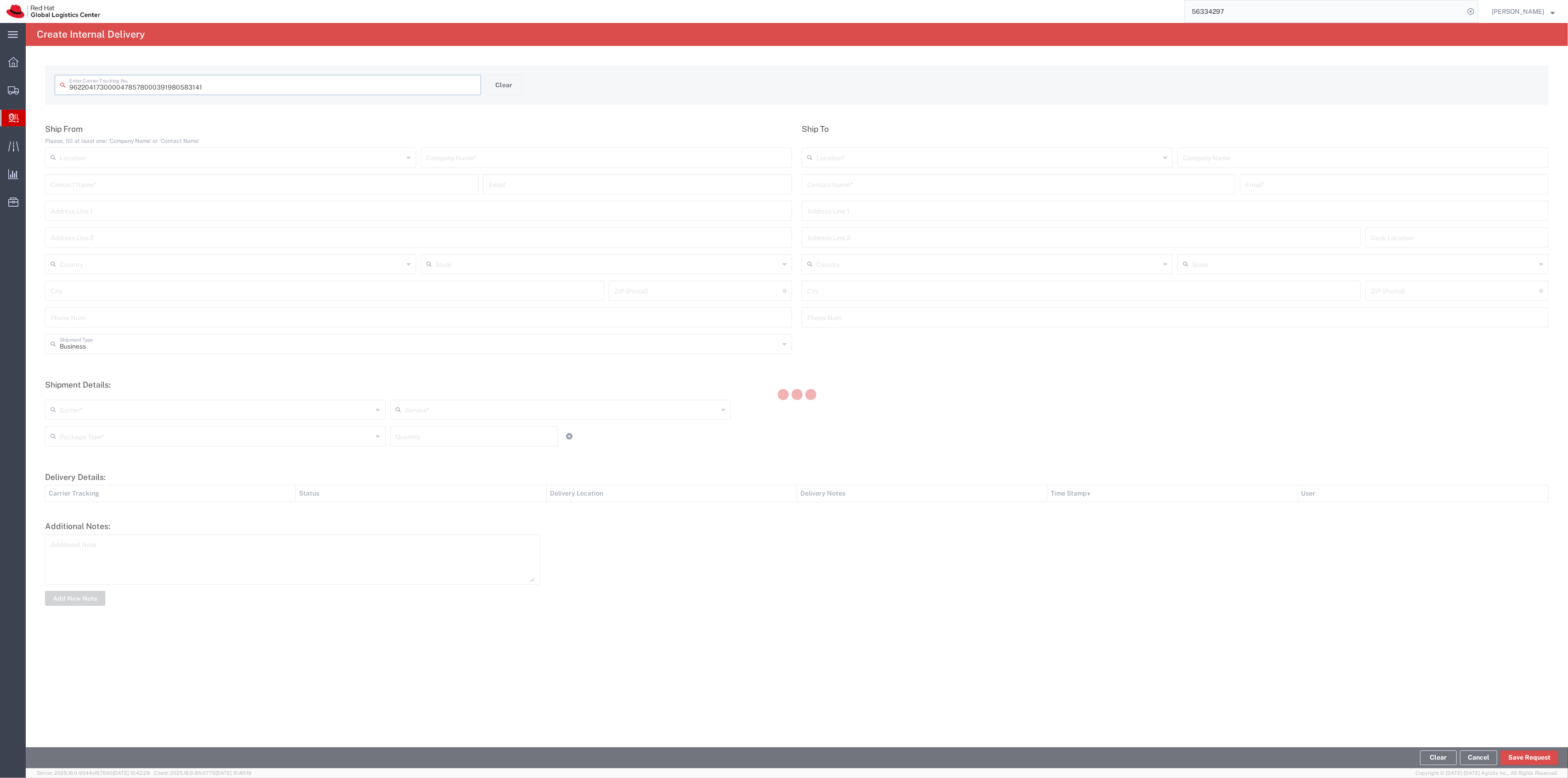
type input "391980583141"
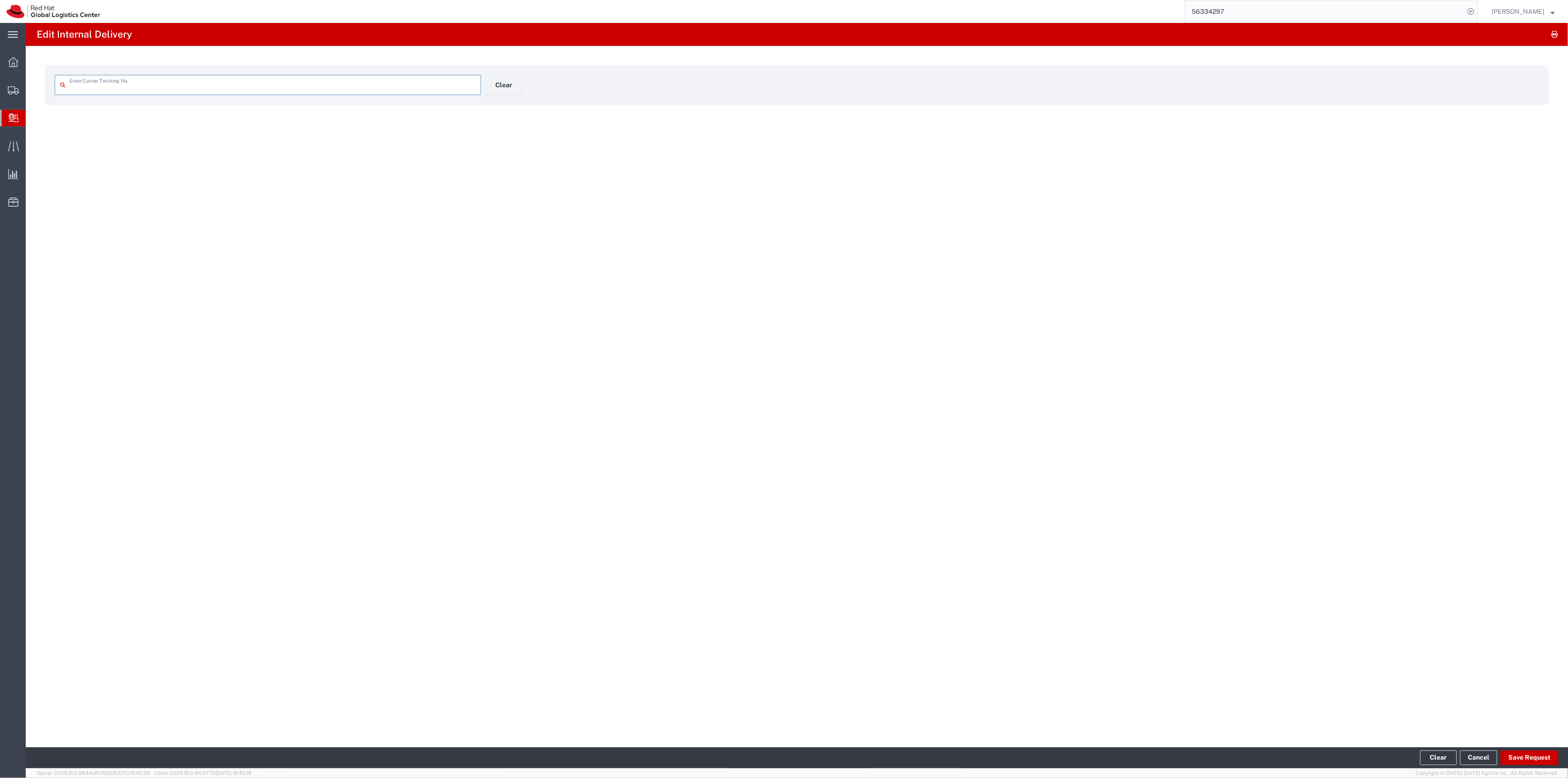
type input "391980583141"
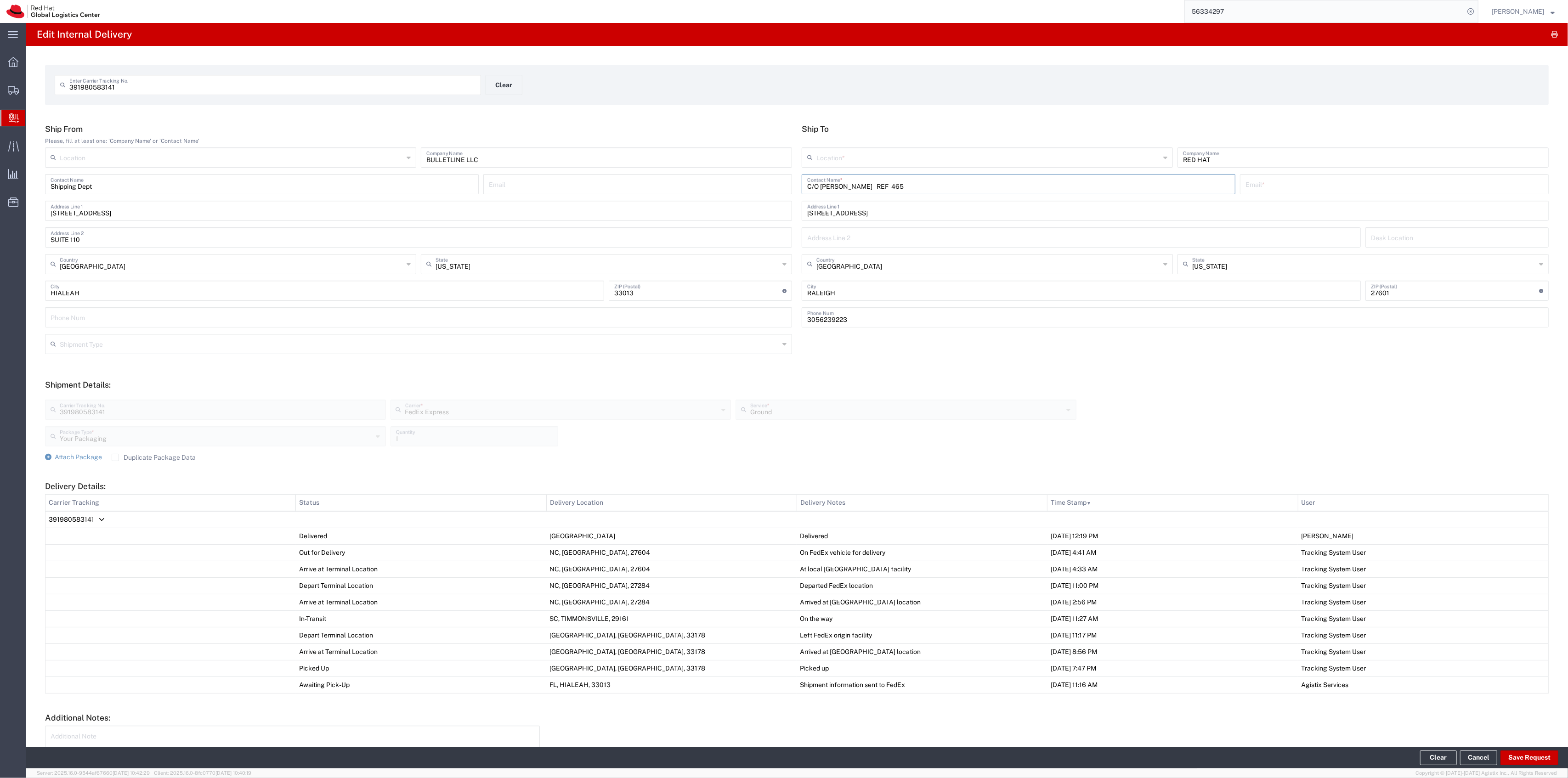
drag, startPoint x: 816, startPoint y: 184, endPoint x: 722, endPoint y: 153, distance: 99.0
click at [728, 155] on div "Ship From Please, fill at least one: 'Company Name' or 'Contact Name' Location …" at bounding box center [797, 229] width 1513 height 210
drag, startPoint x: 921, startPoint y: 178, endPoint x: 873, endPoint y: 181, distance: 48.1
click at [873, 181] on input "[PERSON_NAME] REF 465" at bounding box center [1019, 183] width 422 height 16
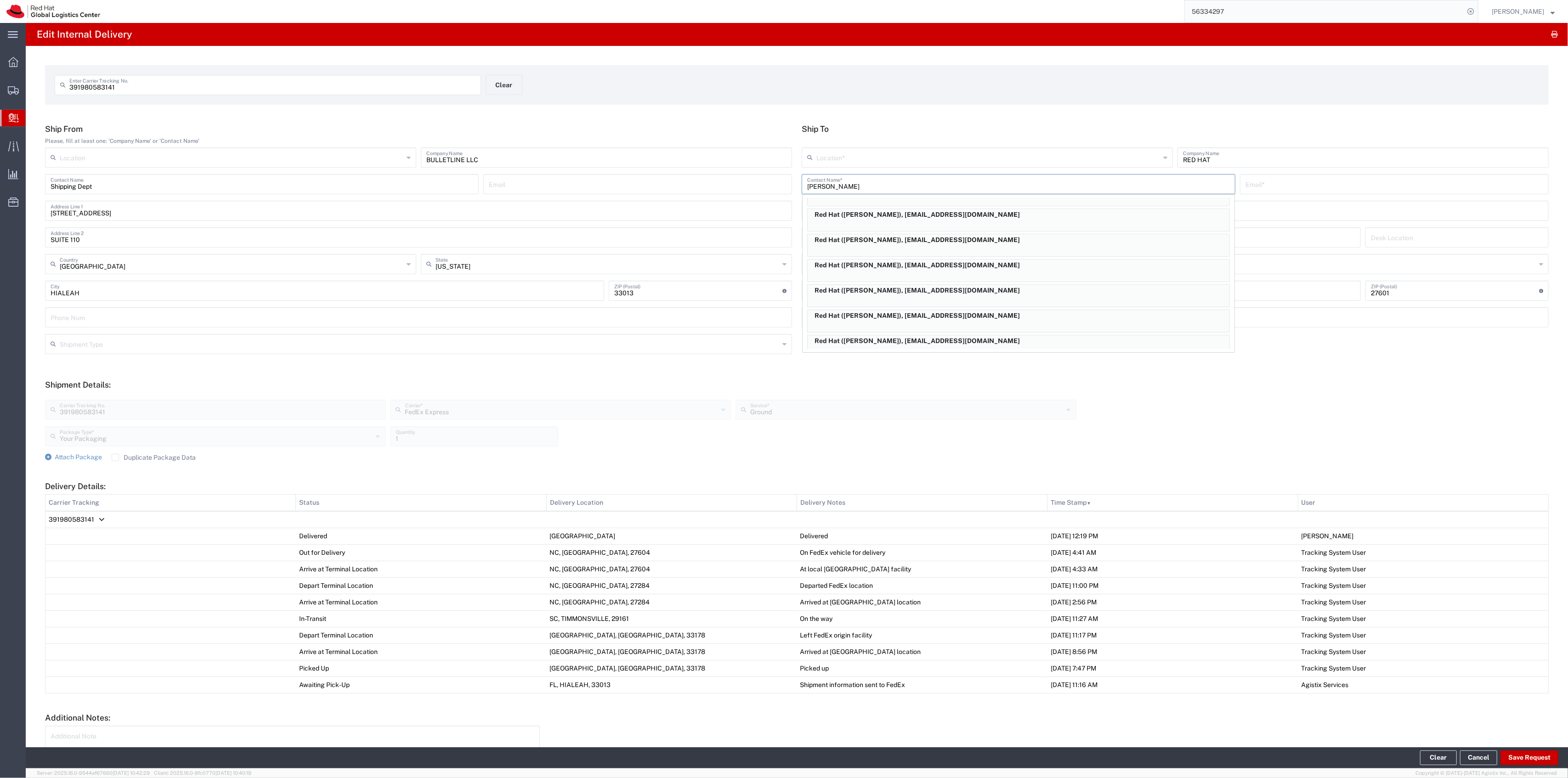
scroll to position [172, 0]
type input "[PERSON_NAME]"
click at [959, 265] on p "Red Hat ([PERSON_NAME]), [EMAIL_ADDRESS][DOMAIN_NAME]" at bounding box center [1018, 261] width 421 height 12
type input "RH - [GEOGRAPHIC_DATA]"
type input "Red Hat"
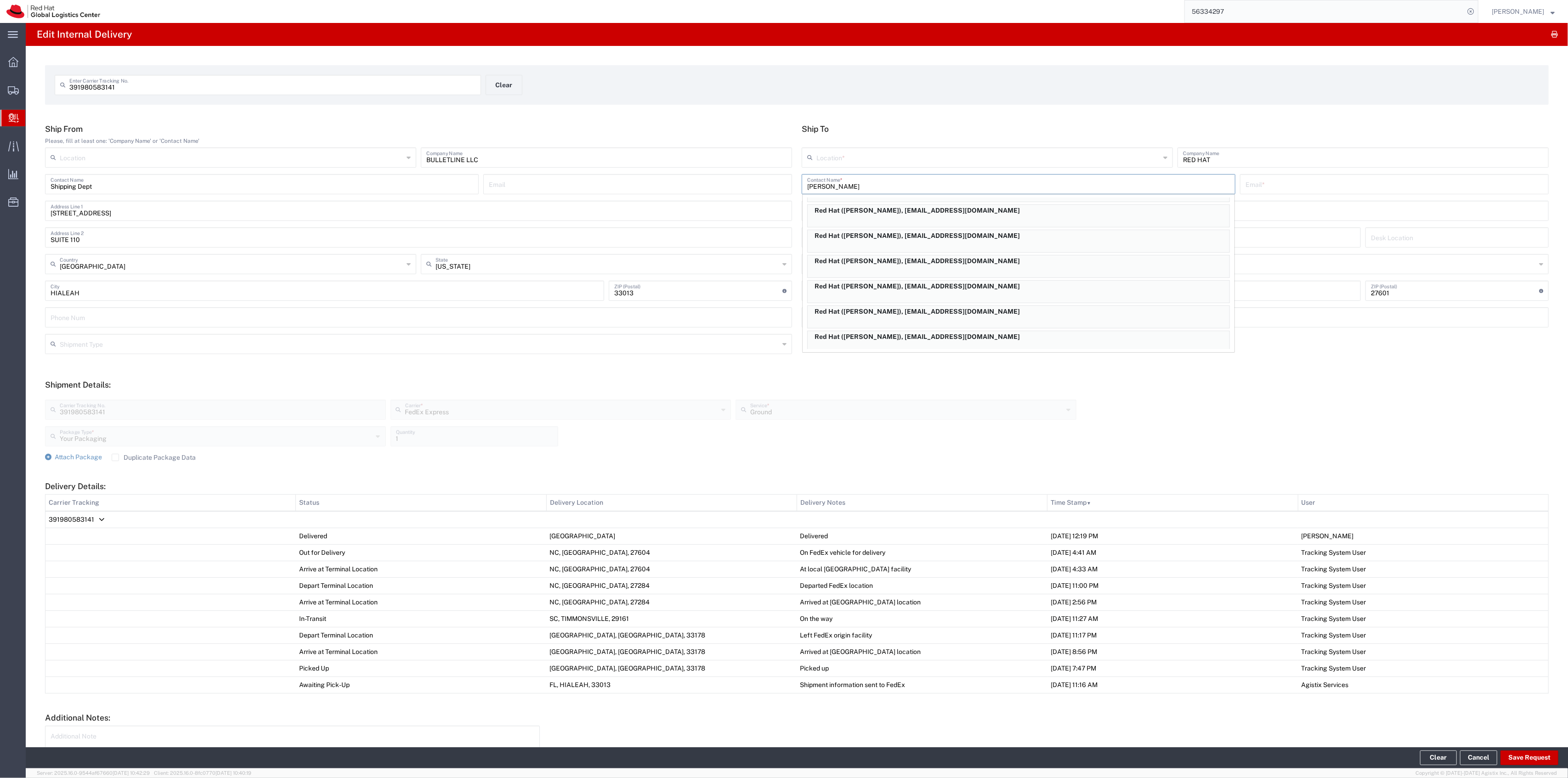
type input "[PERSON_NAME]"
type input "[EMAIL_ADDRESS][DOMAIN_NAME]"
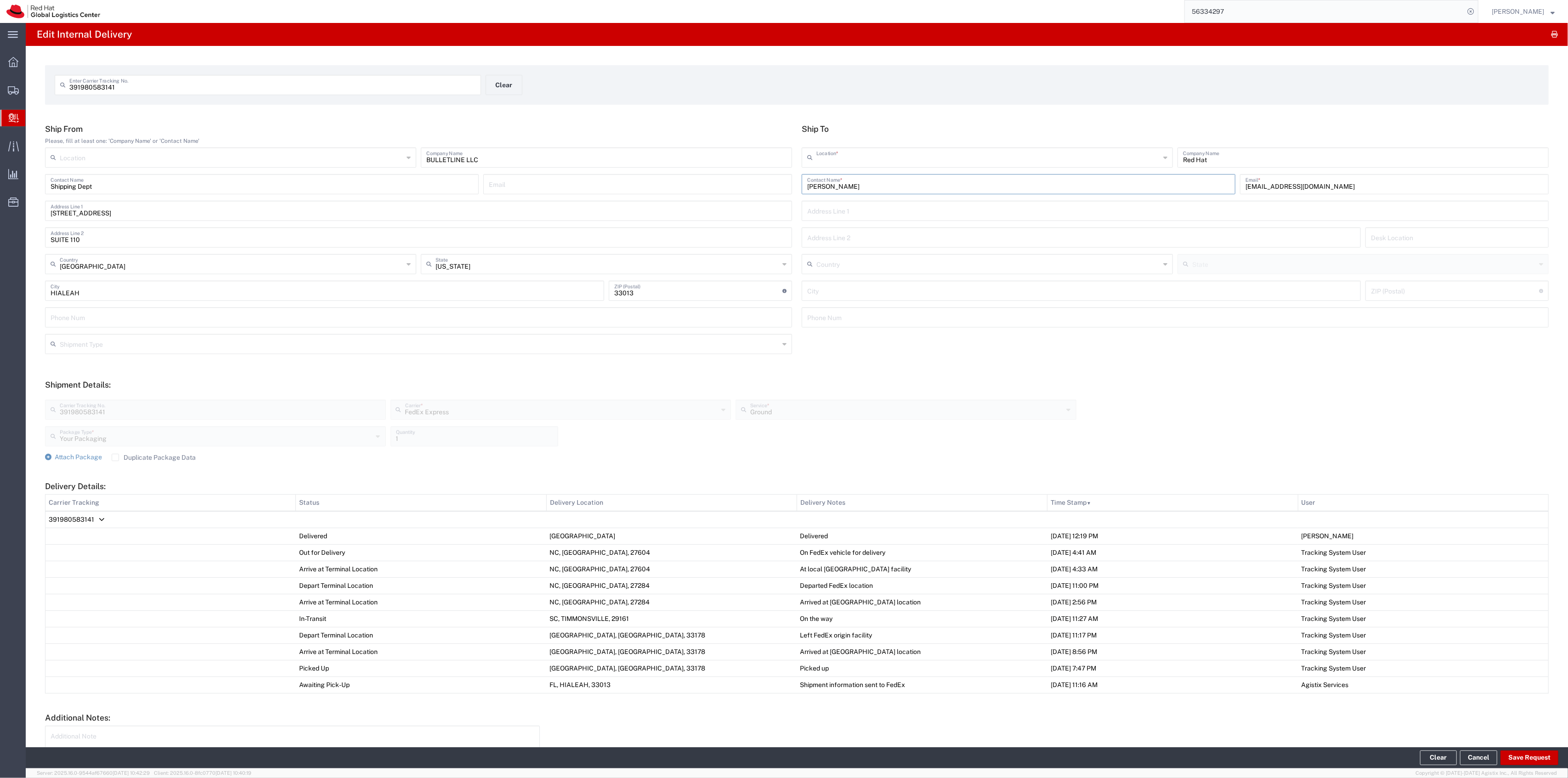
click at [872, 153] on input "text" at bounding box center [988, 157] width 344 height 16
click at [846, 175] on span "RH - [GEOGRAPHIC_DATA]" at bounding box center [981, 178] width 368 height 14
click at [846, 161] on input "text" at bounding box center [988, 157] width 344 height 16
click at [829, 188] on span "RH - [GEOGRAPHIC_DATA]" at bounding box center [981, 193] width 368 height 14
type input "RH - [GEOGRAPHIC_DATA]"
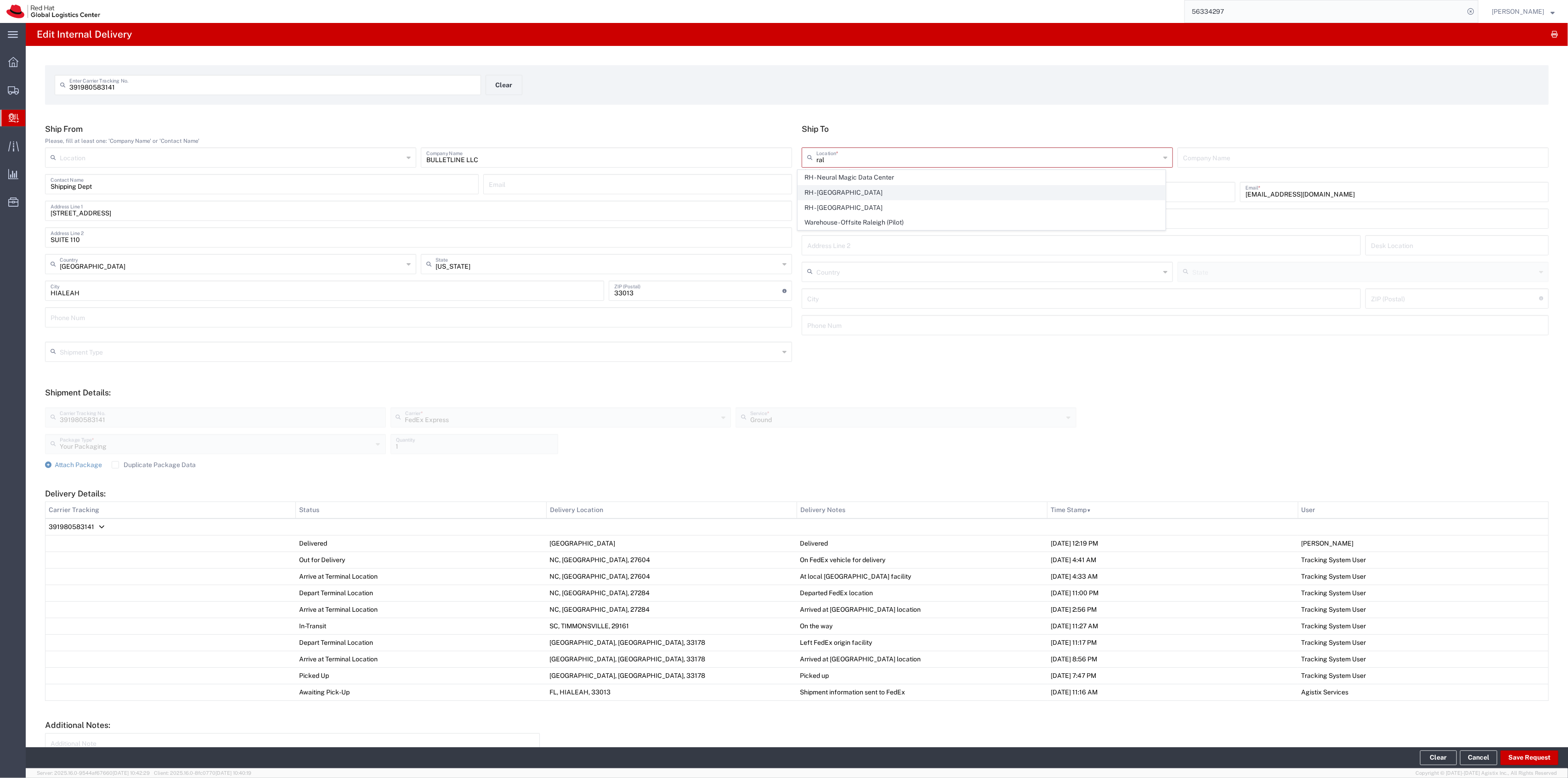
type input "Red Hat, Inc."
type input "[STREET_ADDRESS]"
type input "[GEOGRAPHIC_DATA]"
type input "RALEIGH"
type input "27601"
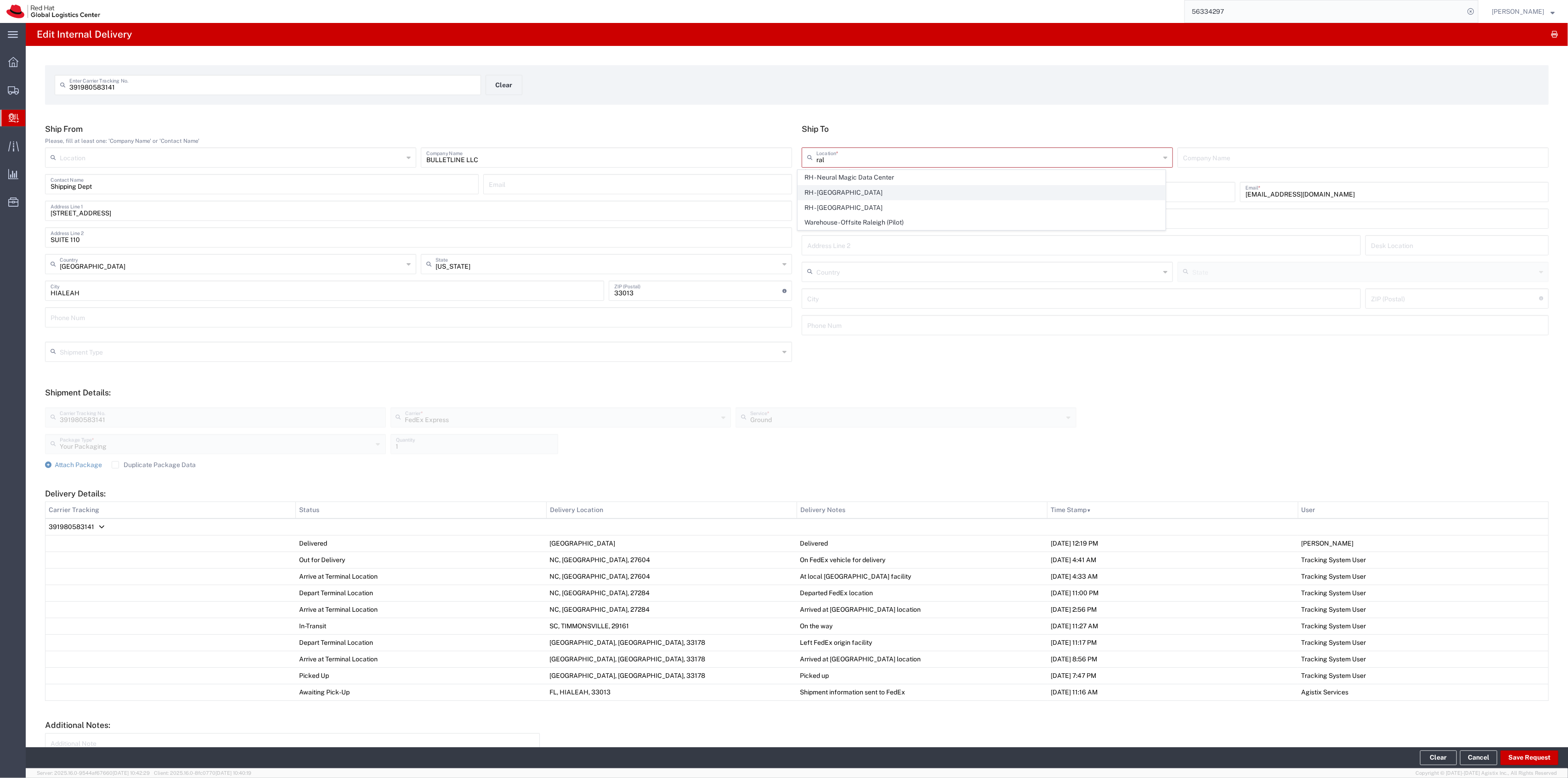
type input "[PHONE_NUMBER]"
type input "[US_STATE]"
click at [1529, 762] on button "Save Request" at bounding box center [1529, 758] width 58 height 14
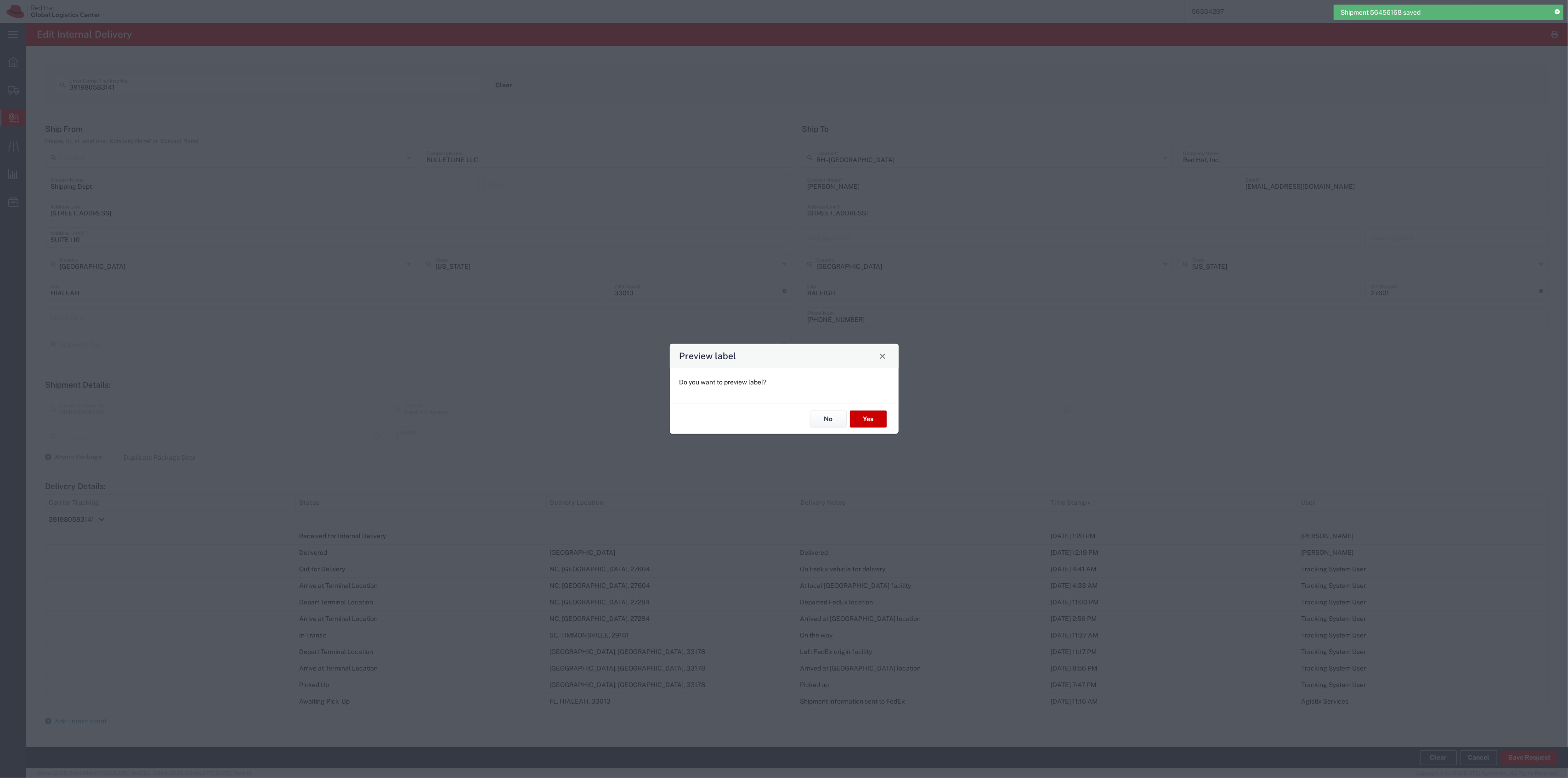
type input "Your Packaging"
type input "Ground"
click at [859, 423] on button "Yes" at bounding box center [868, 419] width 37 height 17
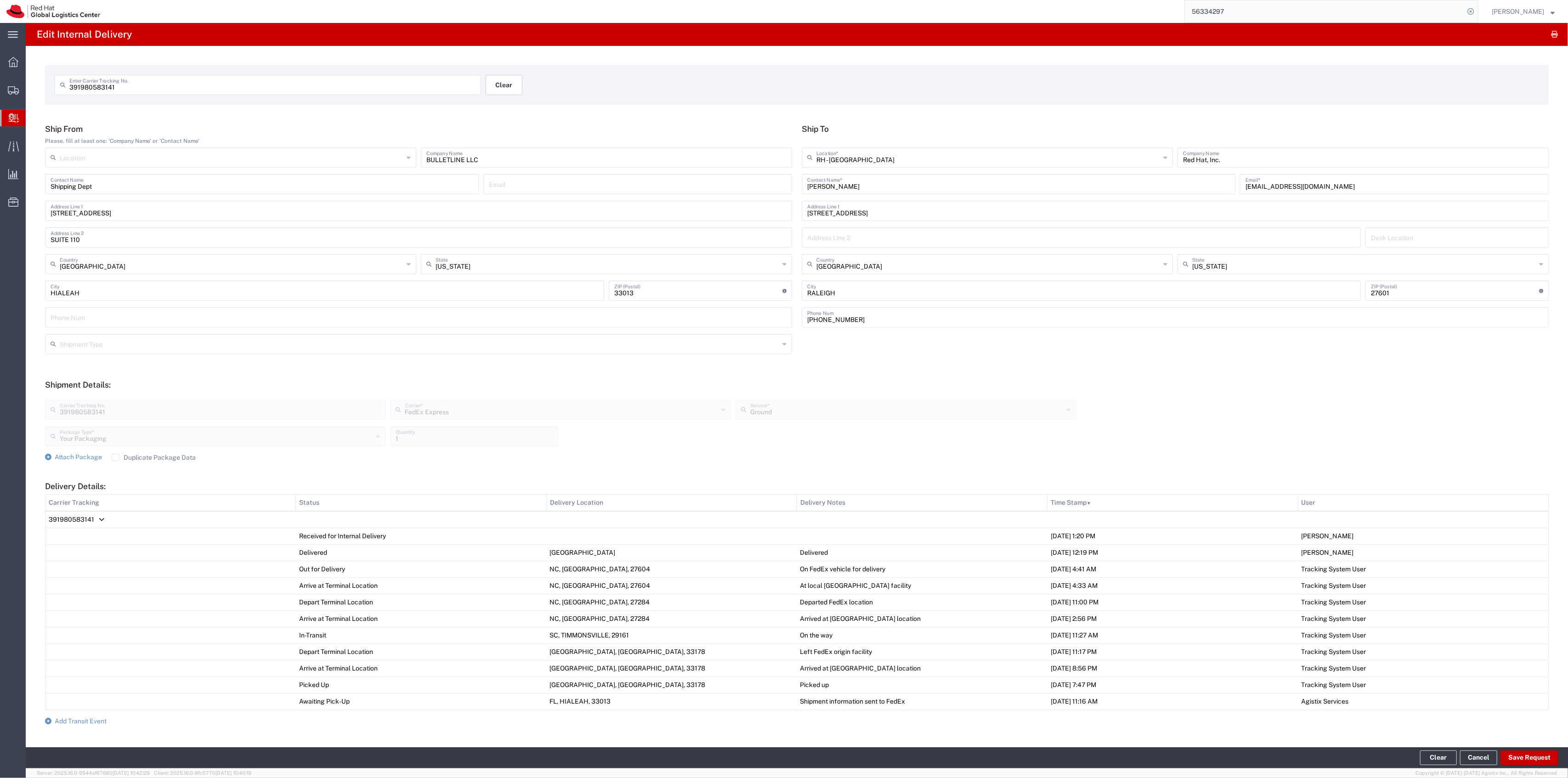
click at [504, 93] on button "Clear" at bounding box center [504, 84] width 37 height 21
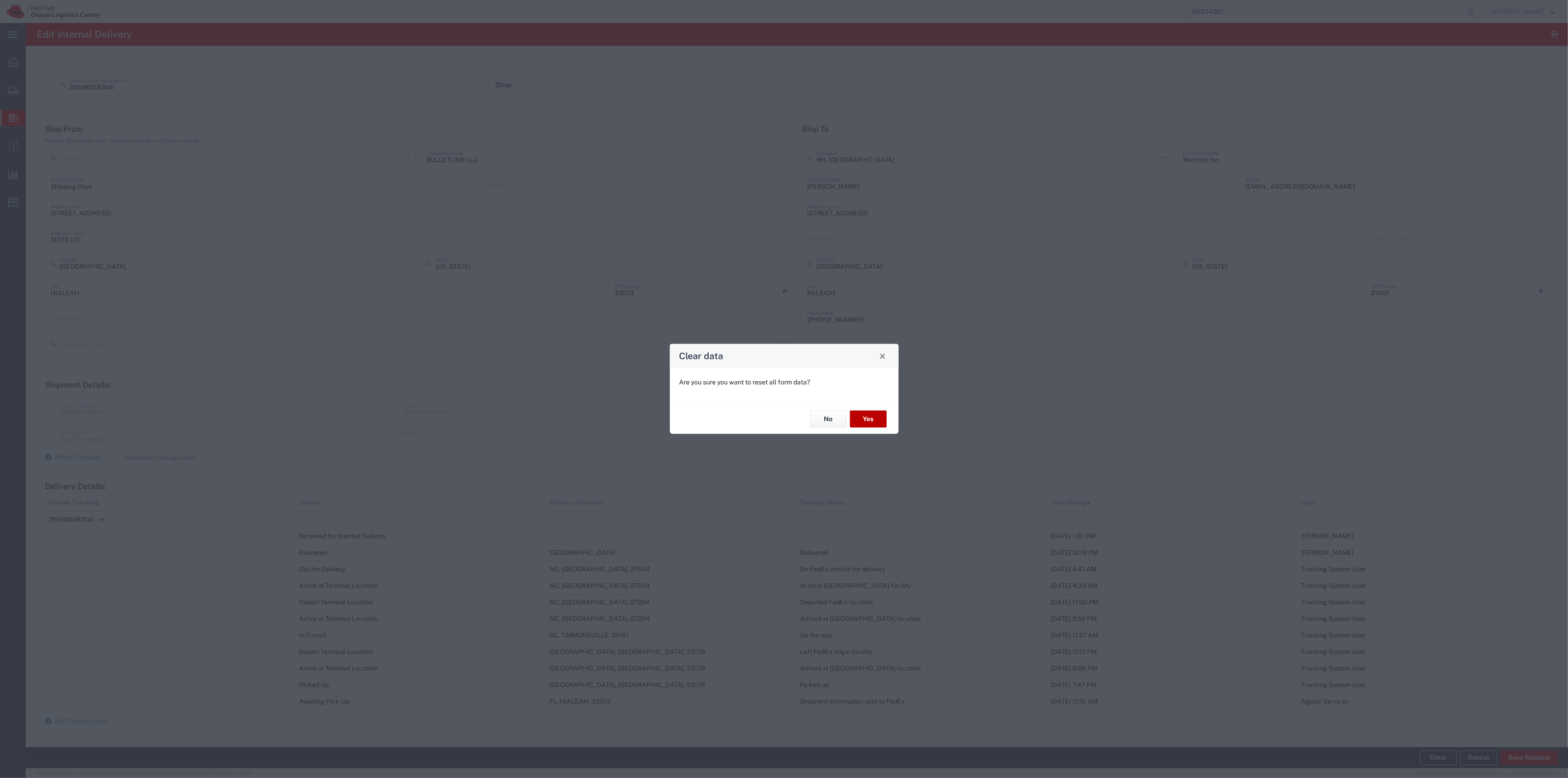
click at [857, 421] on button "Yes" at bounding box center [868, 419] width 37 height 17
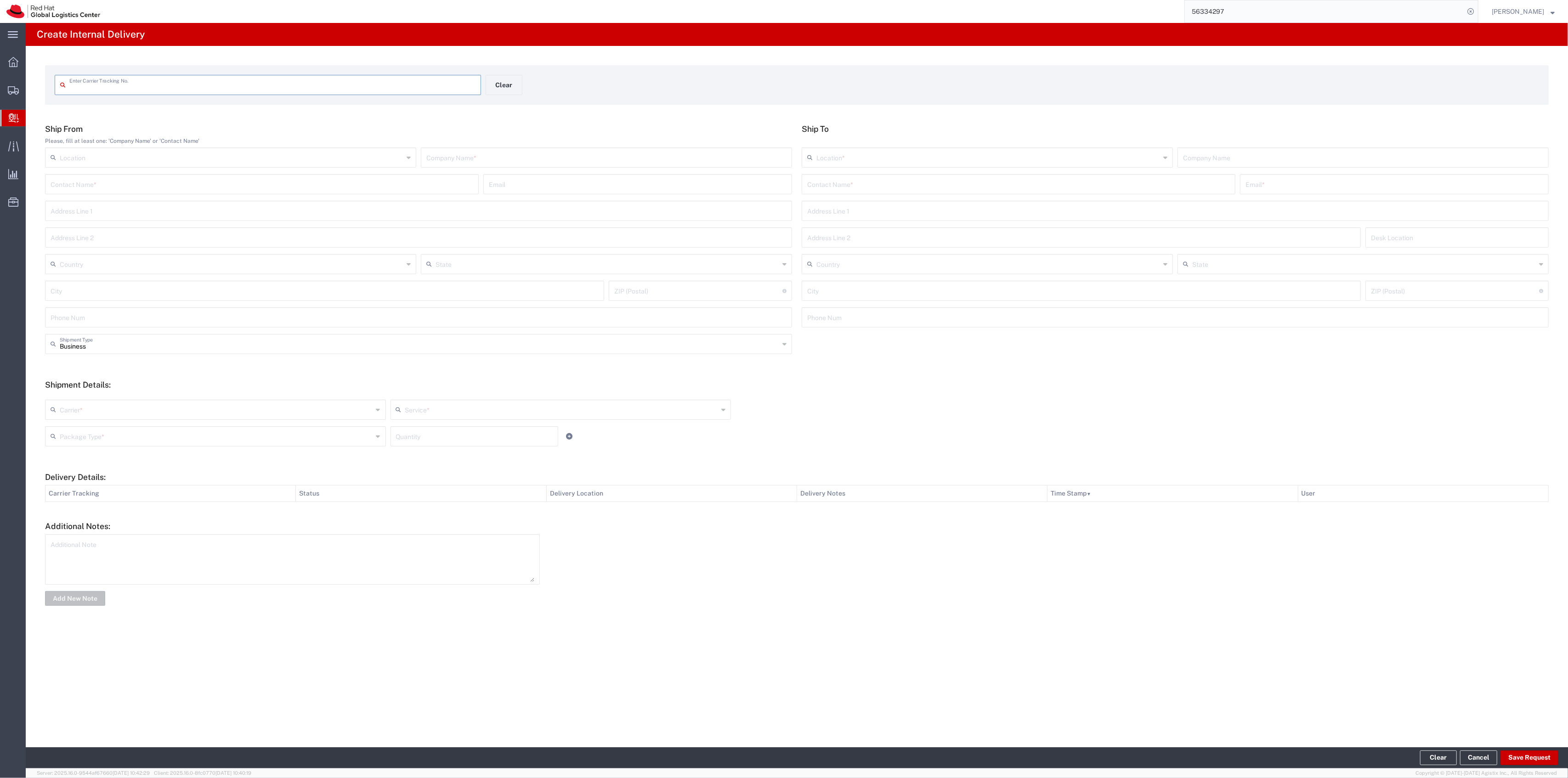
click at [455, 80] on input "text" at bounding box center [272, 84] width 406 height 16
type input "391818478910"
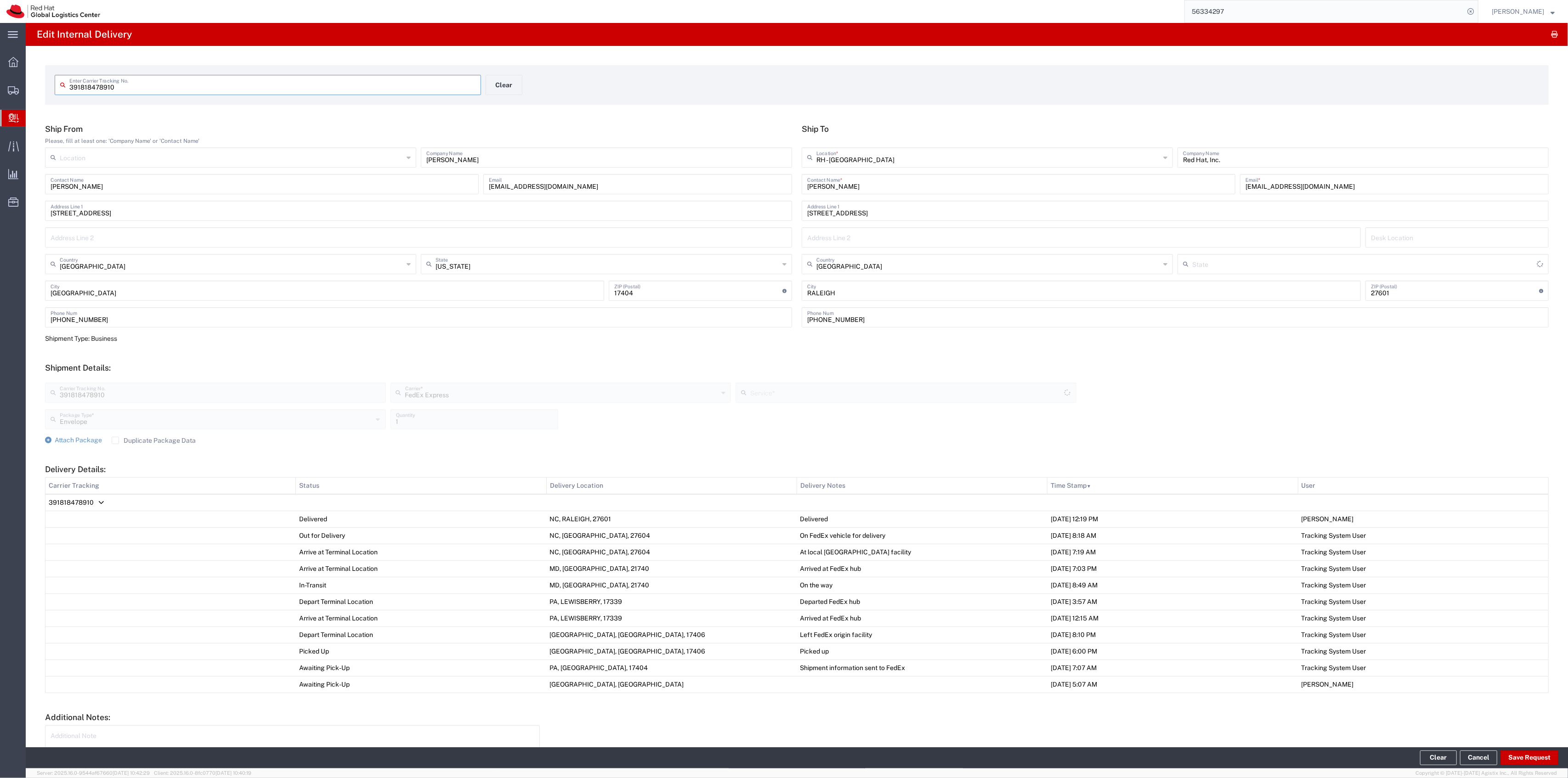
type input "2Day One Rate"
type input "[US_STATE]"
click at [1508, 753] on button "Save Request" at bounding box center [1529, 758] width 58 height 14
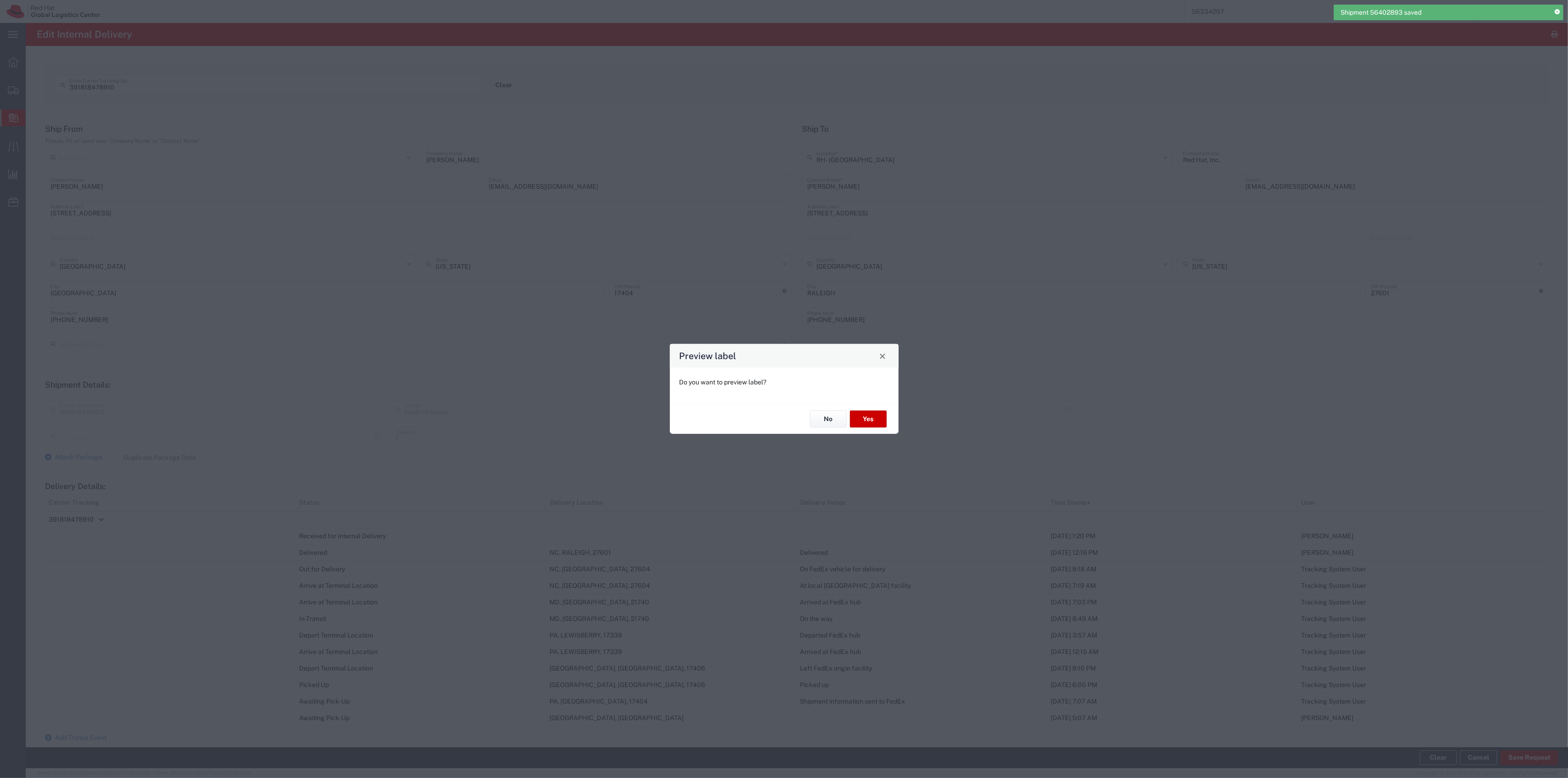
type input "Envelope"
type input "2Day One Rate"
click at [881, 416] on button "Yes" at bounding box center [868, 419] width 37 height 17
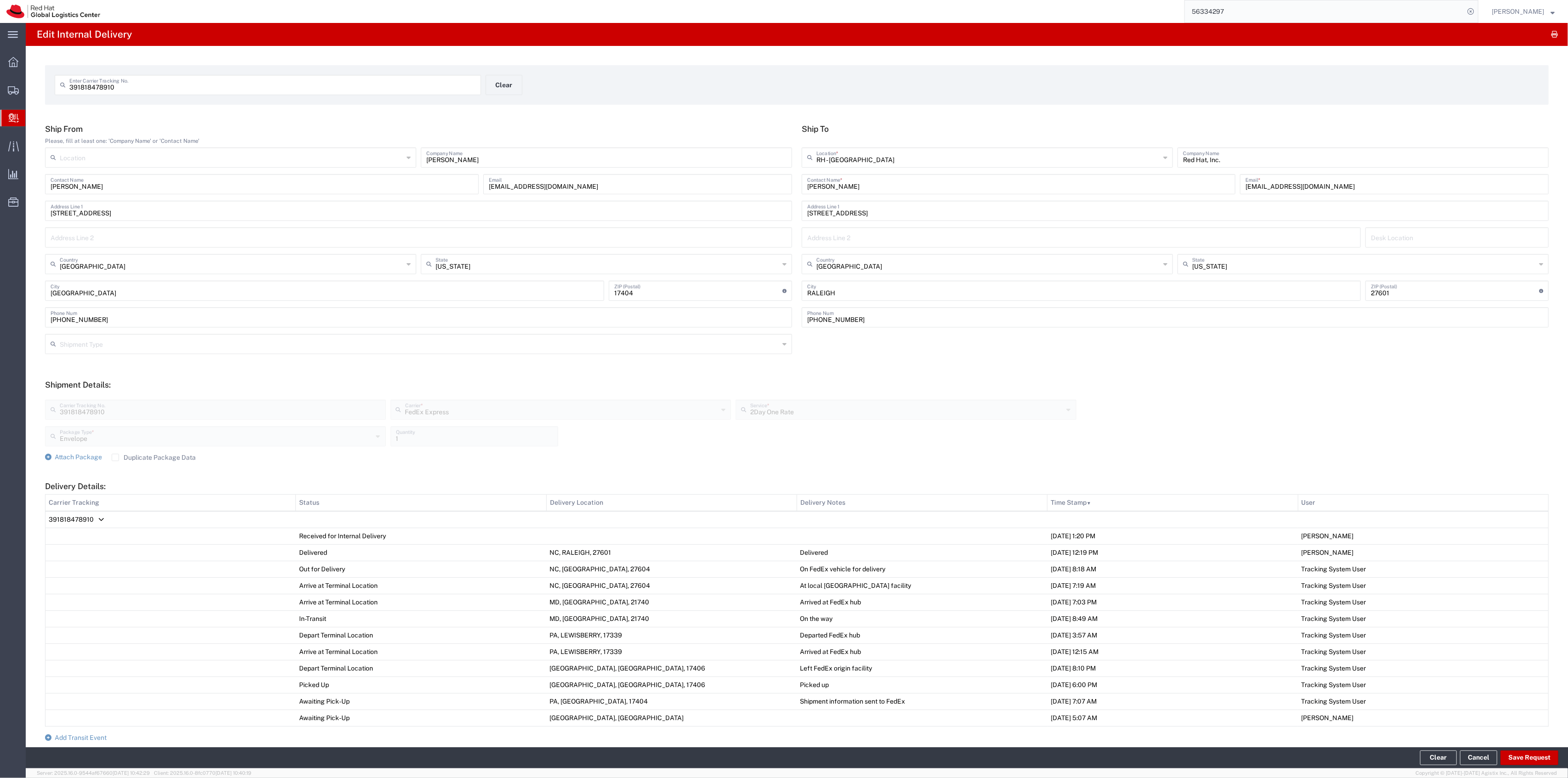
click at [532, 170] on div "Location [GEOGRAPHIC_DATA] - [GEOGRAPHIC_DATA] - [GEOGRAPHIC_DATA] [GEOGRAPHIC_…" at bounding box center [419, 161] width 752 height 27
